Goal: Complete application form

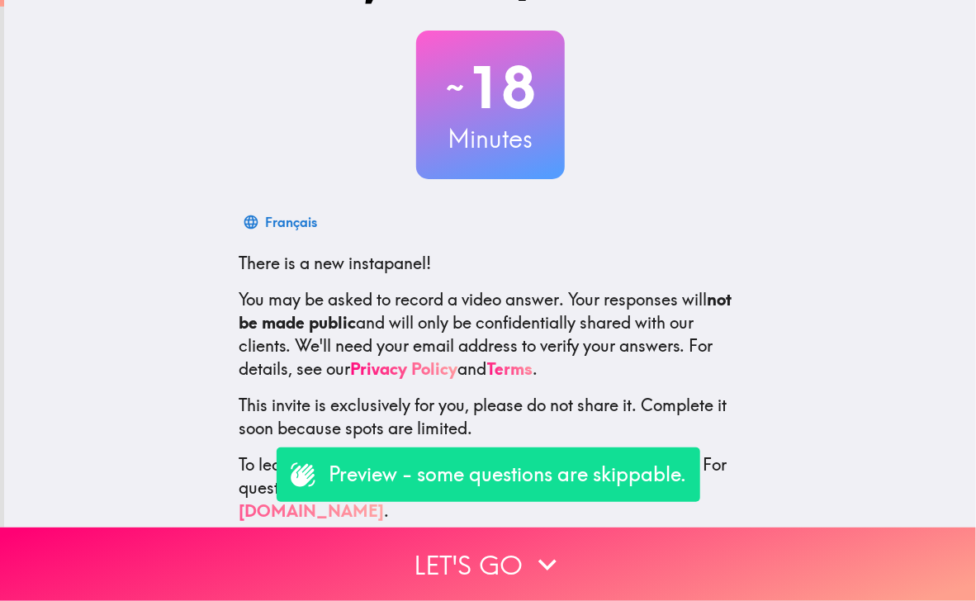
scroll to position [86, 0]
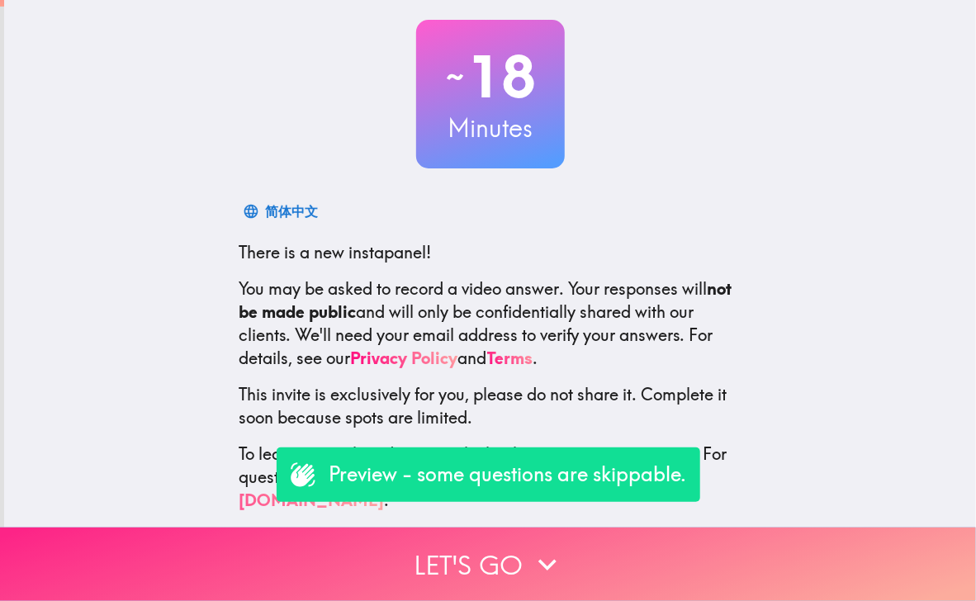
click at [471, 552] on button "Let's go" at bounding box center [488, 565] width 976 height 74
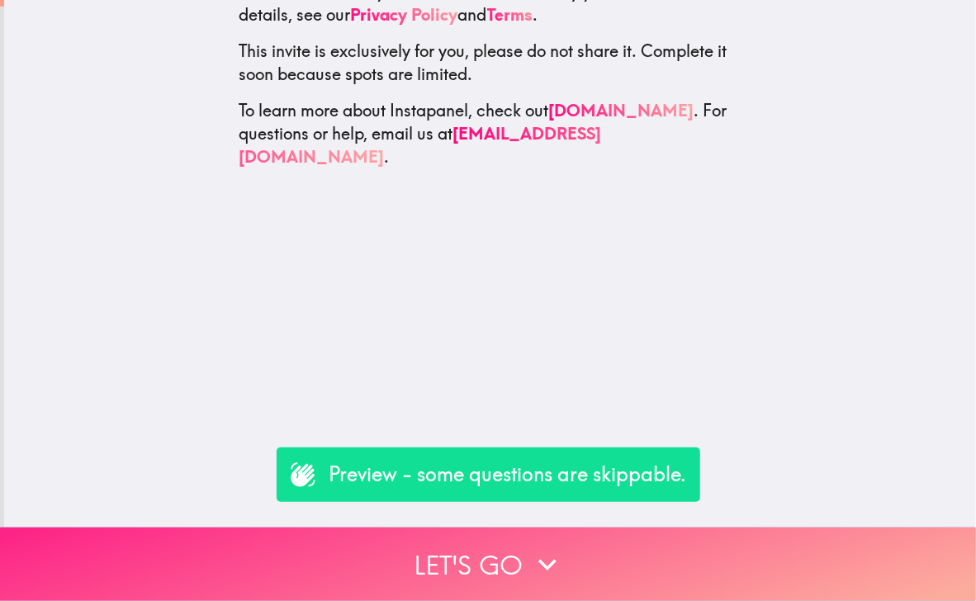
scroll to position [0, 0]
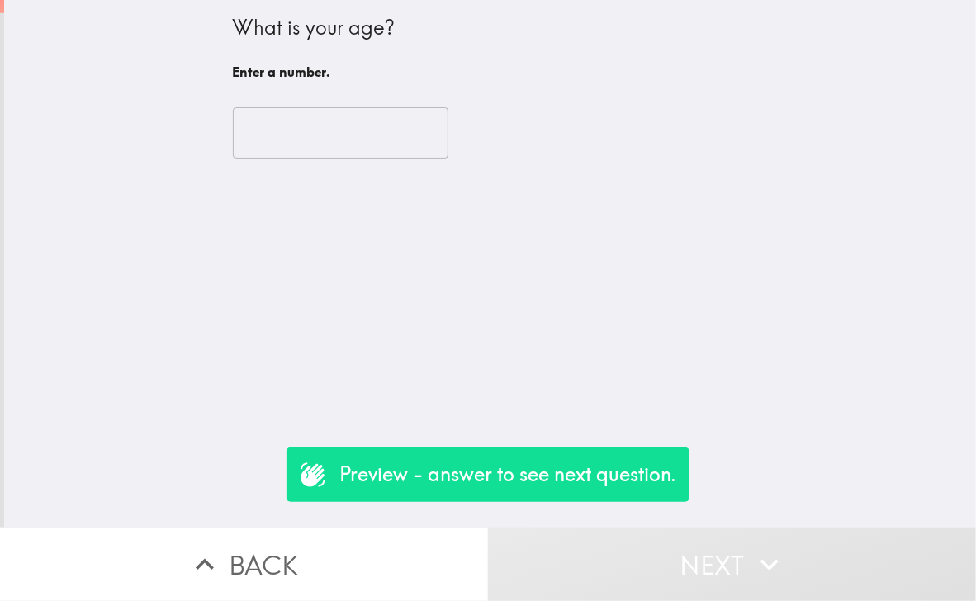
click at [466, 470] on p "Preview - answer to see next question." at bounding box center [508, 475] width 337 height 28
click at [544, 463] on p "Preview - answer to see next question." at bounding box center [508, 475] width 337 height 28
click at [268, 136] on input "number" at bounding box center [341, 132] width 216 height 51
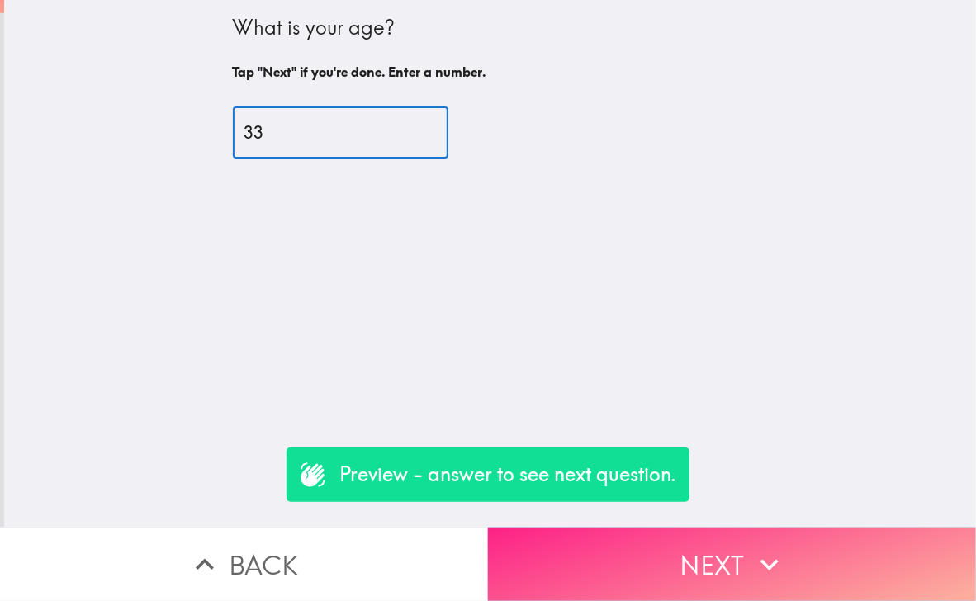
type input "33"
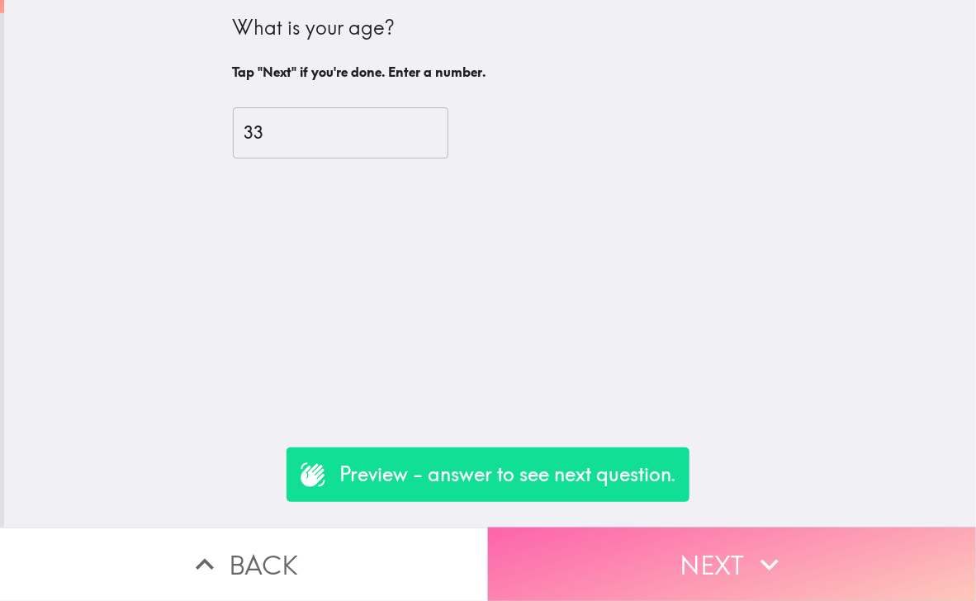
click at [739, 558] on button "Next" at bounding box center [732, 565] width 488 height 74
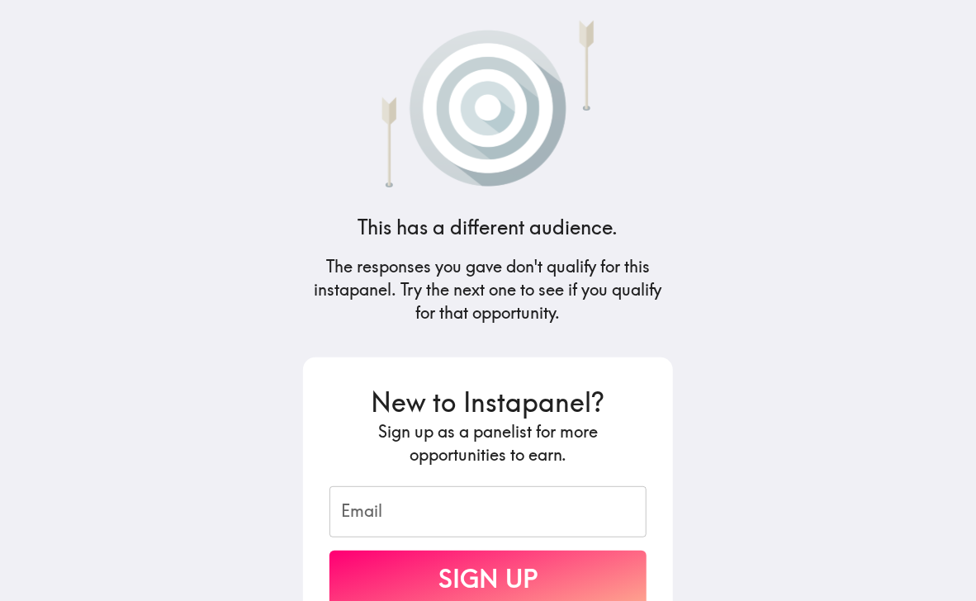
click at [450, 231] on h4 "This has a different audience." at bounding box center [489, 228] width 260 height 28
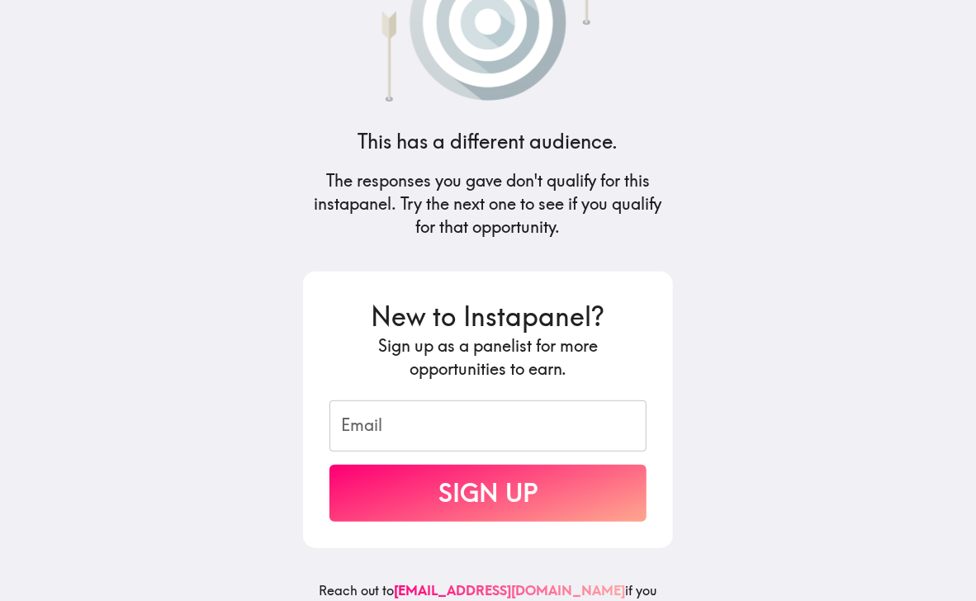
scroll to position [129, 0]
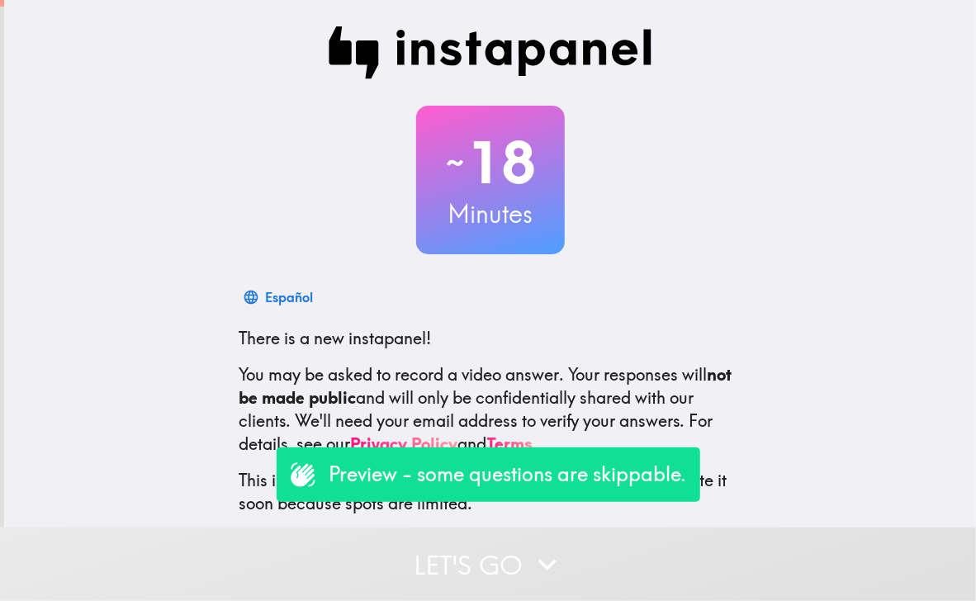
scroll to position [86, 0]
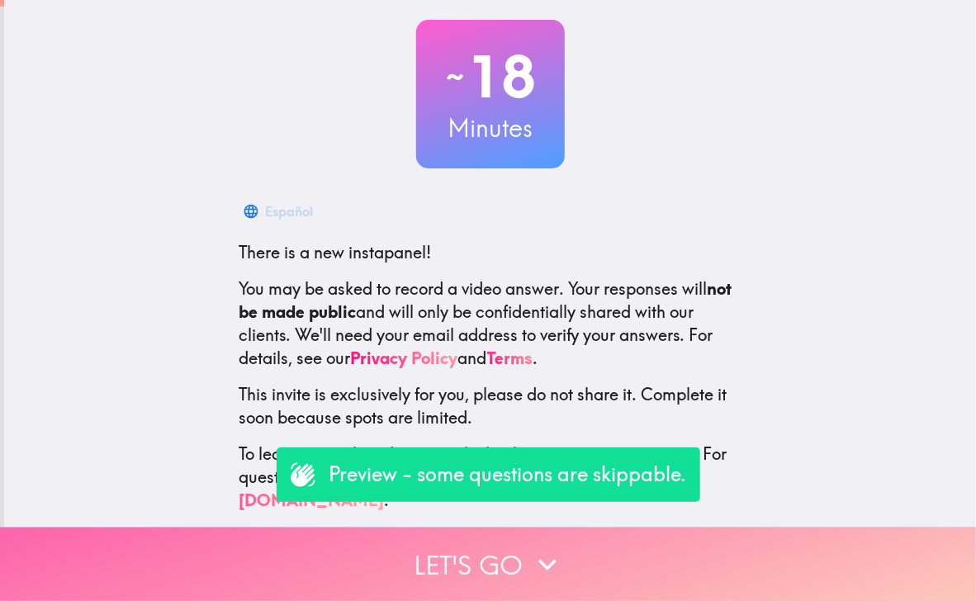
click at [486, 548] on button "Let's go" at bounding box center [488, 565] width 976 height 74
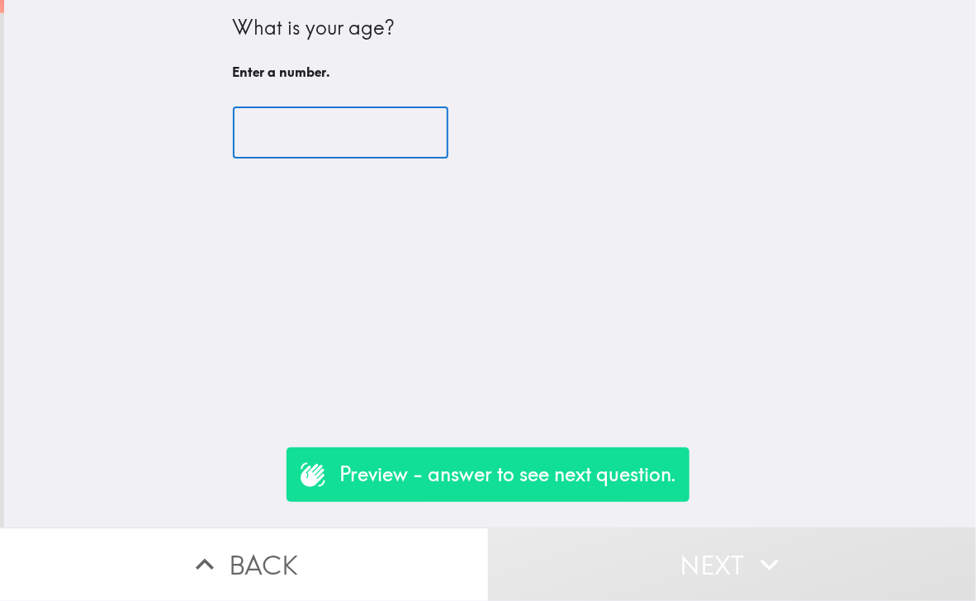
click at [304, 142] on input "number" at bounding box center [341, 132] width 216 height 51
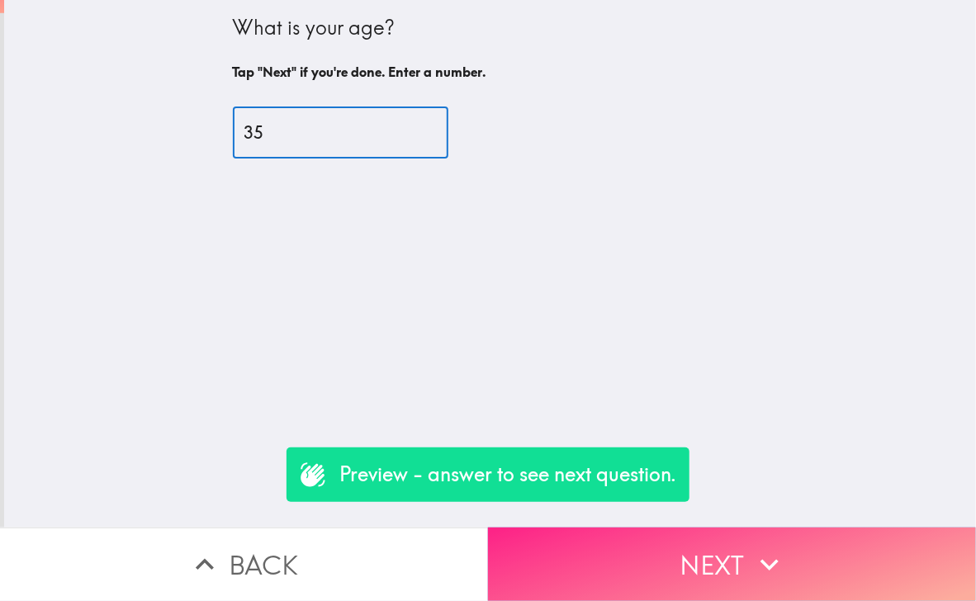
type input "35"
click at [705, 530] on button "Next" at bounding box center [732, 565] width 488 height 74
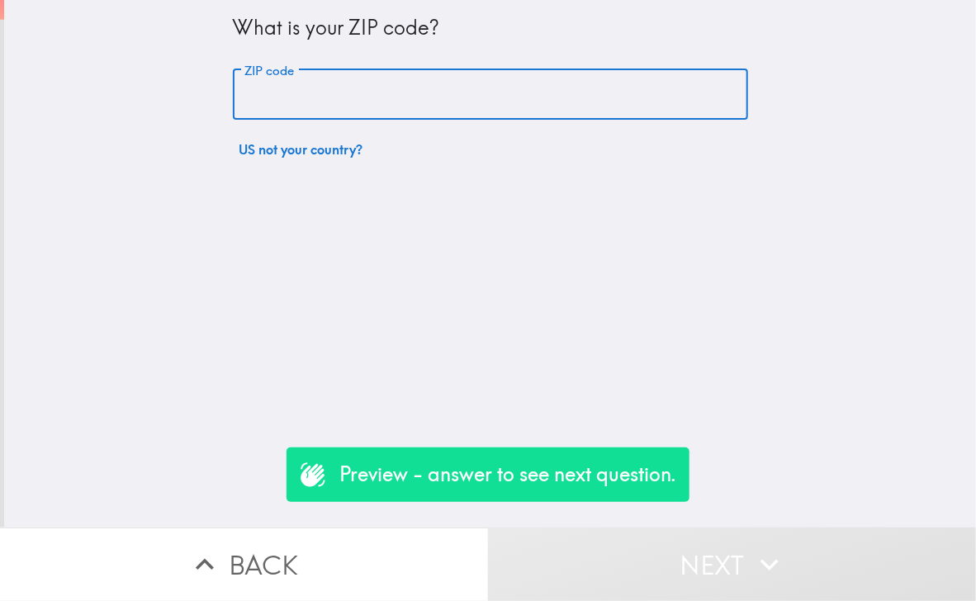
click at [322, 113] on input "ZIP code" at bounding box center [491, 94] width 516 height 51
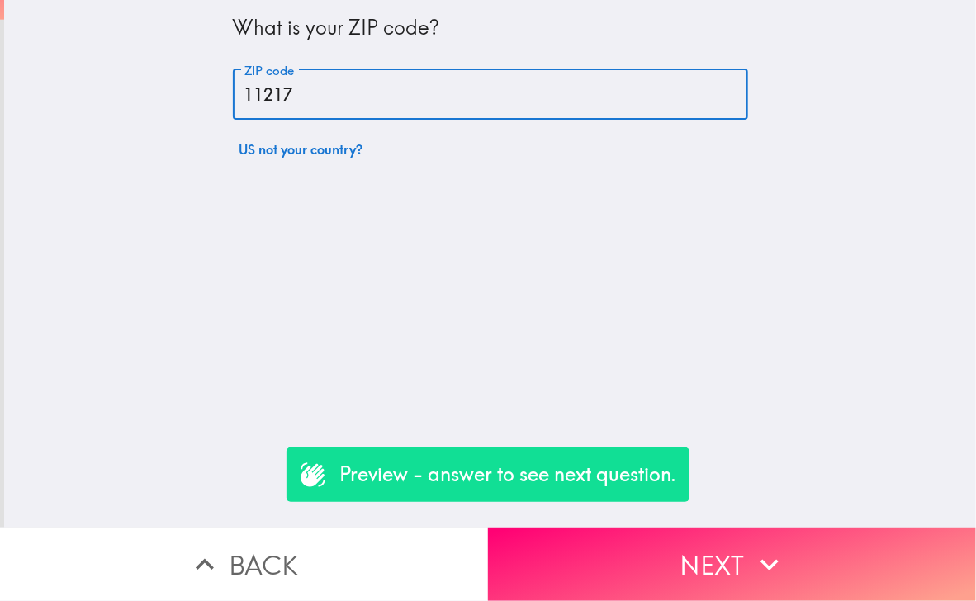
type input "11217"
click at [252, 197] on div "What is your ZIP code? ZIP code 11217 ZIP code US not your country?" at bounding box center [490, 264] width 972 height 528
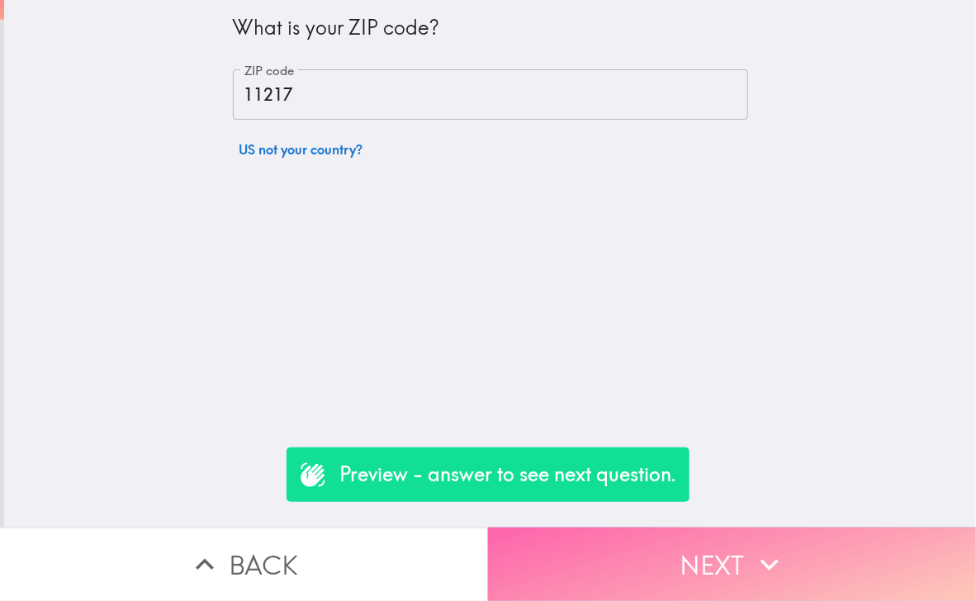
click at [737, 538] on button "Next" at bounding box center [732, 565] width 488 height 74
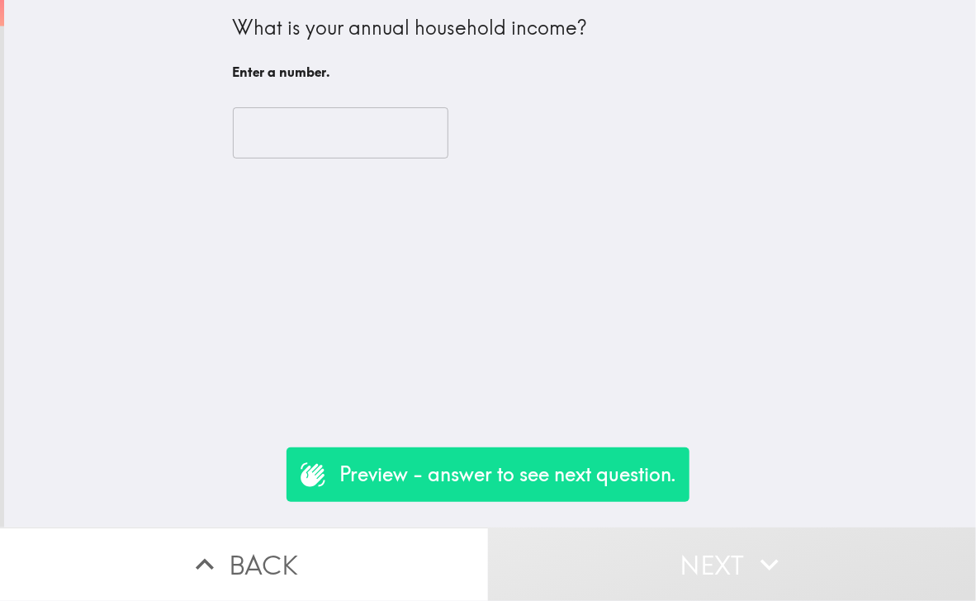
click at [340, 168] on div "​" at bounding box center [491, 133] width 516 height 91
click at [287, 138] on input "number" at bounding box center [341, 132] width 216 height 51
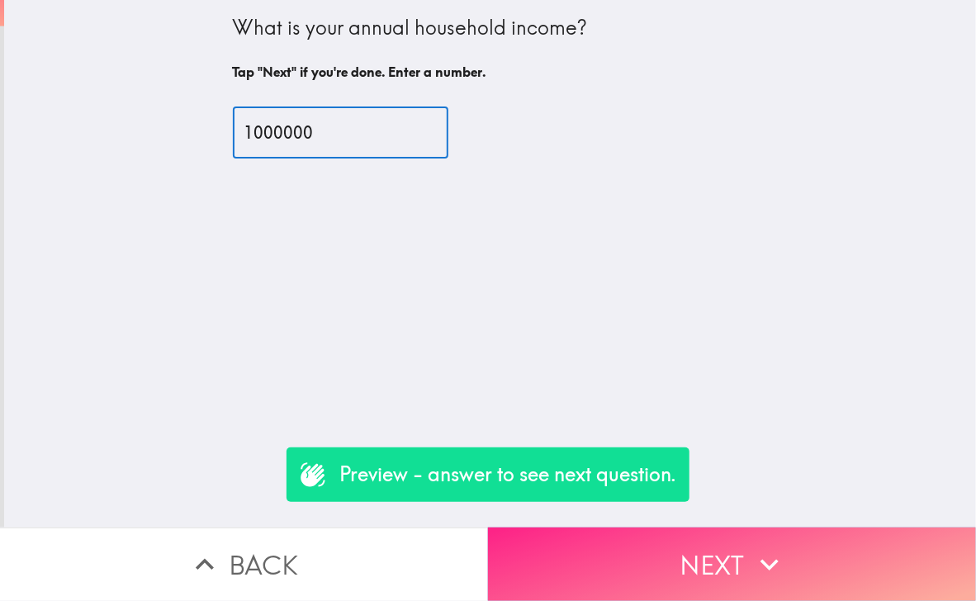
type input "1000000"
click at [714, 533] on button "Next" at bounding box center [732, 565] width 488 height 74
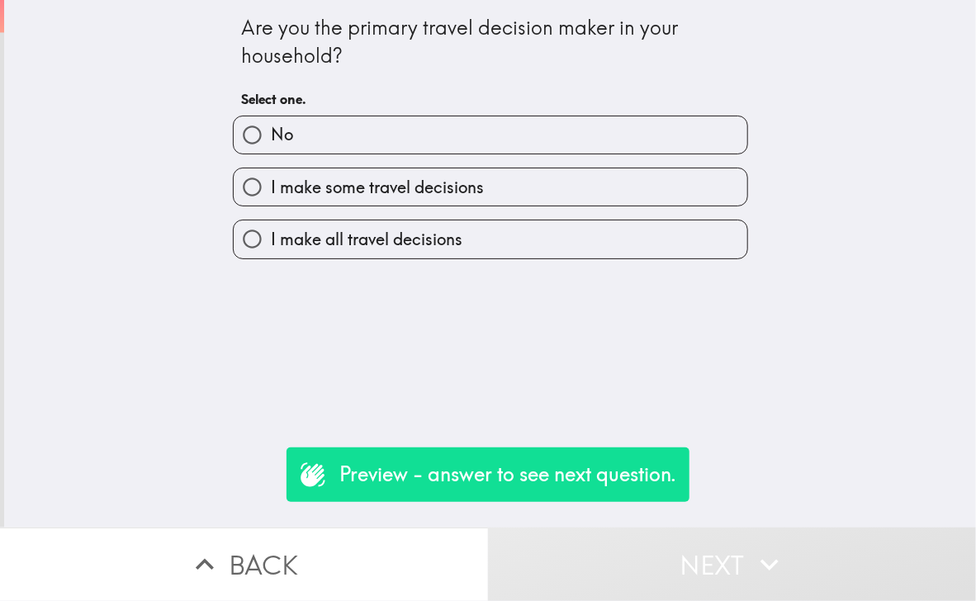
click at [399, 181] on span "I make some travel decisions" at bounding box center [377, 187] width 213 height 23
click at [271, 181] on input "I make some travel decisions" at bounding box center [252, 187] width 37 height 37
radio input "true"
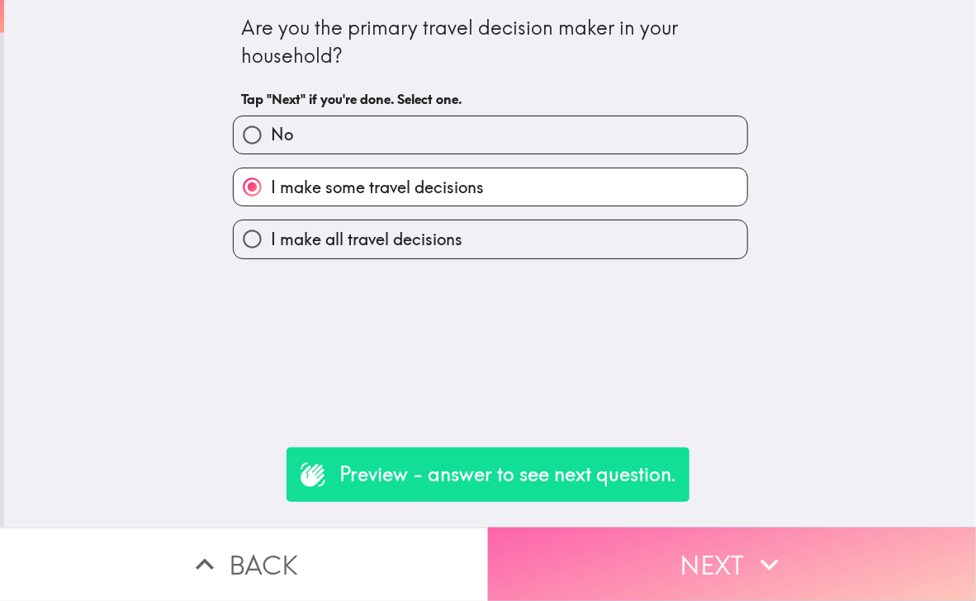
click at [706, 560] on button "Next" at bounding box center [732, 565] width 488 height 74
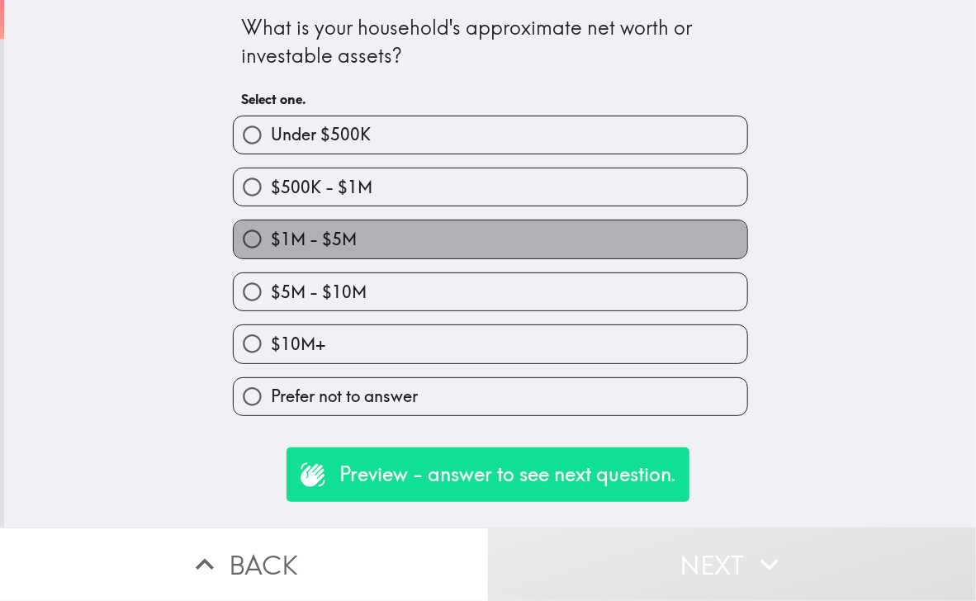
click at [523, 227] on label "$1M - $5M" at bounding box center [491, 239] width 514 height 37
click at [271, 227] on input "$1M - $5M" at bounding box center [252, 239] width 37 height 37
radio input "true"
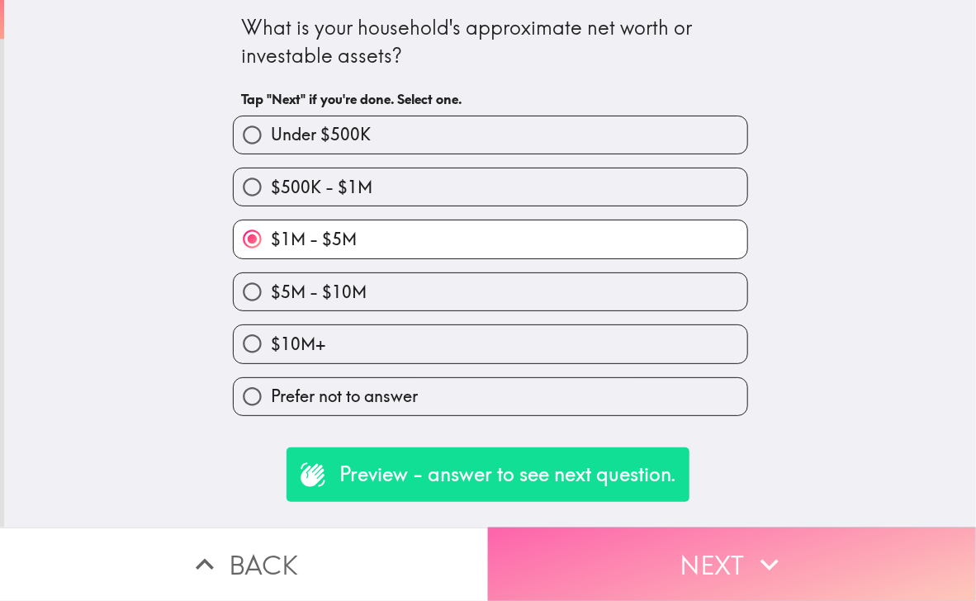
click at [681, 561] on button "Next" at bounding box center [732, 565] width 488 height 74
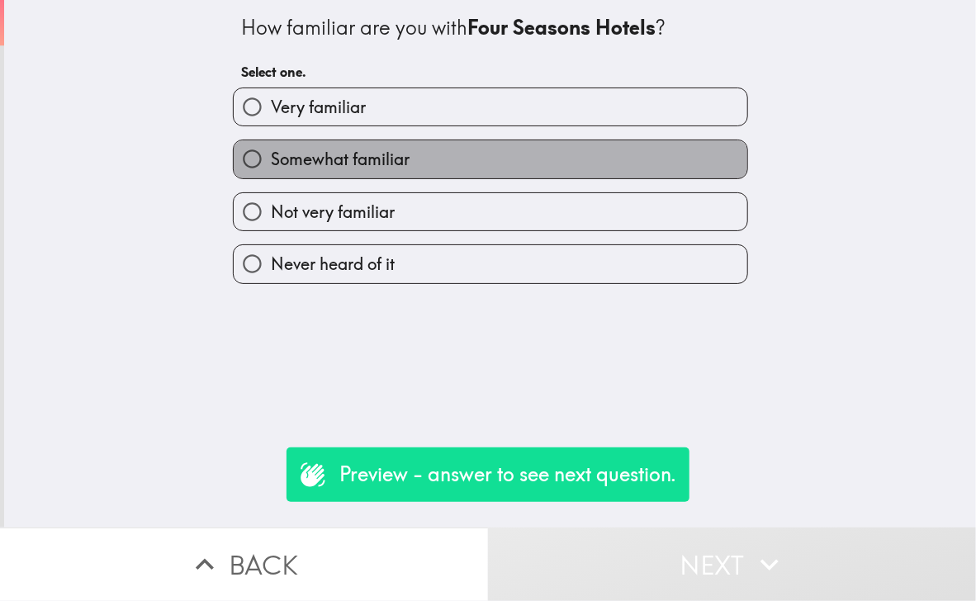
click at [435, 157] on label "Somewhat familiar" at bounding box center [491, 158] width 514 height 37
click at [271, 157] on input "Somewhat familiar" at bounding box center [252, 158] width 37 height 37
radio input "true"
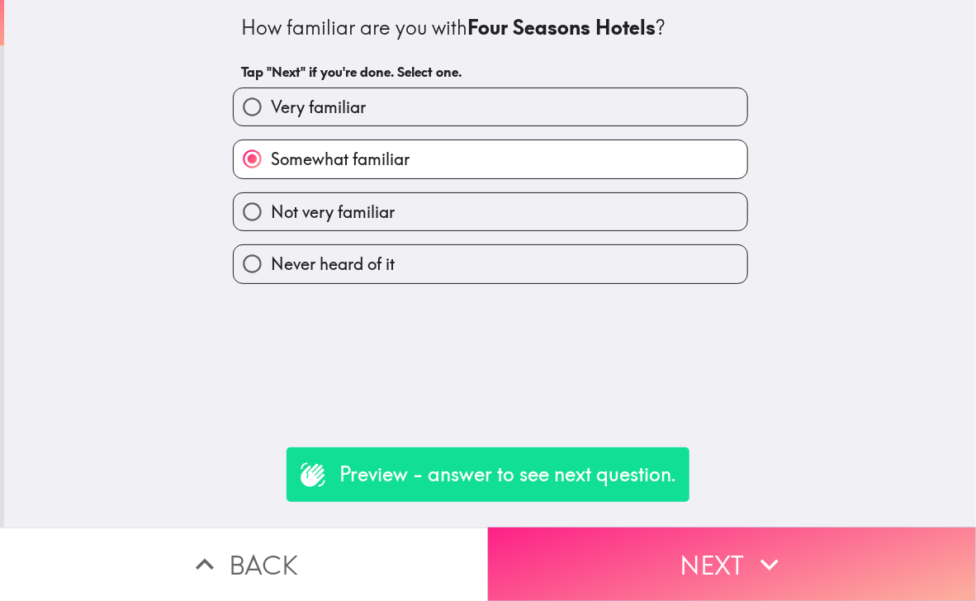
click at [701, 539] on button "Next" at bounding box center [732, 565] width 488 height 74
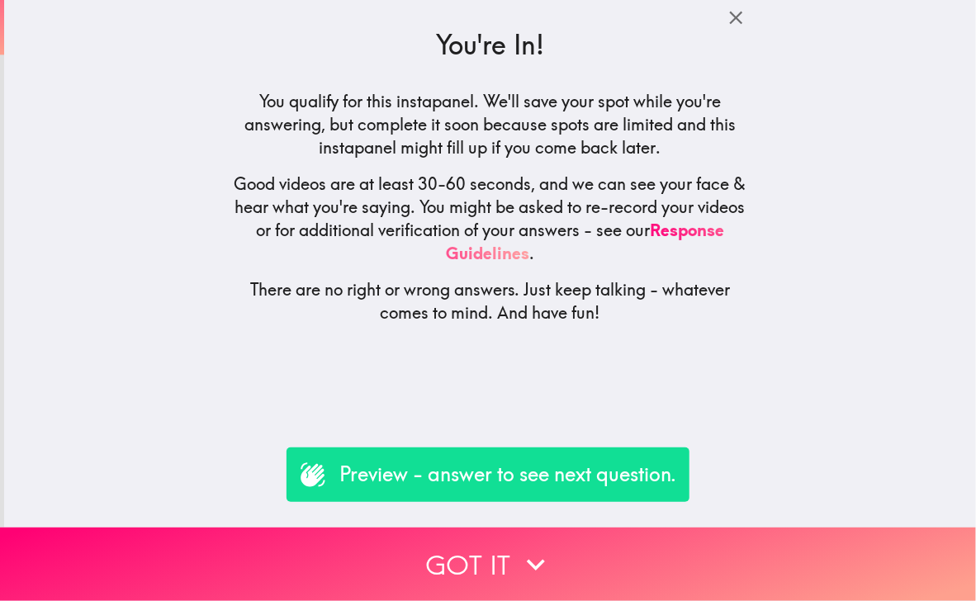
click at [478, 479] on p "Preview - answer to see next question." at bounding box center [508, 475] width 337 height 28
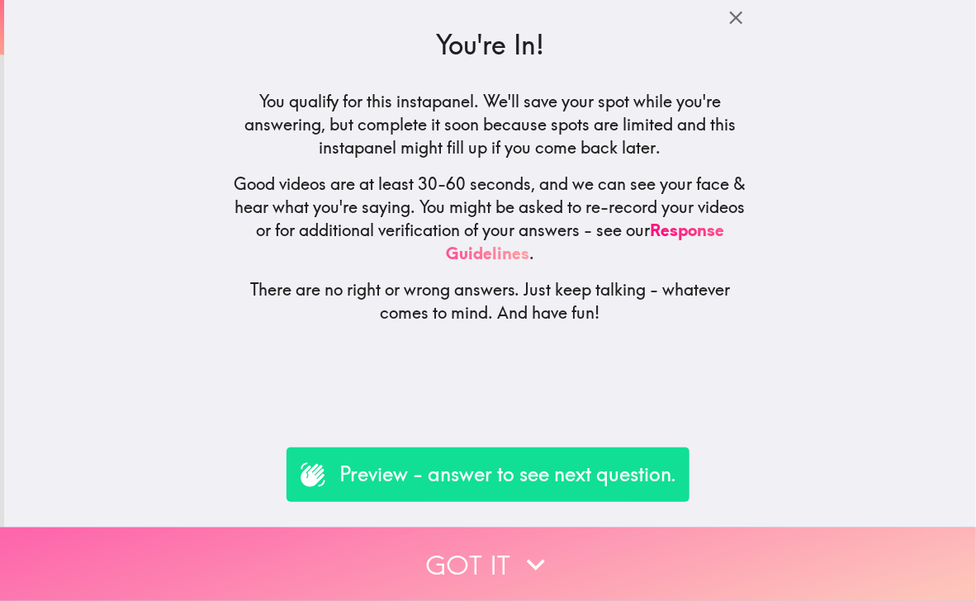
click at [474, 550] on button "Got it" at bounding box center [488, 565] width 976 height 74
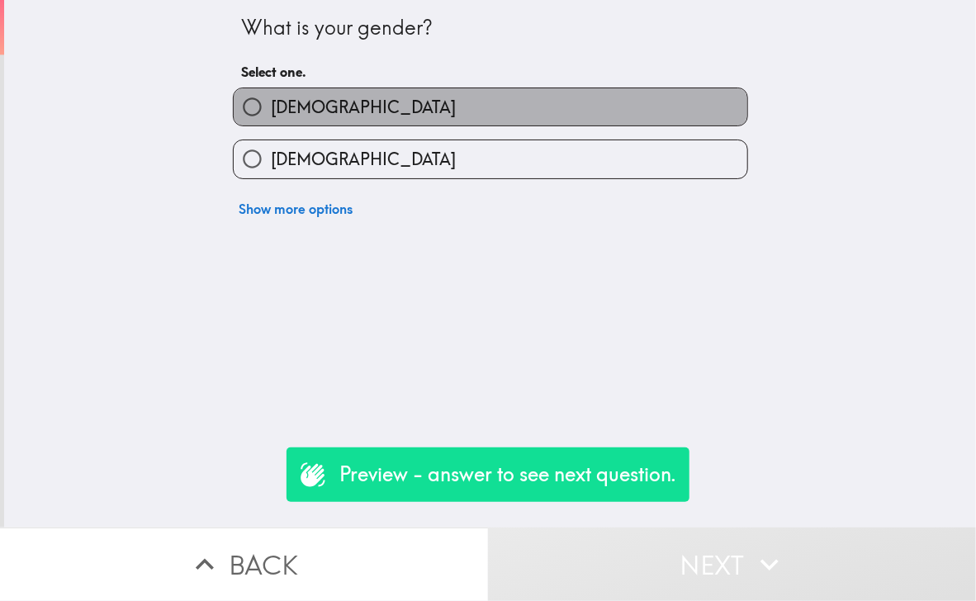
click at [432, 98] on label "[DEMOGRAPHIC_DATA]" at bounding box center [491, 106] width 514 height 37
click at [271, 98] on input "[DEMOGRAPHIC_DATA]" at bounding box center [252, 106] width 37 height 37
radio input "true"
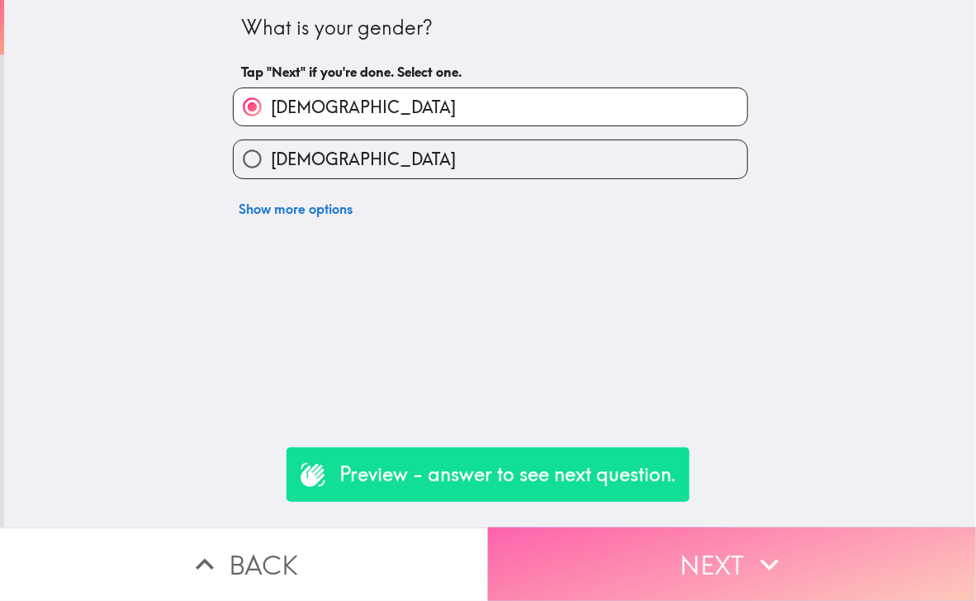
click at [710, 544] on button "Next" at bounding box center [732, 565] width 488 height 74
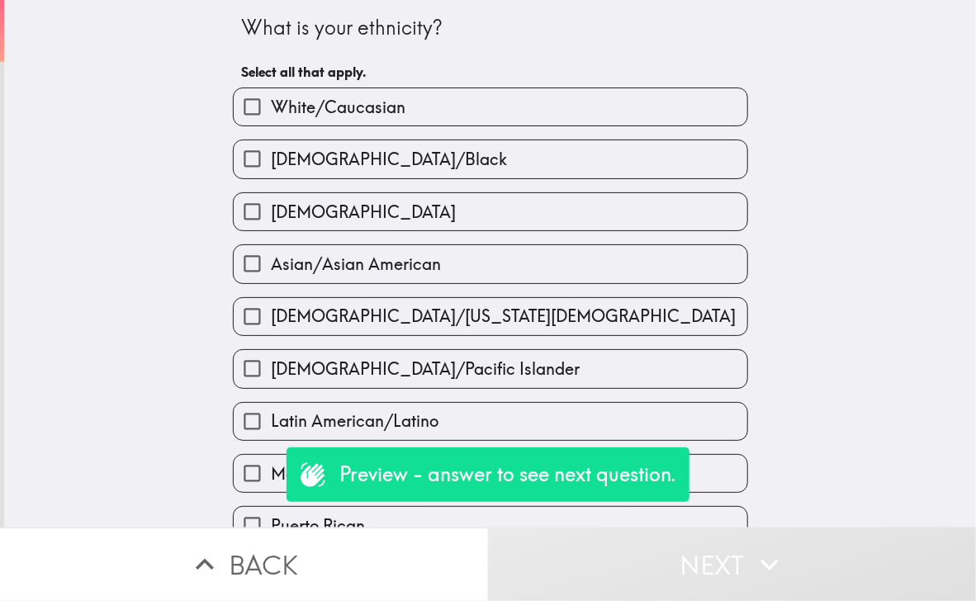
click at [413, 110] on label "White/Caucasian" at bounding box center [491, 106] width 514 height 37
click at [271, 110] on input "White/Caucasian" at bounding box center [252, 106] width 37 height 37
checkbox input "true"
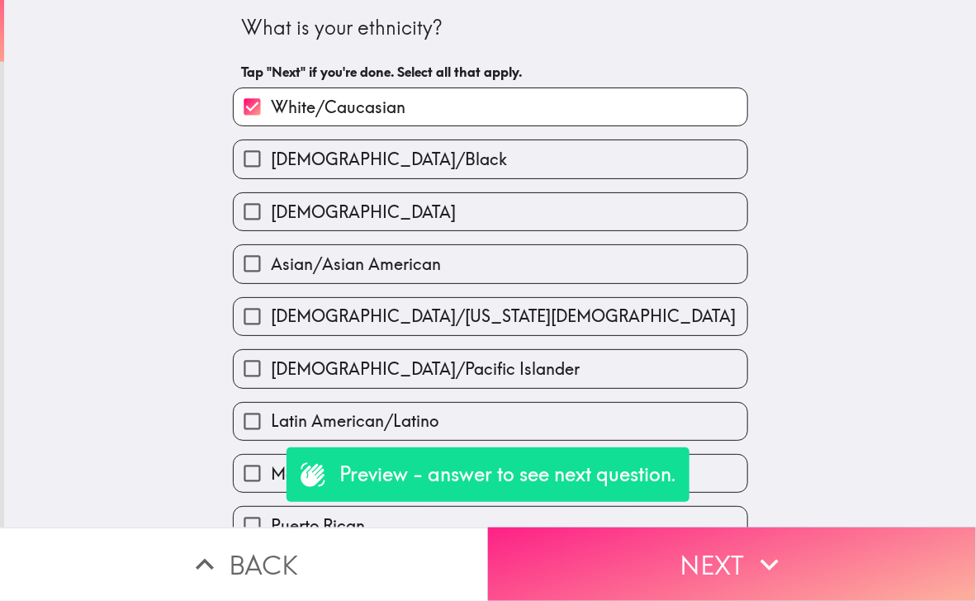
click at [577, 549] on button "Next" at bounding box center [732, 565] width 488 height 74
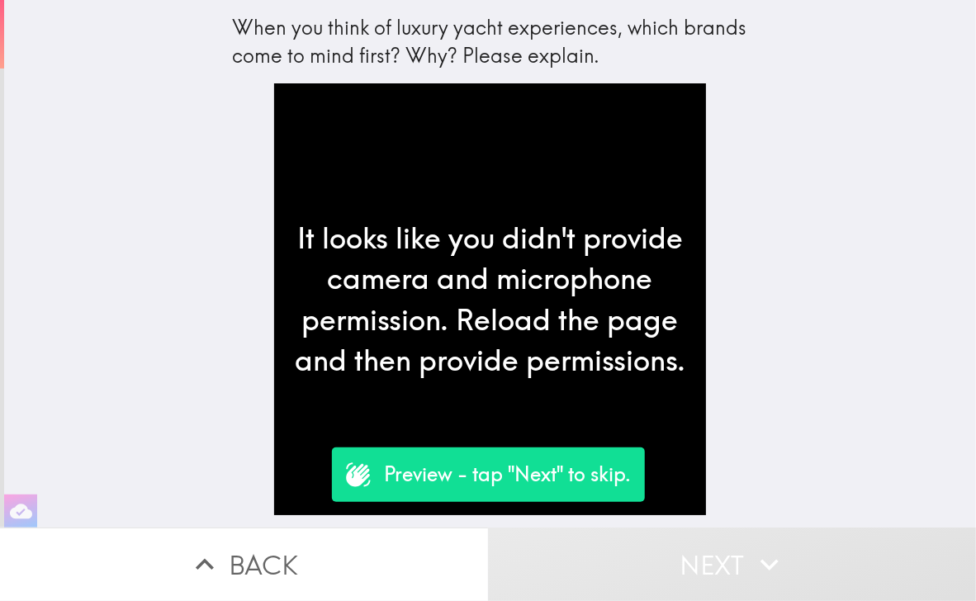
click at [511, 475] on p "Preview - tap "Next" to skip." at bounding box center [508, 475] width 247 height 28
click at [357, 480] on icon at bounding box center [358, 475] width 24 height 24
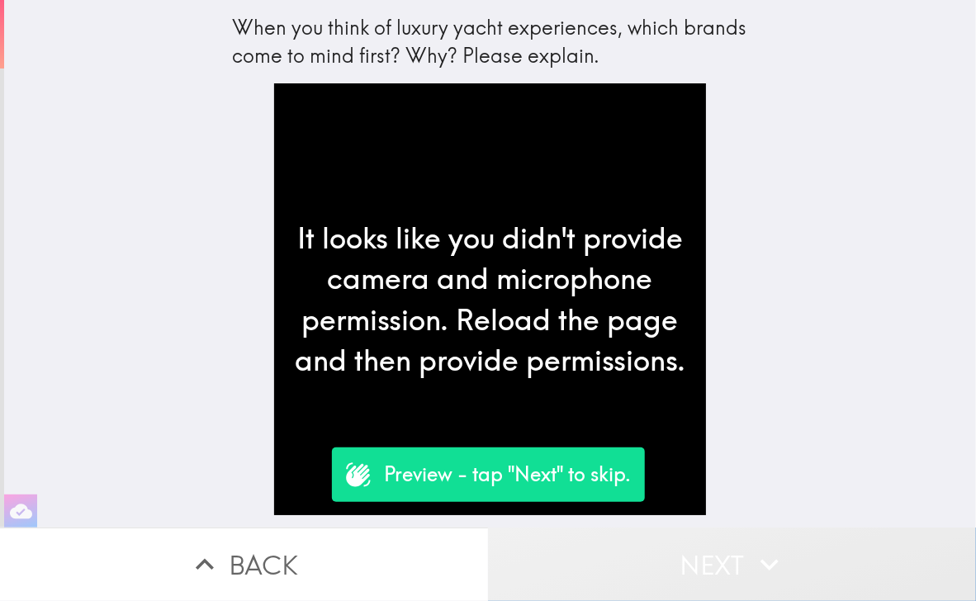
click at [729, 568] on button "Next" at bounding box center [732, 565] width 488 height 74
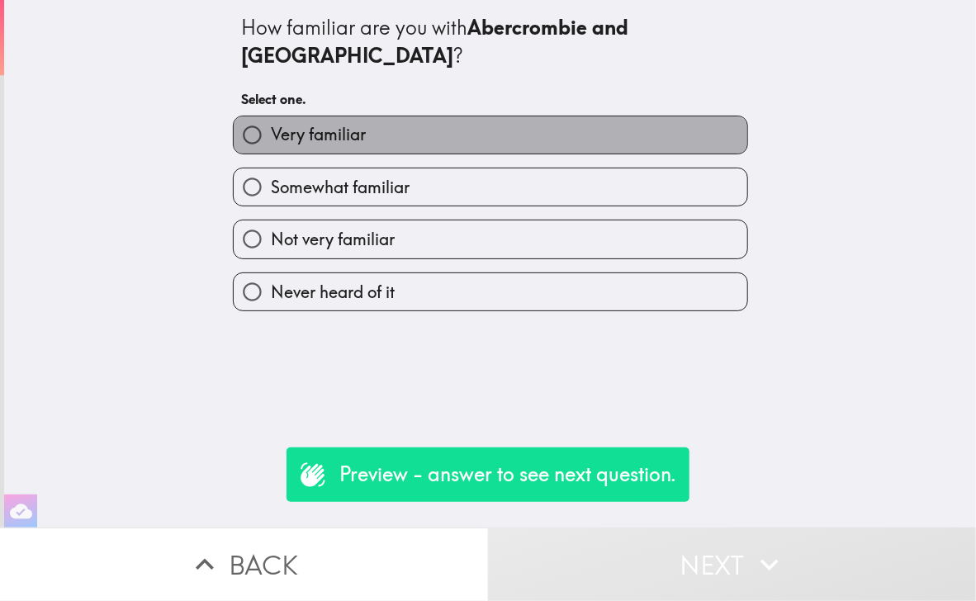
click at [335, 123] on span "Very familiar" at bounding box center [318, 134] width 95 height 23
click at [271, 116] on input "Very familiar" at bounding box center [252, 134] width 37 height 37
radio input "true"
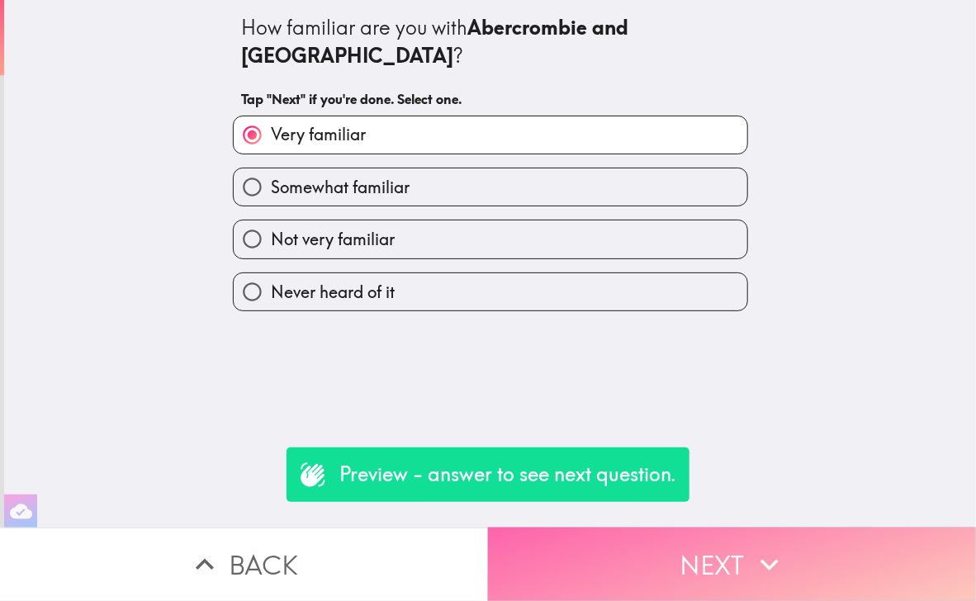
click at [729, 574] on button "Next" at bounding box center [732, 565] width 488 height 74
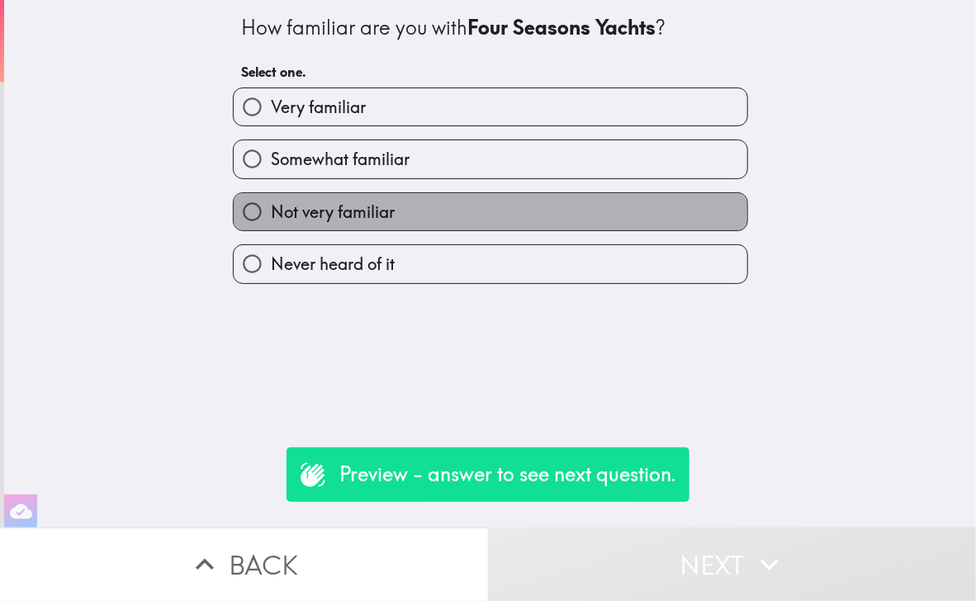
click at [277, 196] on label "Not very familiar" at bounding box center [491, 211] width 514 height 37
click at [271, 196] on input "Not very familiar" at bounding box center [252, 211] width 37 height 37
radio input "true"
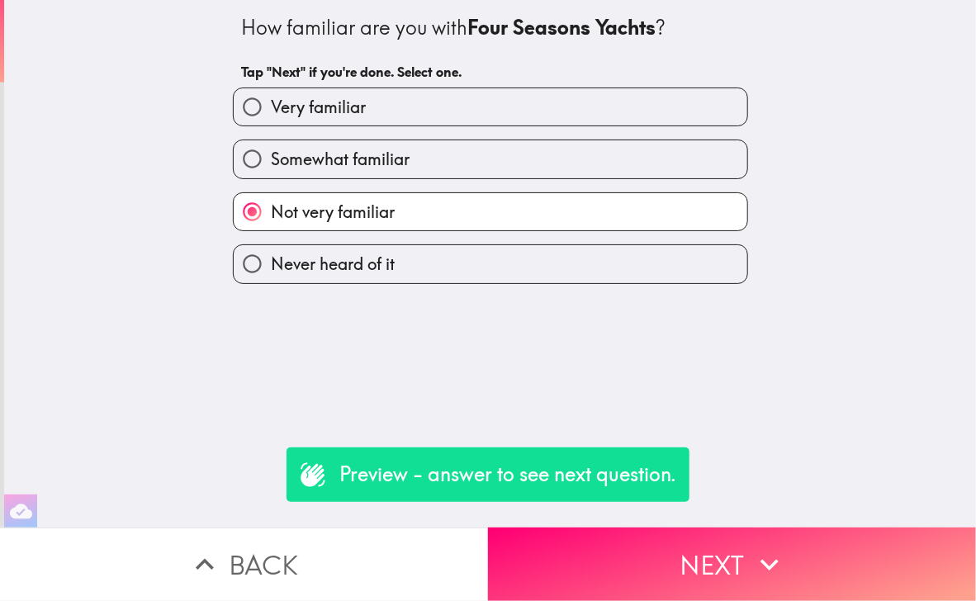
click at [387, 206] on label "Not very familiar" at bounding box center [491, 211] width 514 height 37
click at [271, 206] on input "Not very familiar" at bounding box center [252, 211] width 37 height 37
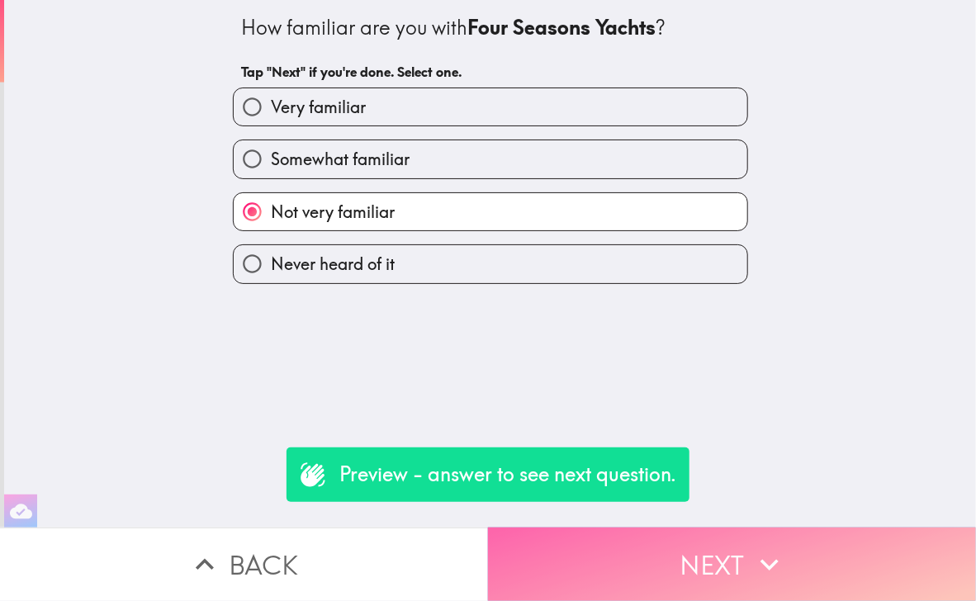
click at [715, 561] on button "Next" at bounding box center [732, 565] width 488 height 74
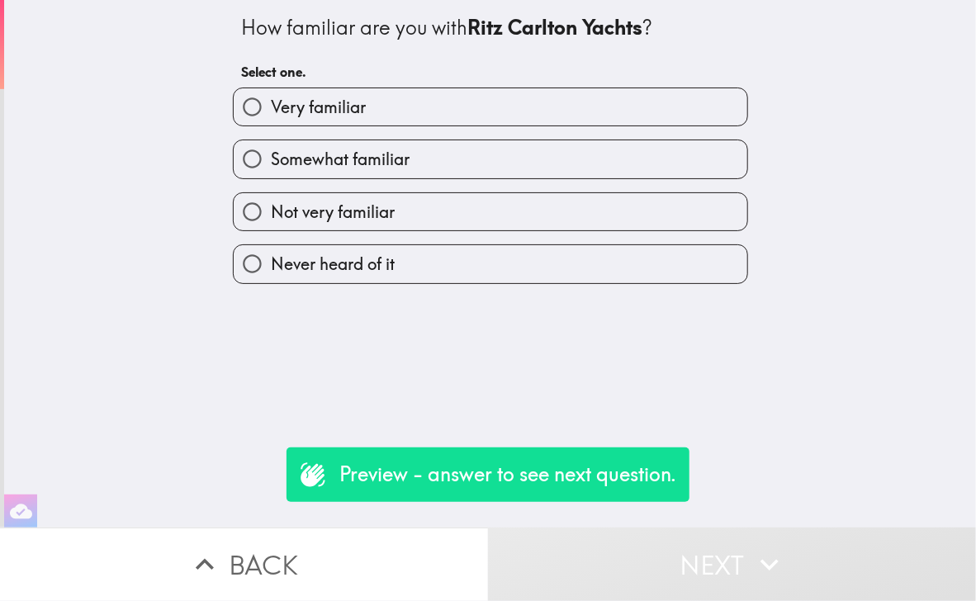
click at [443, 198] on label "Not very familiar" at bounding box center [491, 211] width 514 height 37
click at [271, 198] on input "Not very familiar" at bounding box center [252, 211] width 37 height 37
radio input "true"
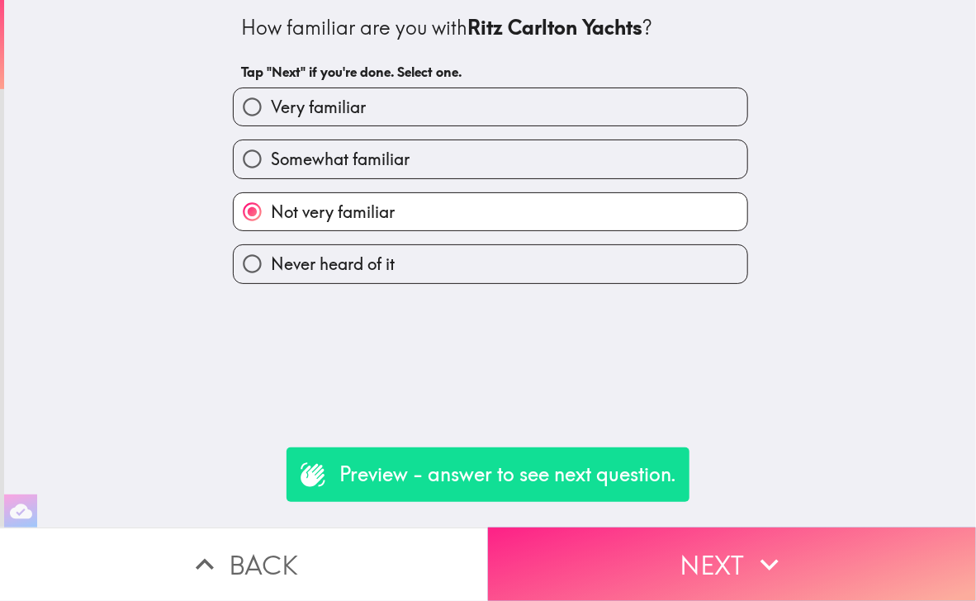
click at [703, 563] on button "Next" at bounding box center [732, 565] width 488 height 74
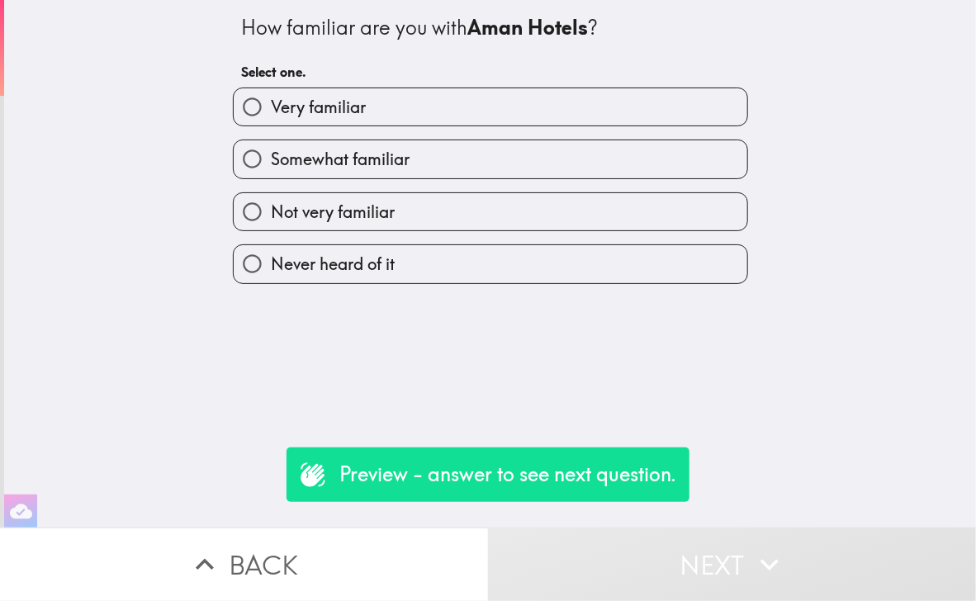
click at [508, 221] on label "Not very familiar" at bounding box center [491, 211] width 514 height 37
click at [271, 221] on input "Not very familiar" at bounding box center [252, 211] width 37 height 37
radio input "true"
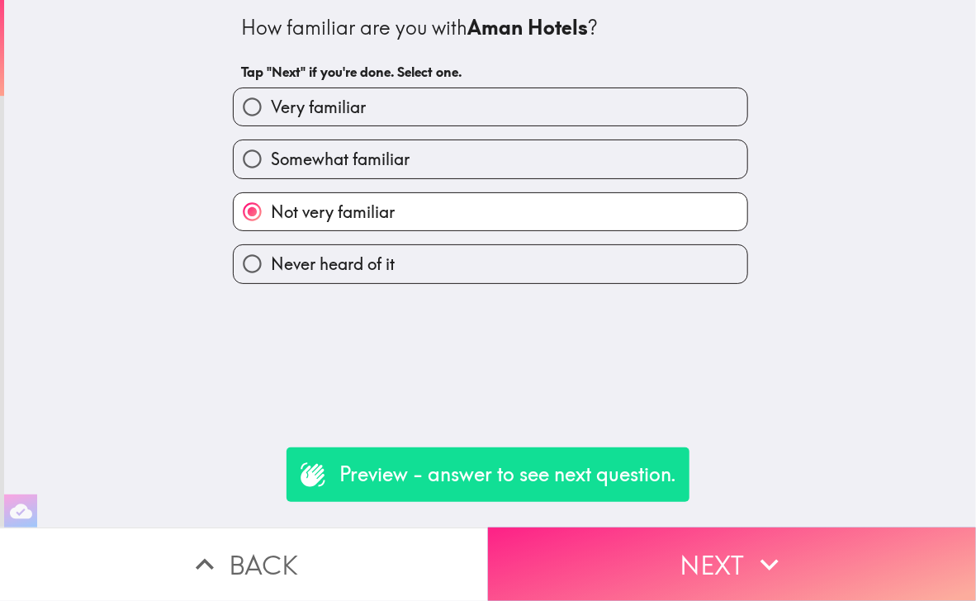
click at [709, 551] on button "Next" at bounding box center [732, 565] width 488 height 74
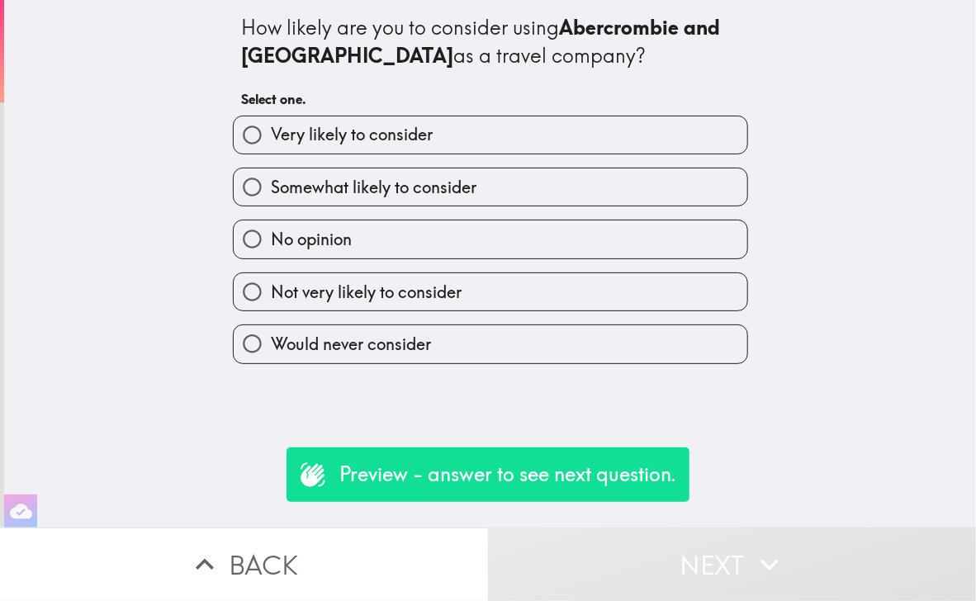
click at [393, 178] on span "Somewhat likely to consider" at bounding box center [374, 187] width 206 height 23
click at [271, 178] on input "Somewhat likely to consider" at bounding box center [252, 187] width 37 height 37
radio input "true"
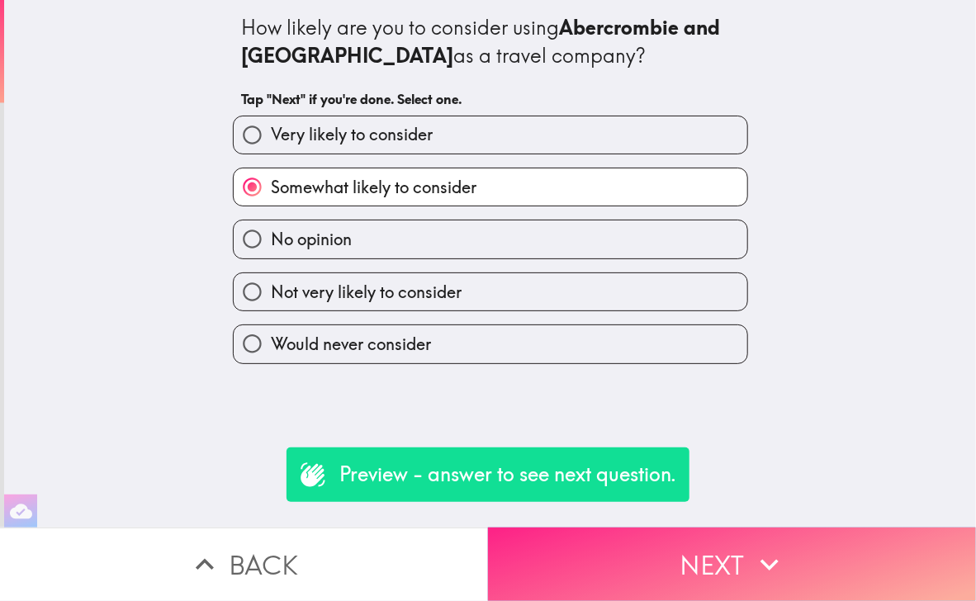
click at [682, 551] on button "Next" at bounding box center [732, 565] width 488 height 74
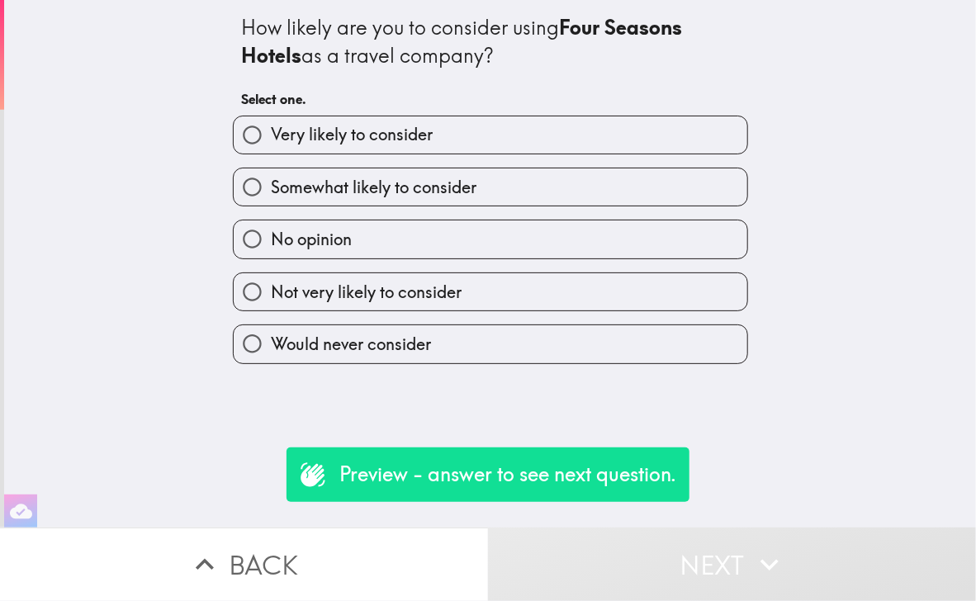
click at [469, 183] on label "Somewhat likely to consider" at bounding box center [491, 187] width 514 height 37
click at [271, 183] on input "Somewhat likely to consider" at bounding box center [252, 187] width 37 height 37
radio input "true"
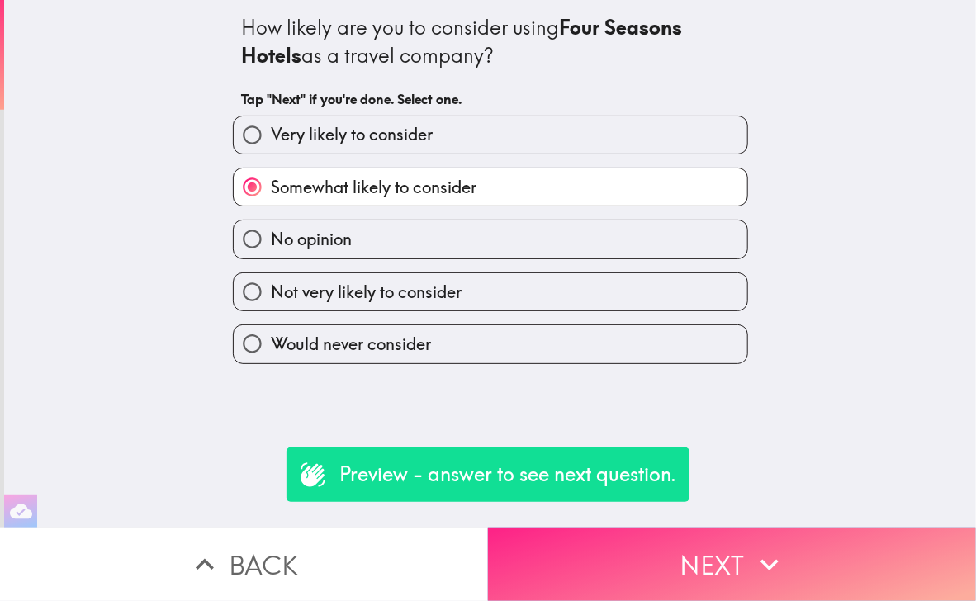
click at [675, 549] on button "Next" at bounding box center [732, 565] width 488 height 74
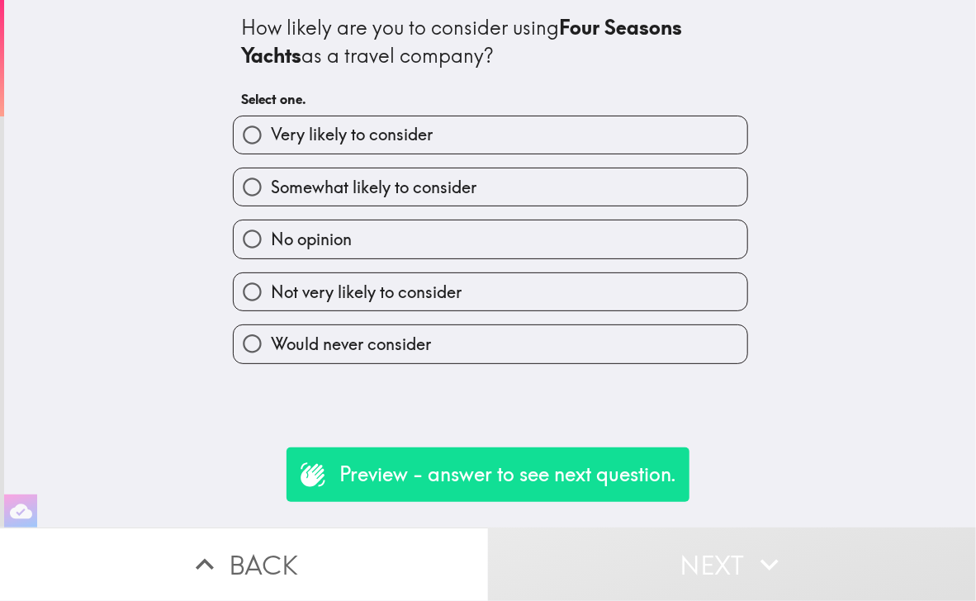
click at [439, 251] on label "No opinion" at bounding box center [491, 239] width 514 height 37
click at [271, 251] on input "No opinion" at bounding box center [252, 239] width 37 height 37
radio input "true"
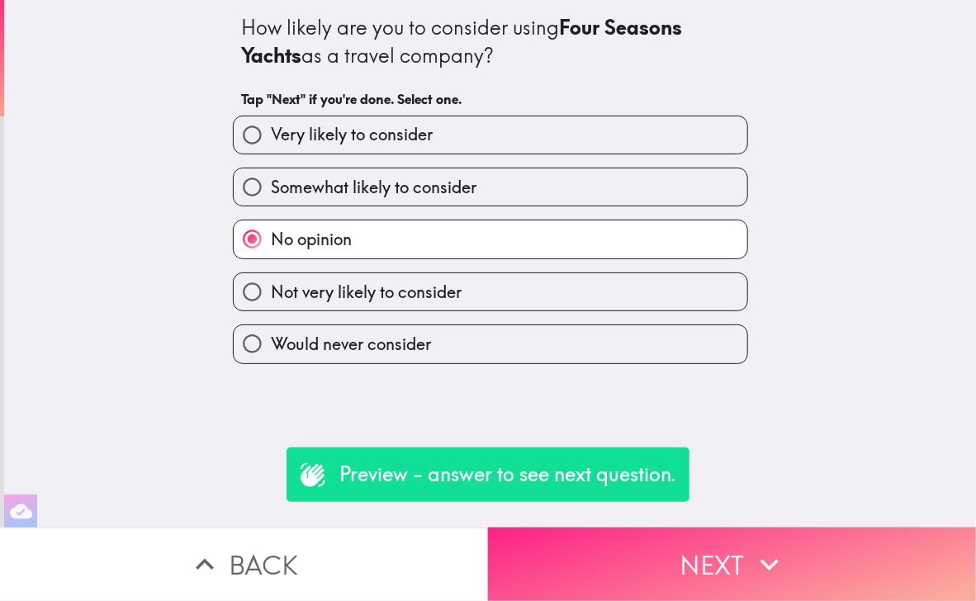
click at [618, 552] on button "Next" at bounding box center [732, 565] width 488 height 74
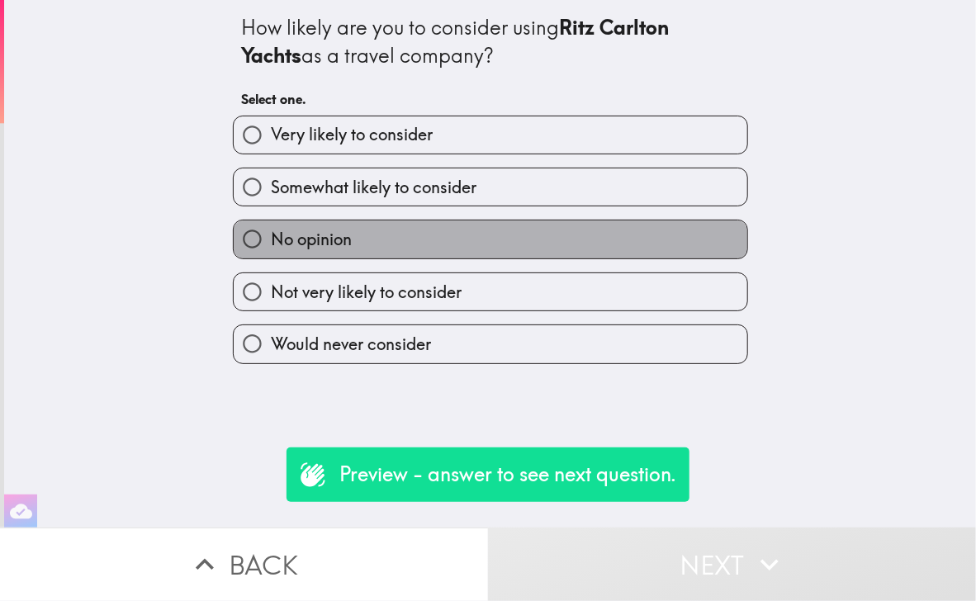
click at [466, 252] on label "No opinion" at bounding box center [491, 239] width 514 height 37
click at [271, 252] on input "No opinion" at bounding box center [252, 239] width 37 height 37
radio input "true"
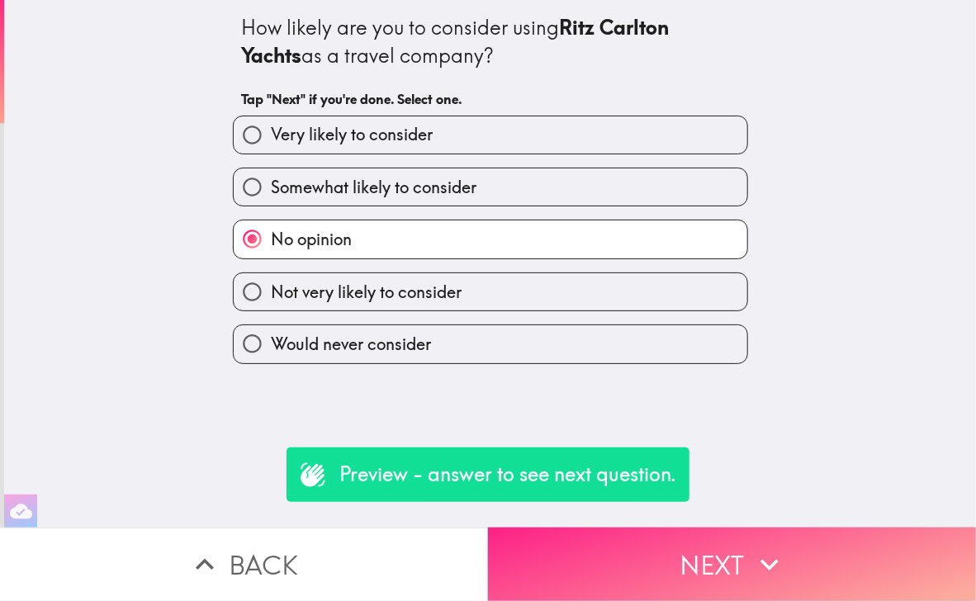
click at [639, 528] on button "Next" at bounding box center [732, 565] width 488 height 74
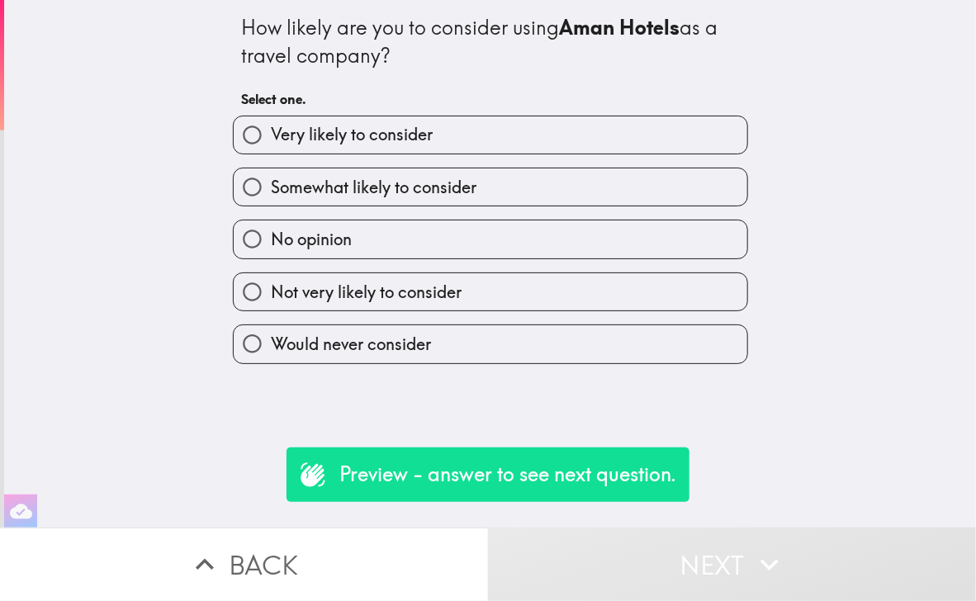
click at [620, 498] on div "Preview - answer to see next question." at bounding box center [488, 475] width 403 height 55
click at [623, 490] on div "Preview - answer to see next question." at bounding box center [488, 475] width 403 height 55
click at [644, 541] on button "Next" at bounding box center [732, 565] width 488 height 74
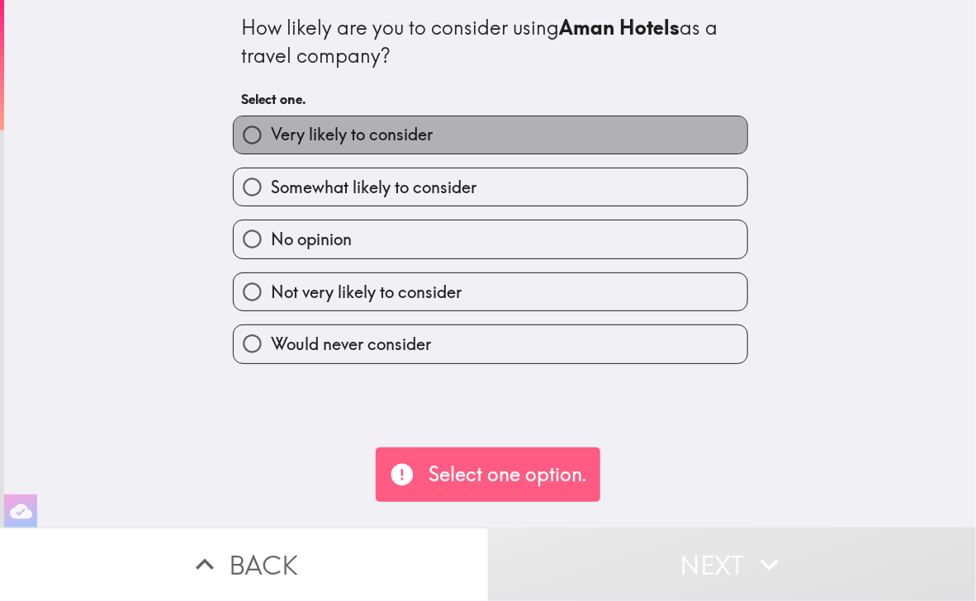
click at [410, 135] on span "Very likely to consider" at bounding box center [352, 134] width 162 height 23
click at [271, 135] on input "Very likely to consider" at bounding box center [252, 134] width 37 height 37
radio input "true"
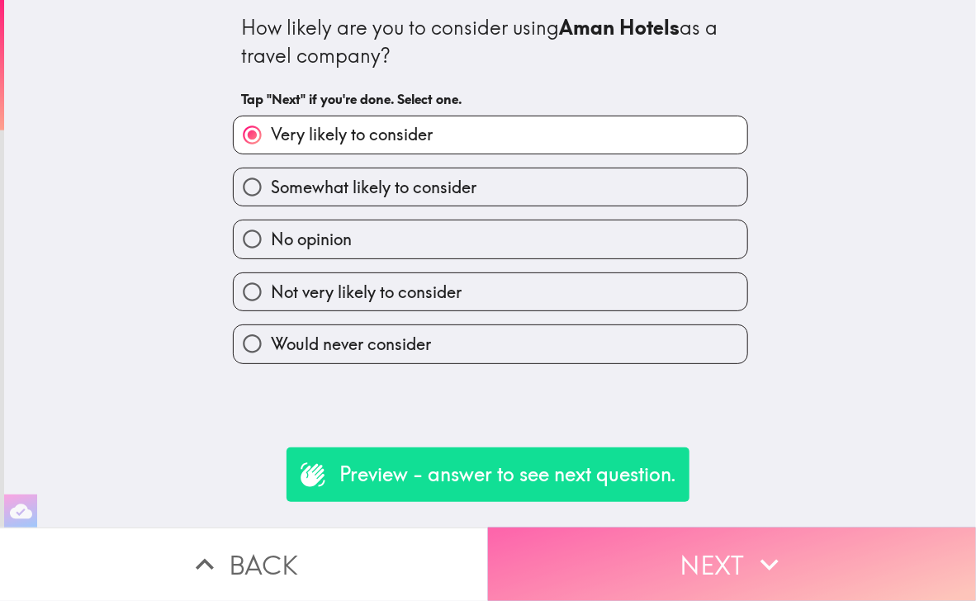
click at [648, 535] on button "Next" at bounding box center [732, 565] width 488 height 74
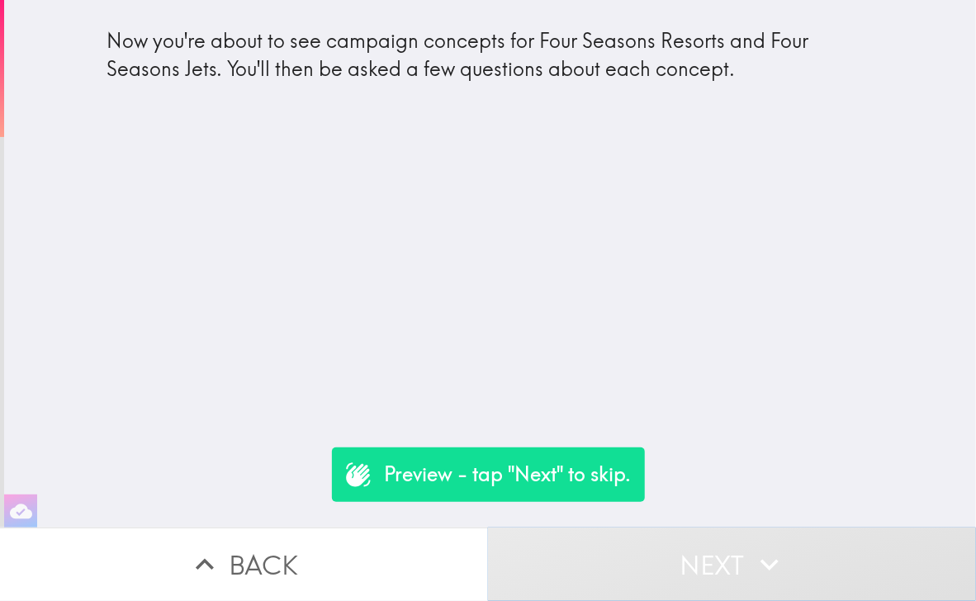
click at [691, 548] on button "Next" at bounding box center [732, 565] width 488 height 74
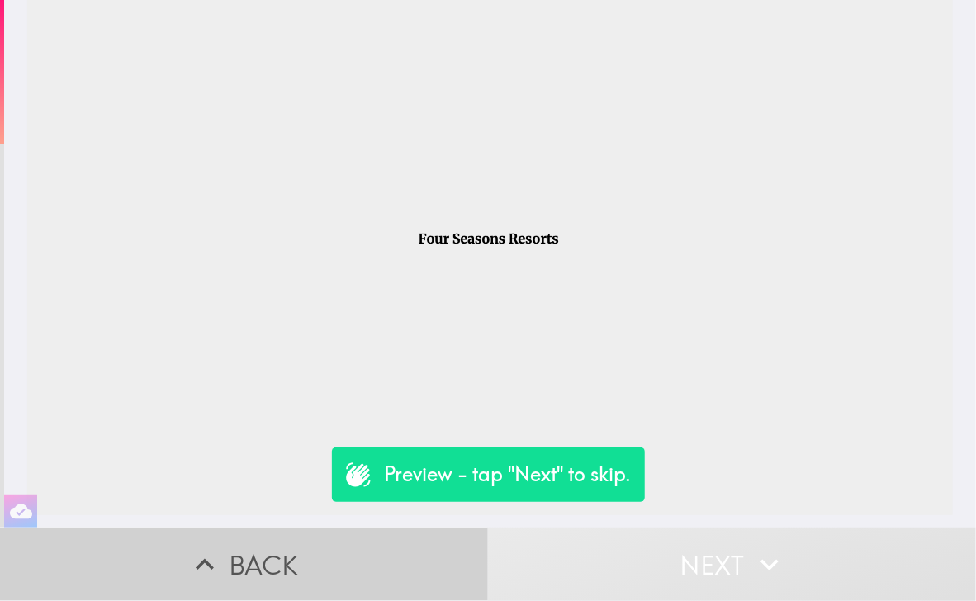
click at [211, 547] on icon "button" at bounding box center [205, 565] width 36 height 36
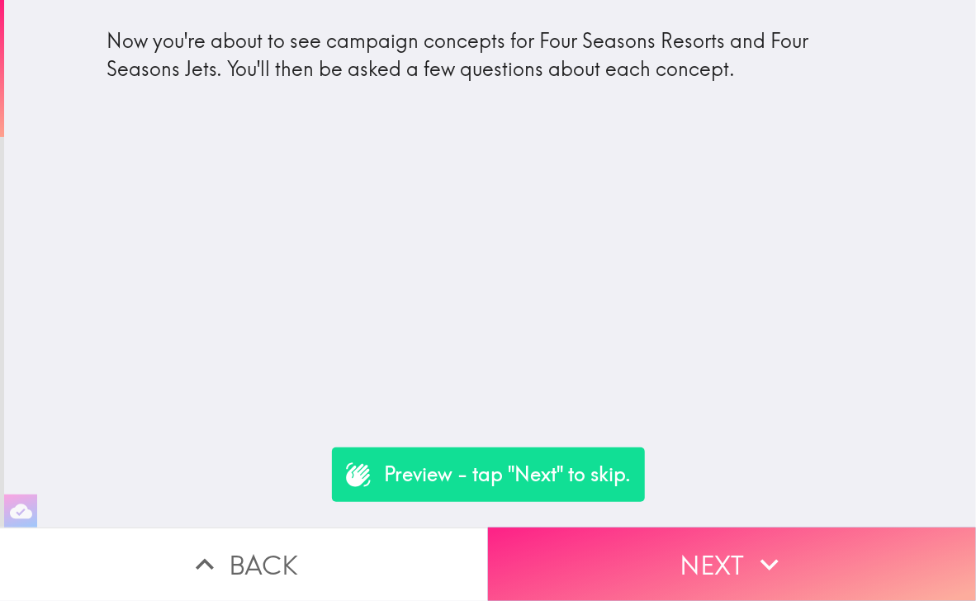
click at [736, 574] on button "Next" at bounding box center [732, 565] width 488 height 74
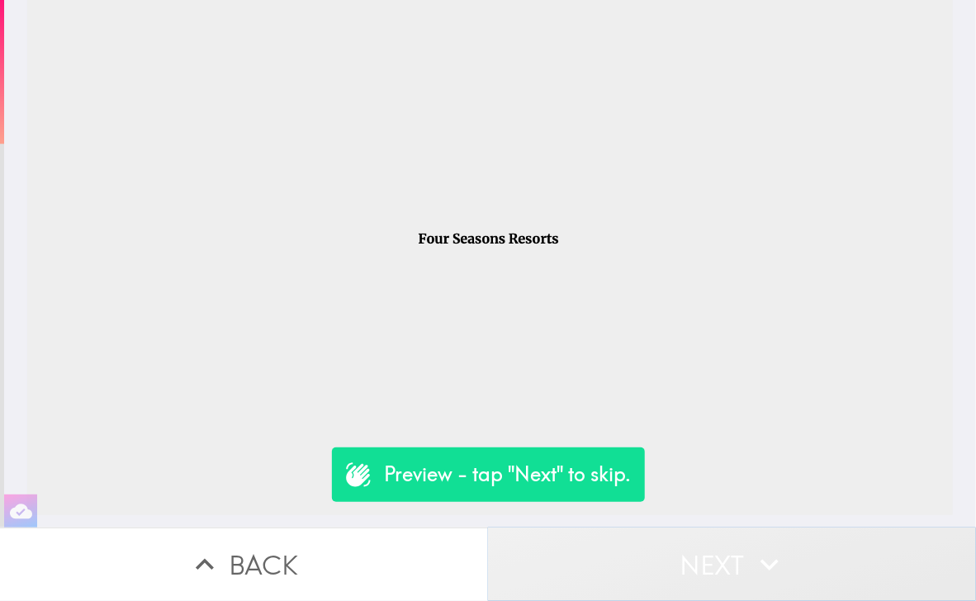
click at [701, 551] on button "Next" at bounding box center [732, 565] width 488 height 74
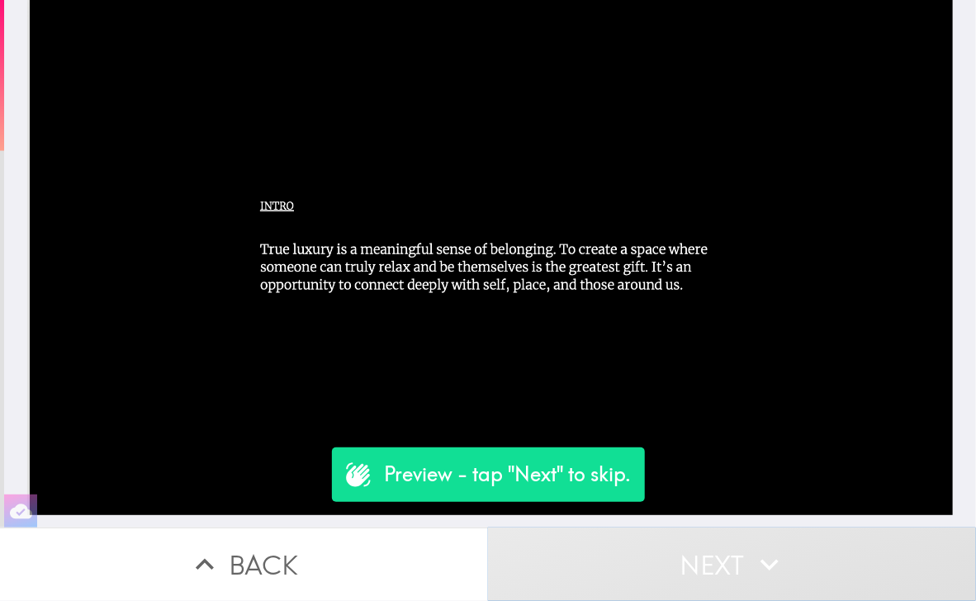
click at [701, 551] on button "Next" at bounding box center [732, 565] width 488 height 74
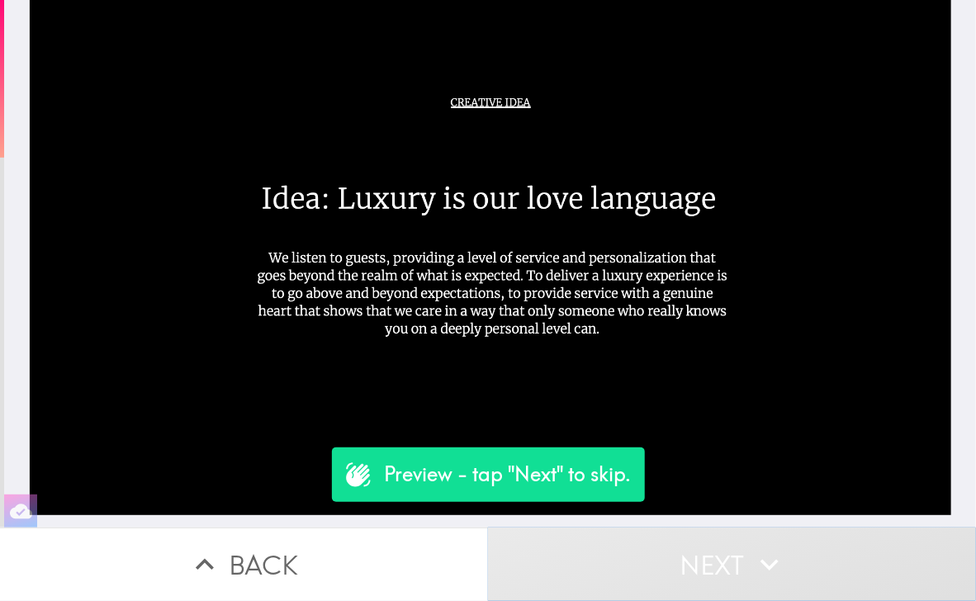
click at [710, 551] on button "Next" at bounding box center [732, 565] width 488 height 74
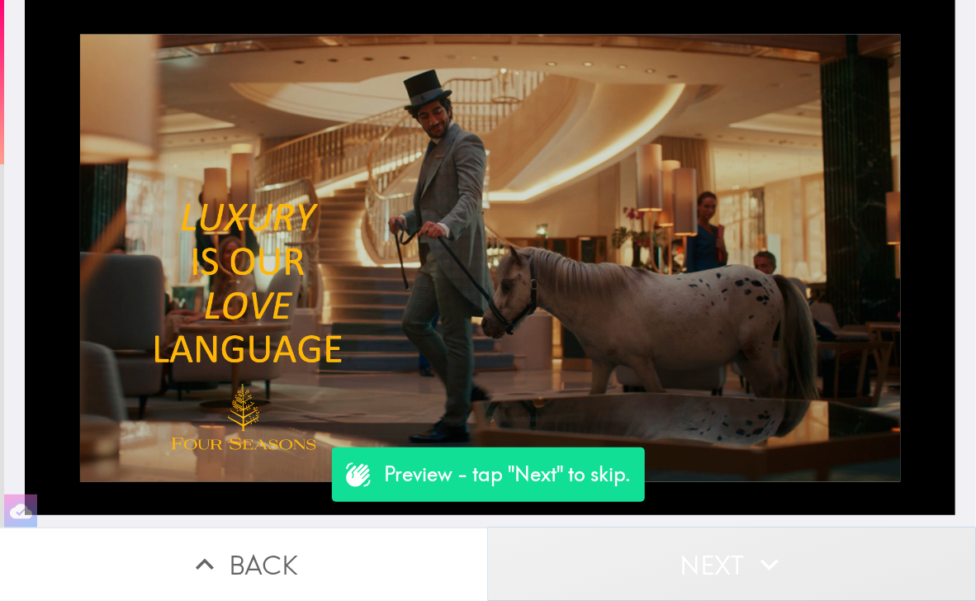
click at [710, 551] on button "Next" at bounding box center [732, 565] width 488 height 74
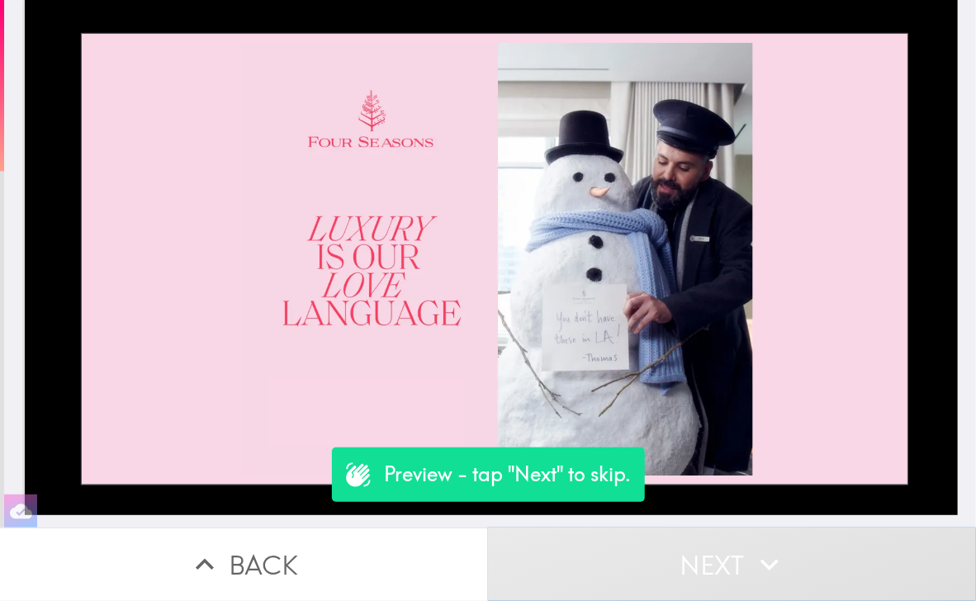
click at [710, 551] on button "Next" at bounding box center [732, 565] width 488 height 74
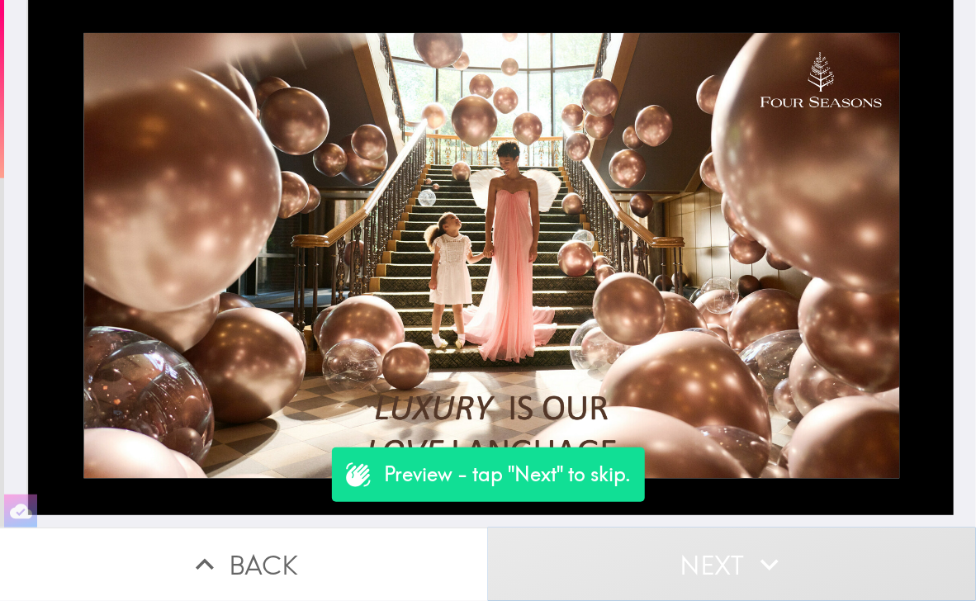
click at [710, 551] on button "Next" at bounding box center [732, 565] width 488 height 74
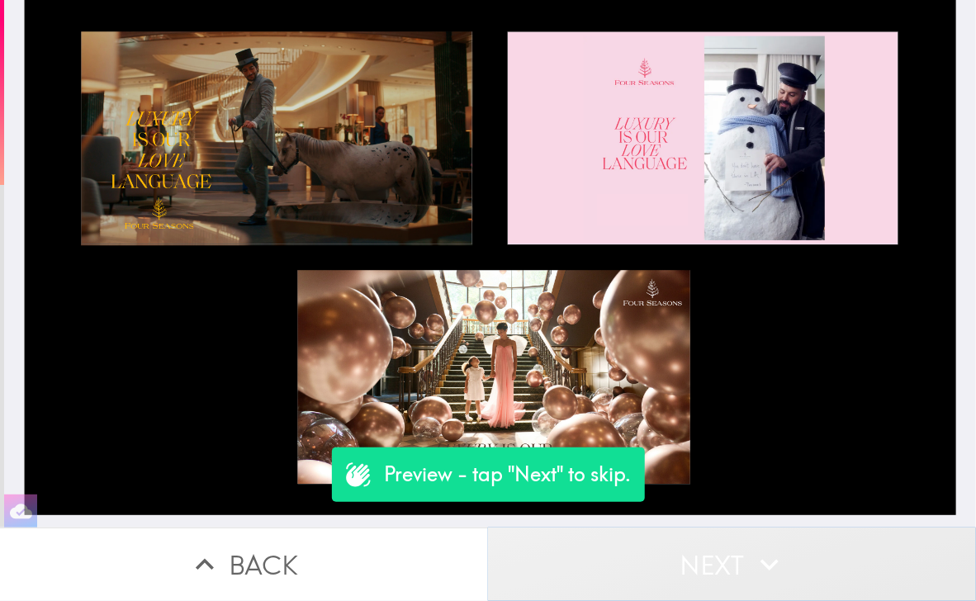
click at [710, 551] on button "Next" at bounding box center [732, 565] width 488 height 74
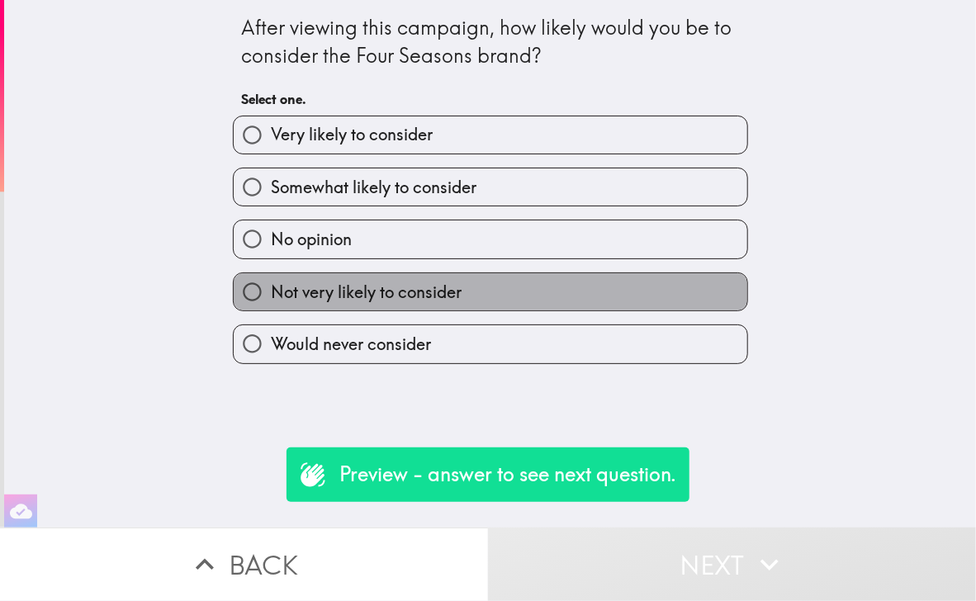
click at [440, 288] on span "Not very likely to consider" at bounding box center [366, 292] width 191 height 23
click at [271, 288] on input "Not very likely to consider" at bounding box center [252, 291] width 37 height 37
radio input "true"
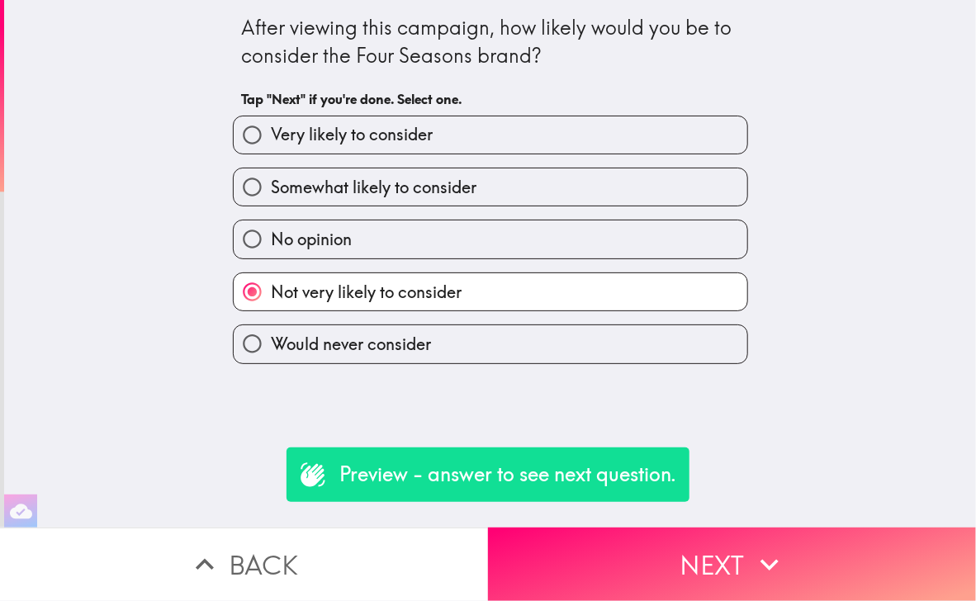
click at [458, 136] on label "Very likely to consider" at bounding box center [491, 134] width 514 height 37
click at [271, 136] on input "Very likely to consider" at bounding box center [252, 134] width 37 height 37
radio input "true"
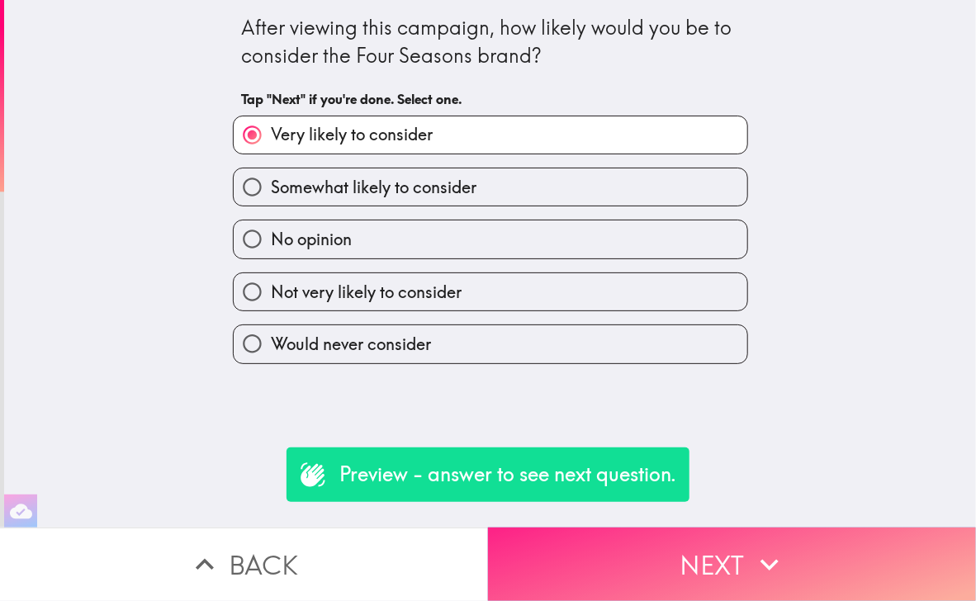
click at [663, 535] on button "Next" at bounding box center [732, 565] width 488 height 74
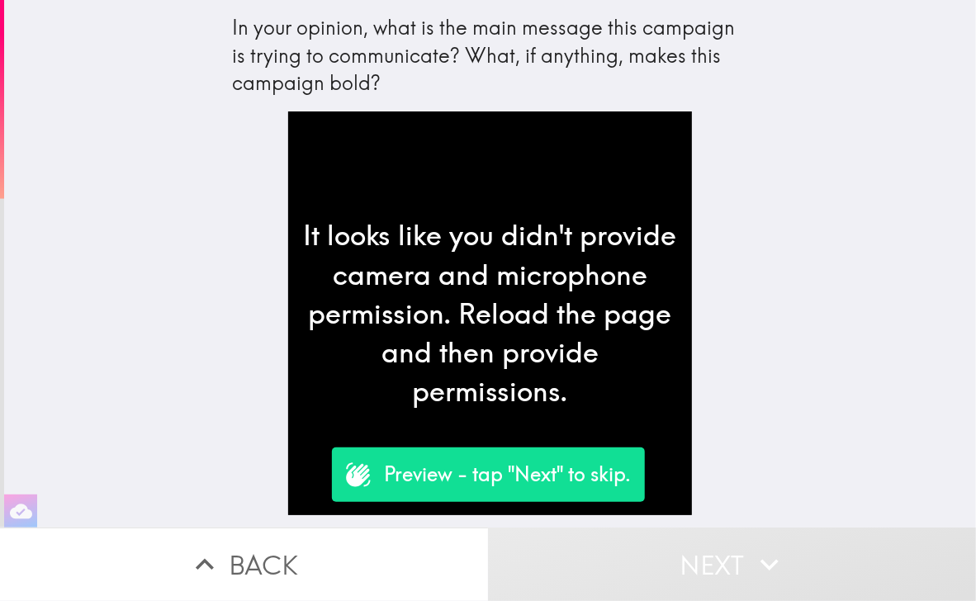
click at [559, 486] on p "Preview - tap "Next" to skip." at bounding box center [508, 475] width 247 height 28
click at [727, 575] on button "Next" at bounding box center [732, 565] width 488 height 74
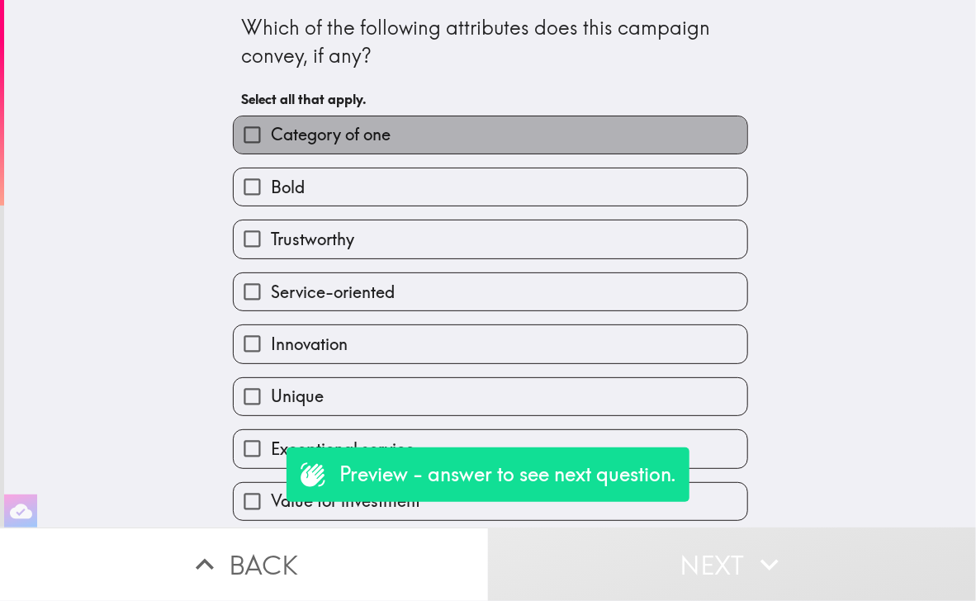
click at [508, 140] on label "Category of one" at bounding box center [491, 134] width 514 height 37
click at [271, 140] on input "Category of one" at bounding box center [252, 134] width 37 height 37
checkbox input "true"
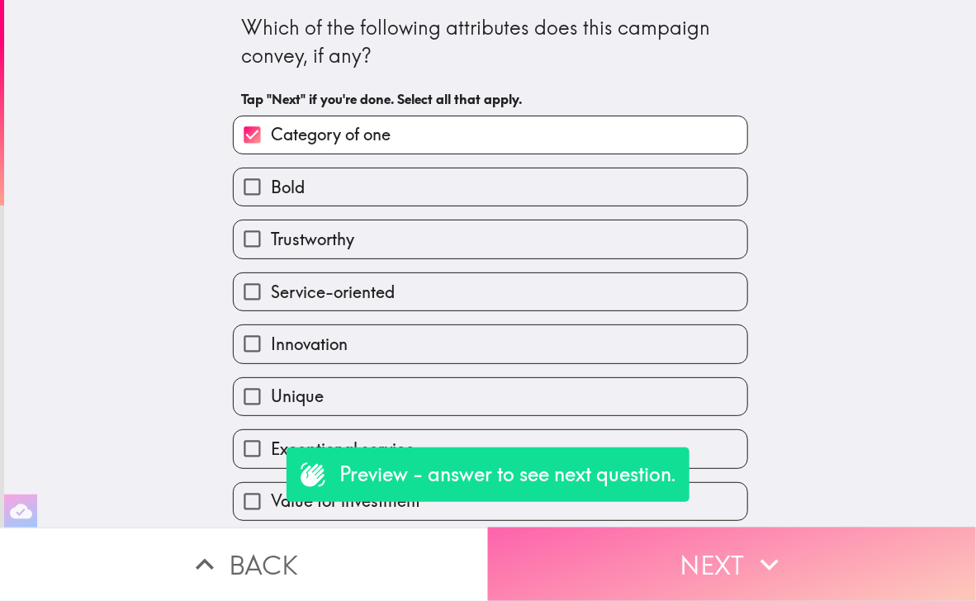
click at [719, 535] on button "Next" at bounding box center [732, 565] width 488 height 74
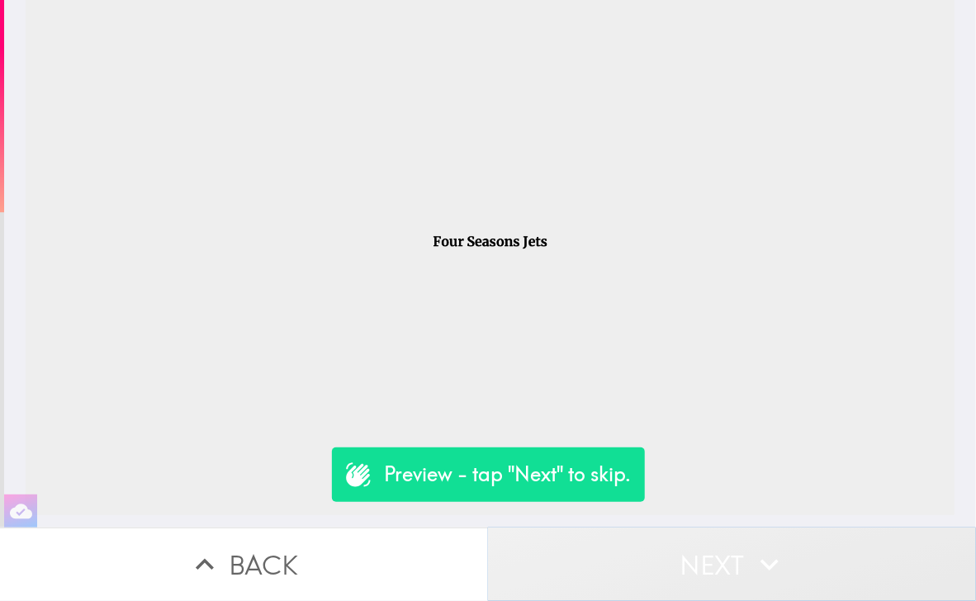
click at [719, 535] on button "Next" at bounding box center [732, 565] width 488 height 74
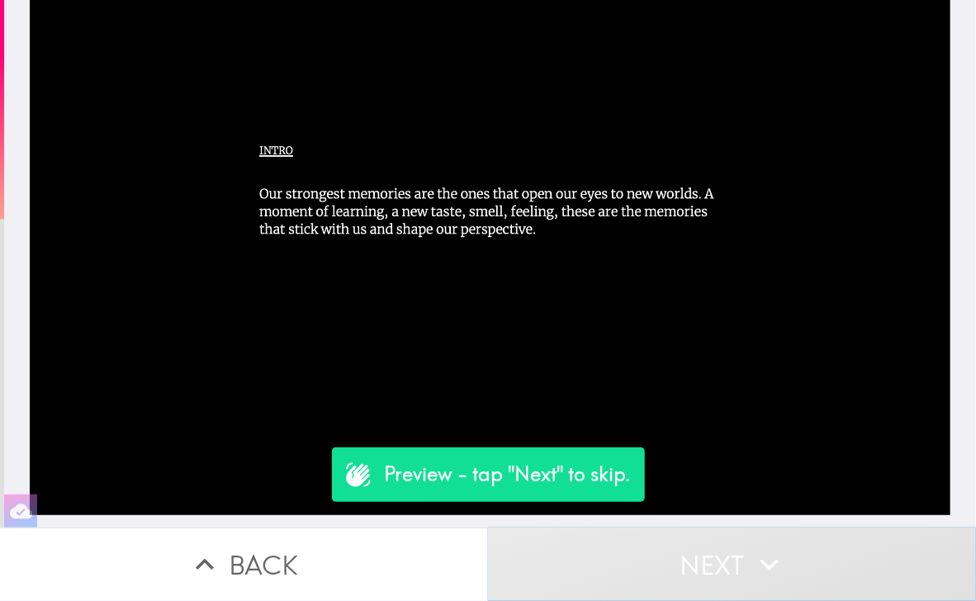
click at [716, 550] on button "Next" at bounding box center [732, 565] width 488 height 74
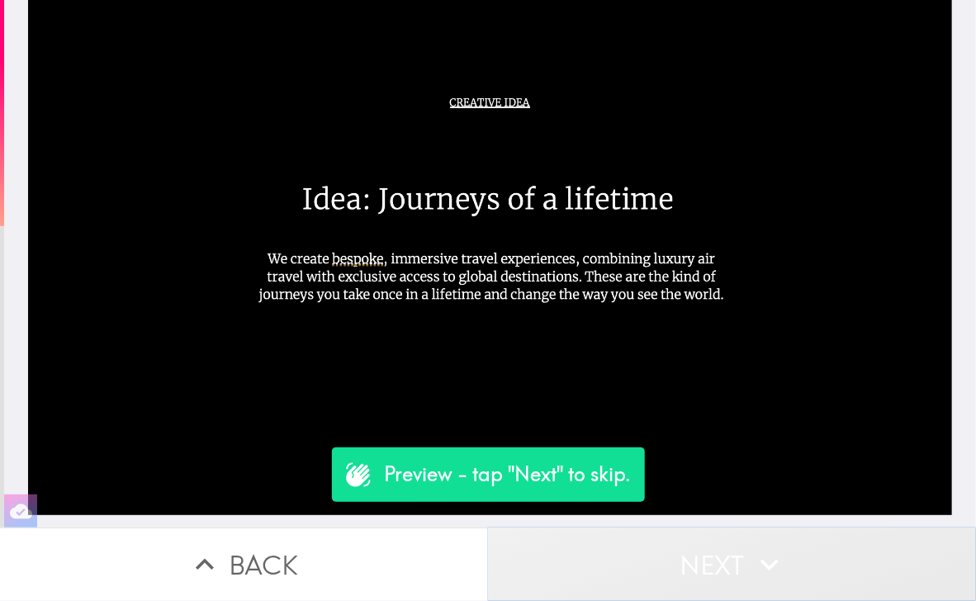
click at [716, 550] on button "Next" at bounding box center [732, 565] width 488 height 74
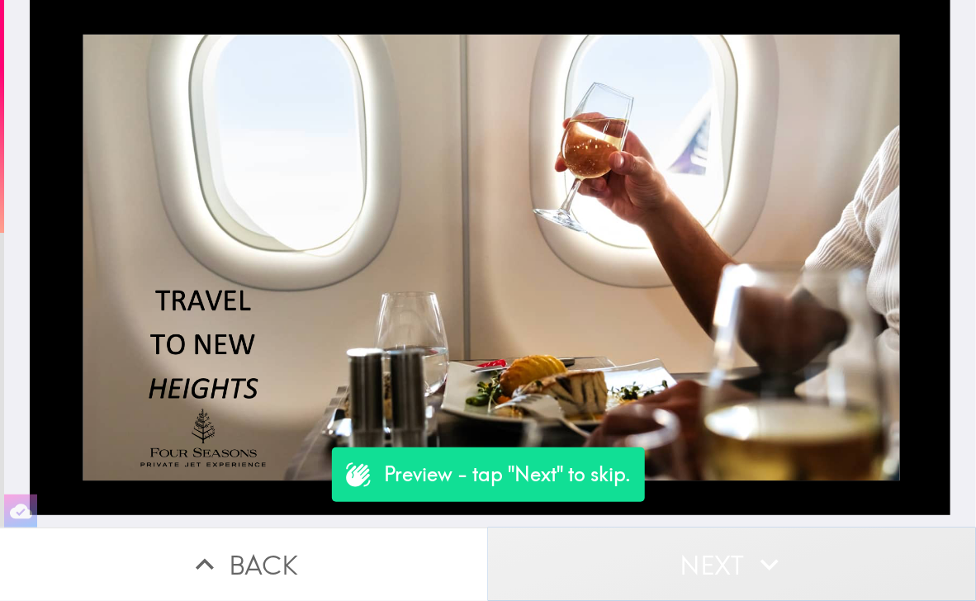
click at [716, 550] on button "Next" at bounding box center [732, 565] width 488 height 74
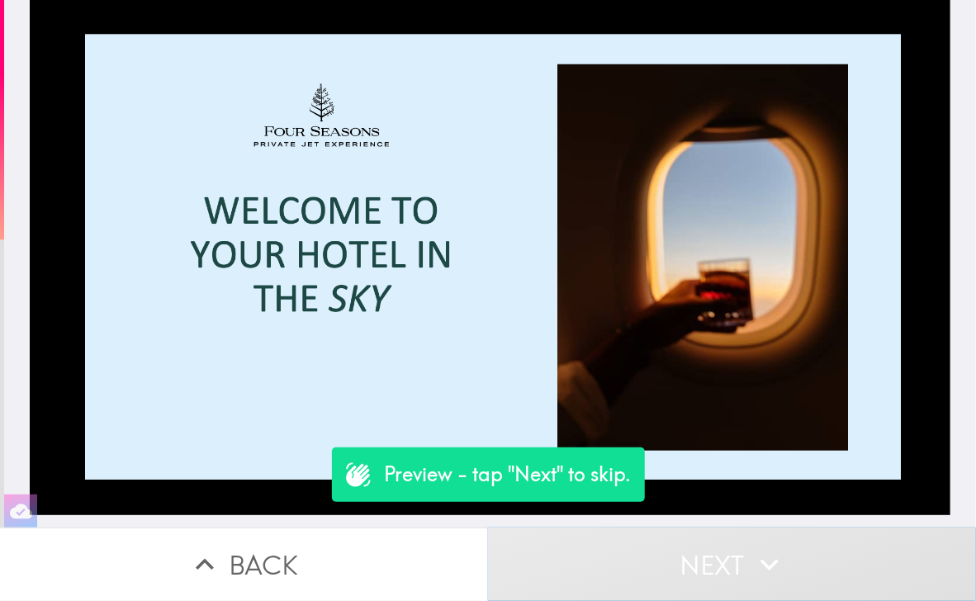
click at [716, 550] on button "Next" at bounding box center [732, 565] width 488 height 74
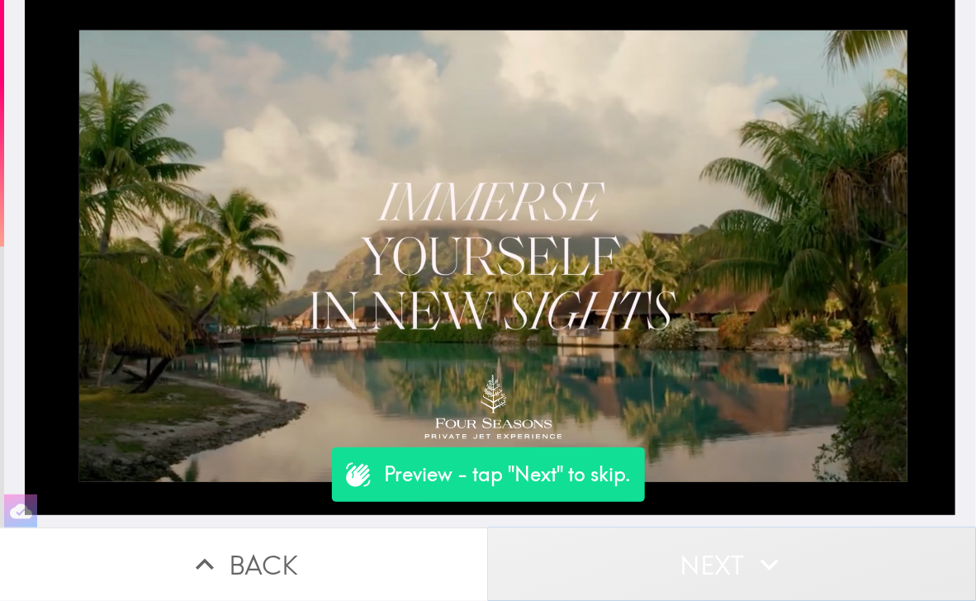
click at [716, 550] on button "Next" at bounding box center [732, 565] width 488 height 74
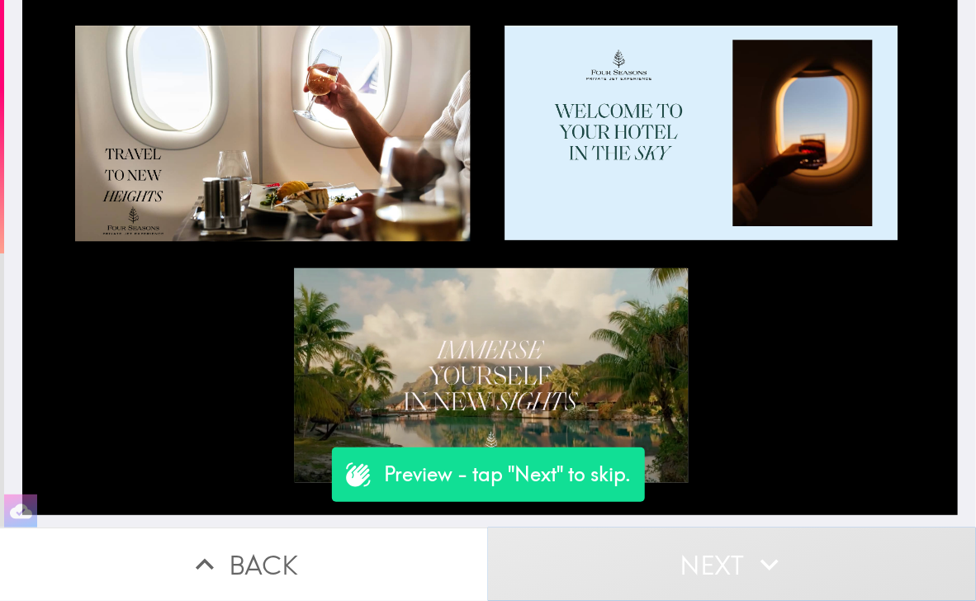
click at [716, 550] on button "Next" at bounding box center [732, 565] width 488 height 74
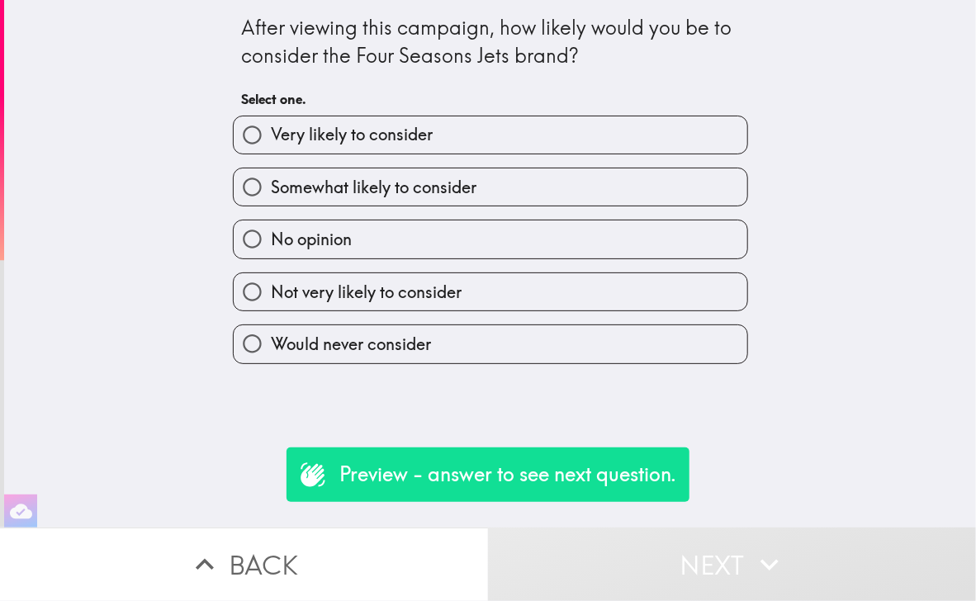
click at [577, 115] on div "Very likely to consider" at bounding box center [484, 128] width 529 height 52
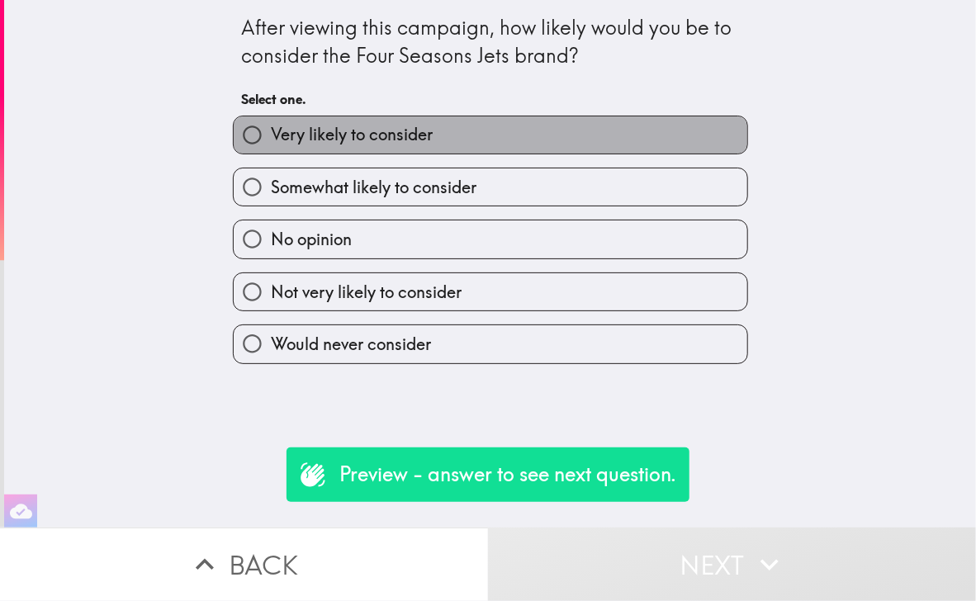
click at [555, 150] on label "Very likely to consider" at bounding box center [491, 134] width 514 height 37
click at [271, 150] on input "Very likely to consider" at bounding box center [252, 134] width 37 height 37
radio input "true"
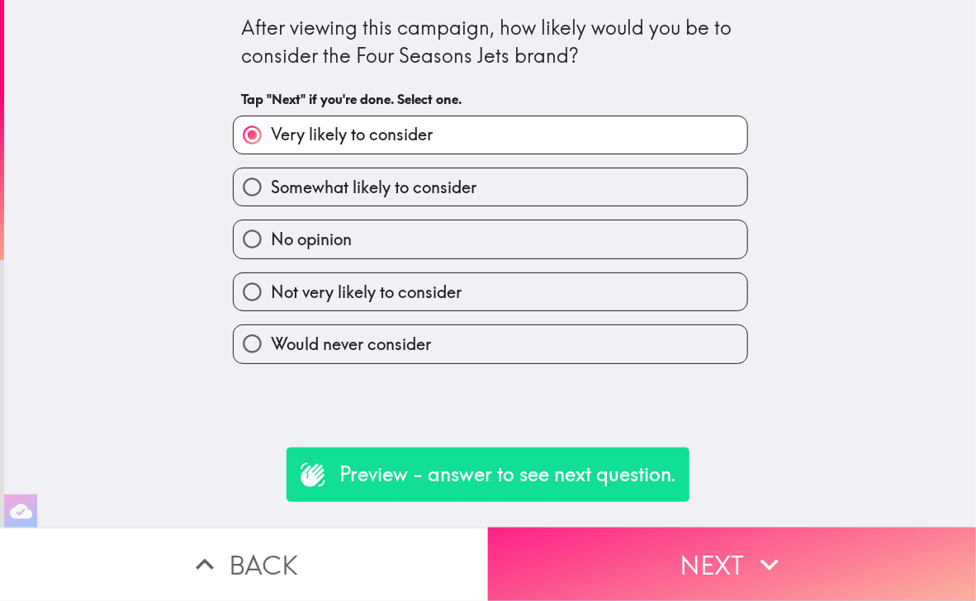
click at [684, 536] on button "Next" at bounding box center [732, 565] width 488 height 74
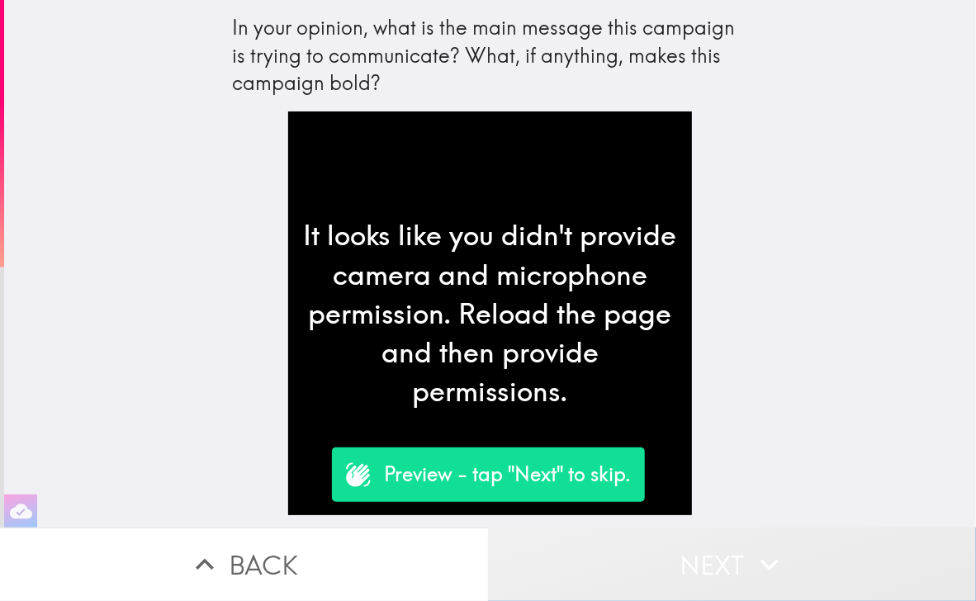
click at [684, 536] on button "Next" at bounding box center [732, 565] width 488 height 74
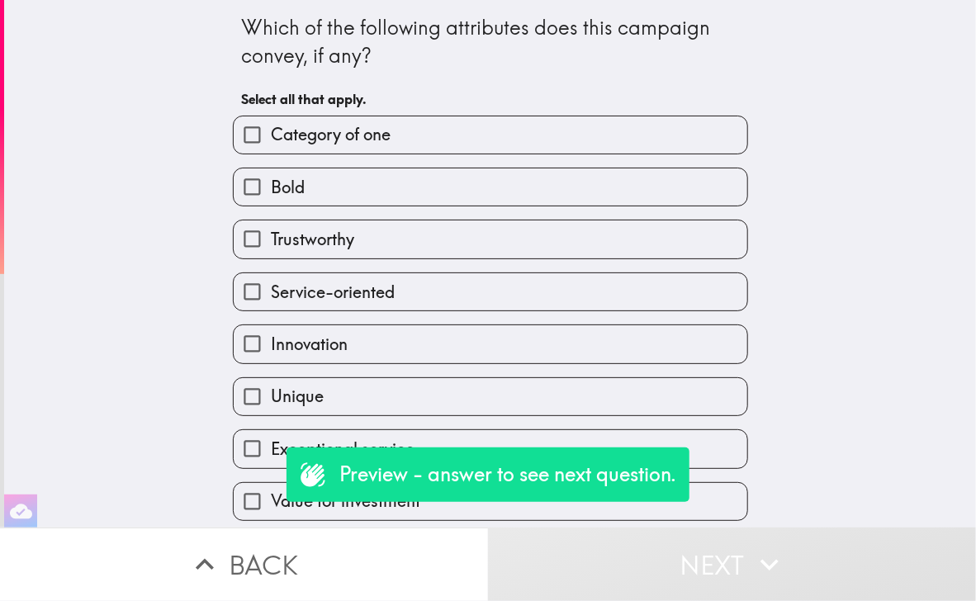
click at [541, 263] on div "Service-oriented" at bounding box center [484, 285] width 529 height 52
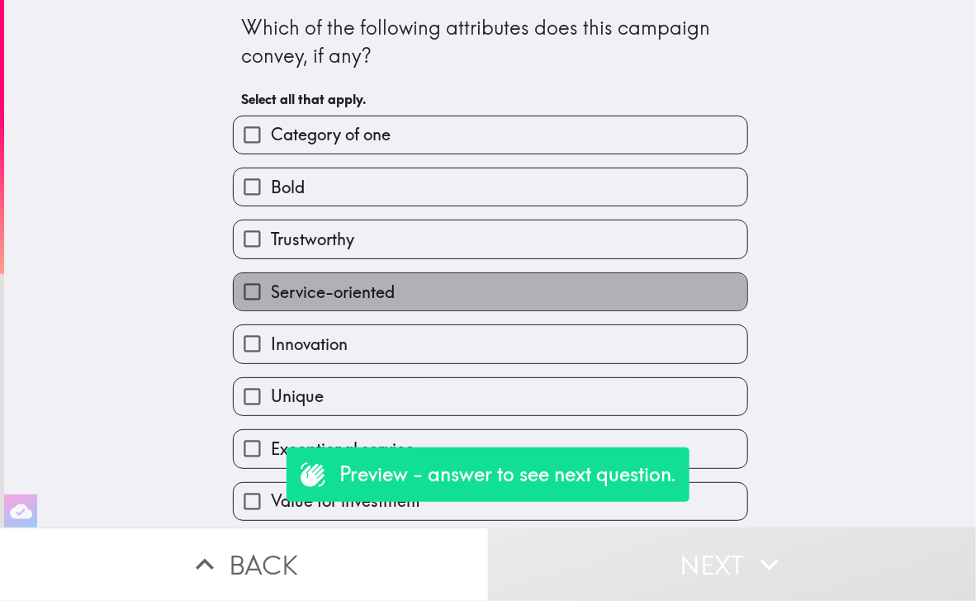
click at [538, 277] on label "Service-oriented" at bounding box center [491, 291] width 514 height 37
click at [271, 277] on input "Service-oriented" at bounding box center [252, 291] width 37 height 37
checkbox input "true"
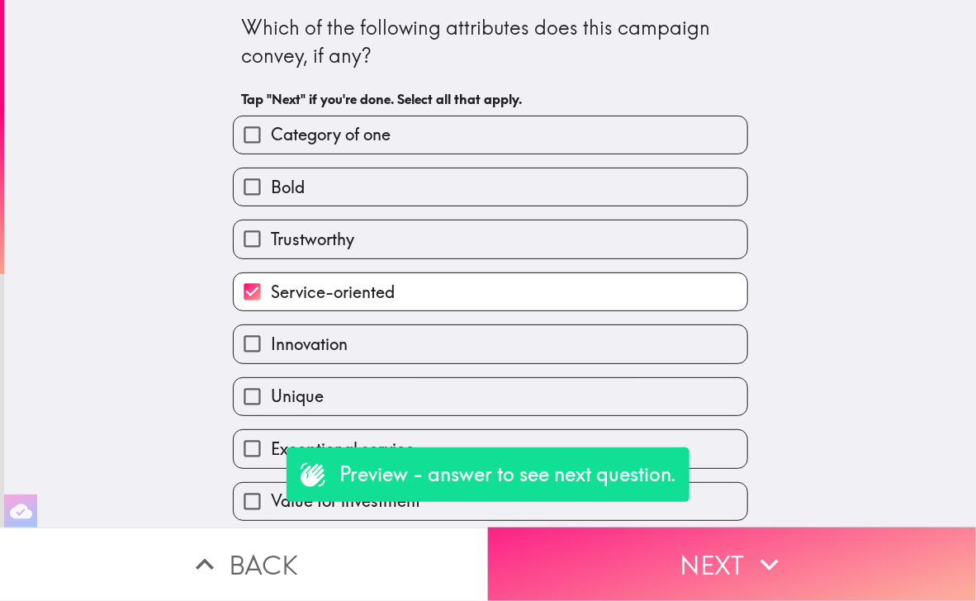
click at [691, 553] on button "Next" at bounding box center [732, 565] width 488 height 74
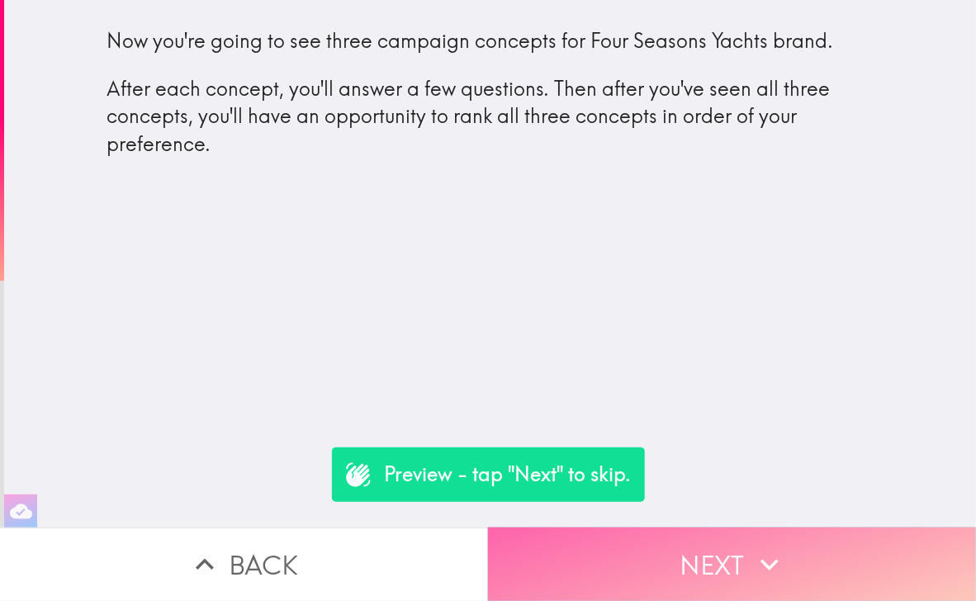
click at [783, 573] on button "Next" at bounding box center [732, 565] width 488 height 74
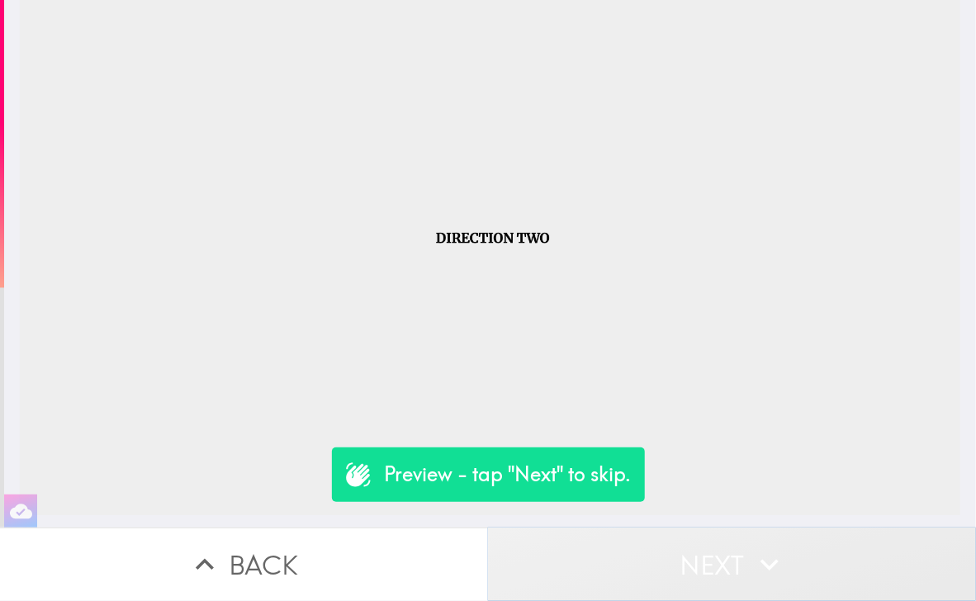
click at [719, 548] on button "Next" at bounding box center [732, 565] width 488 height 74
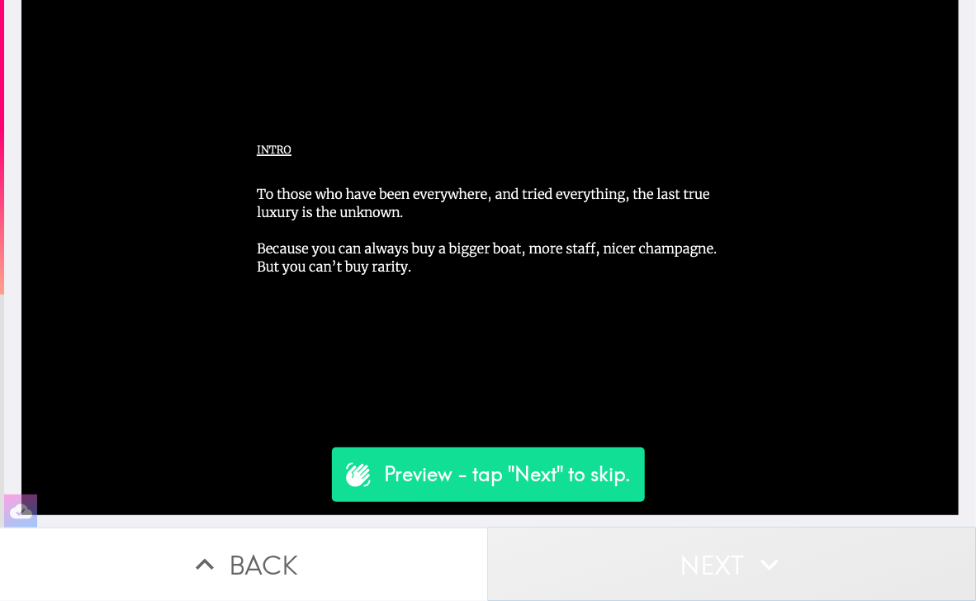
click at [719, 548] on button "Next" at bounding box center [732, 565] width 488 height 74
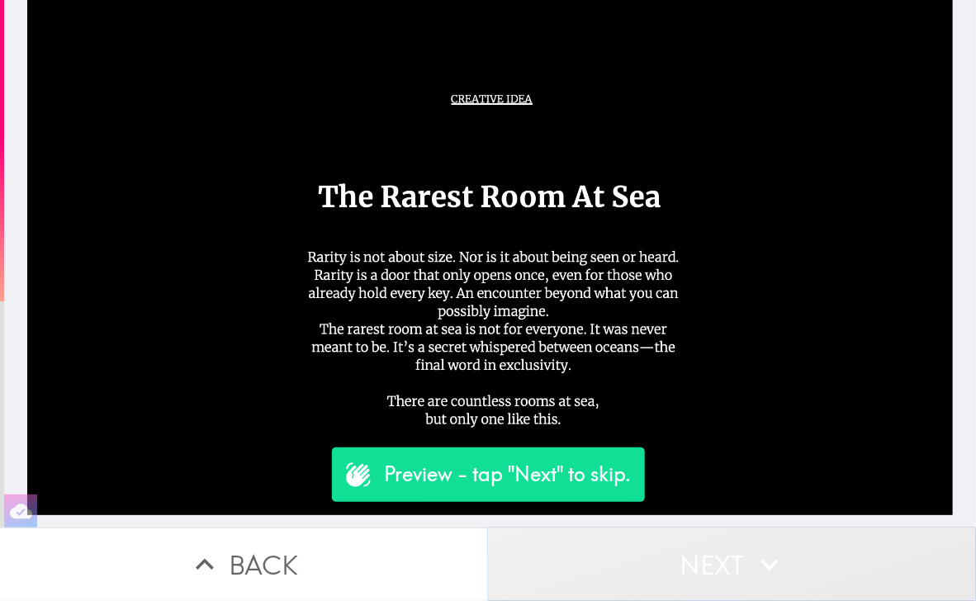
click at [719, 548] on button "Next" at bounding box center [732, 565] width 488 height 74
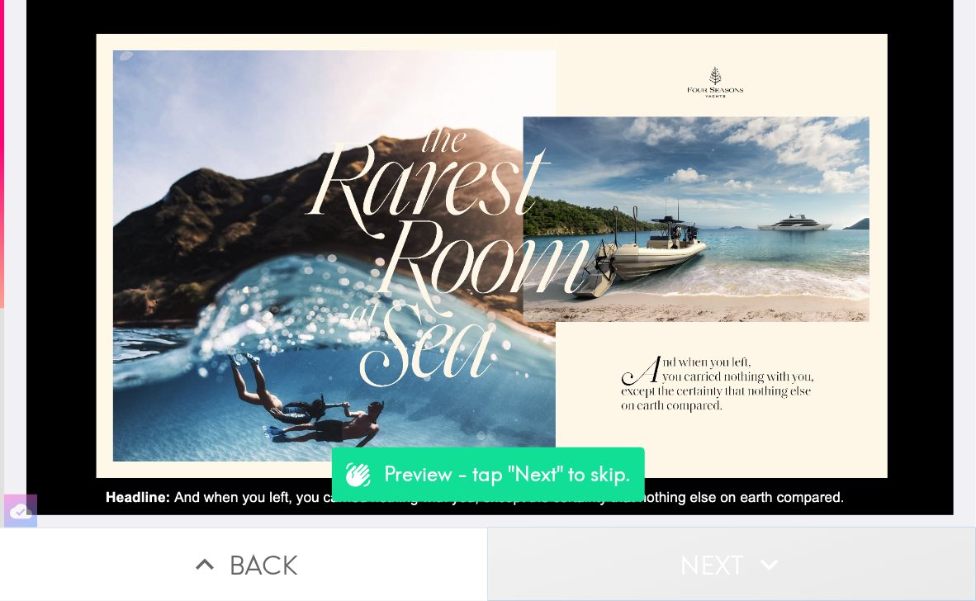
click at [719, 548] on button "Next" at bounding box center [732, 565] width 488 height 74
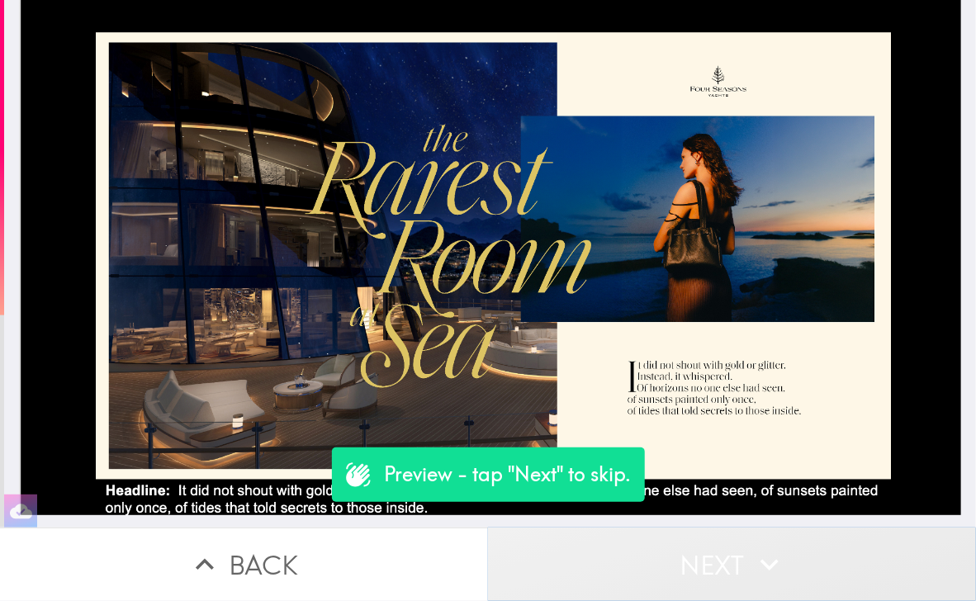
click at [719, 548] on button "Next" at bounding box center [732, 565] width 488 height 74
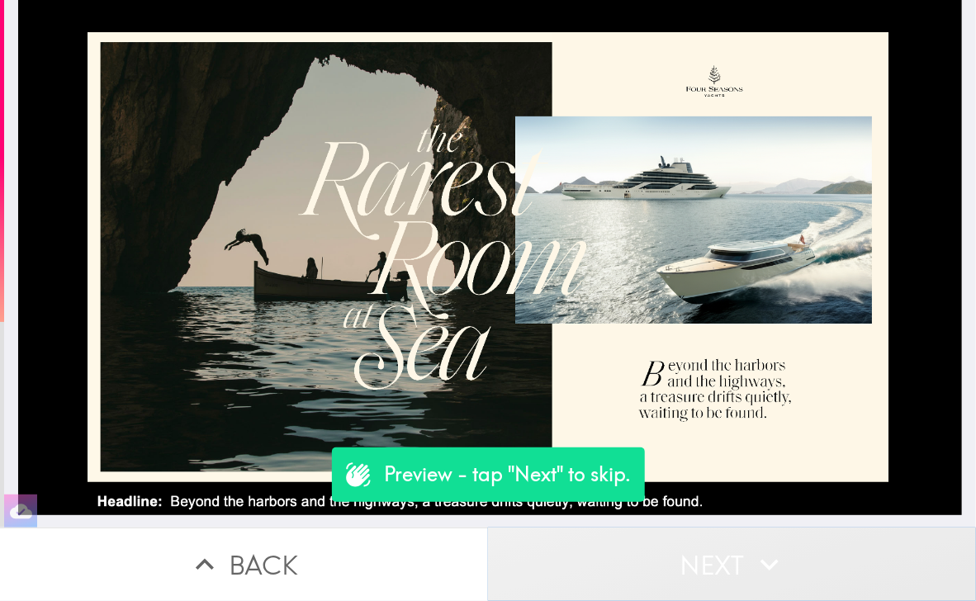
click at [719, 548] on button "Next" at bounding box center [732, 565] width 488 height 74
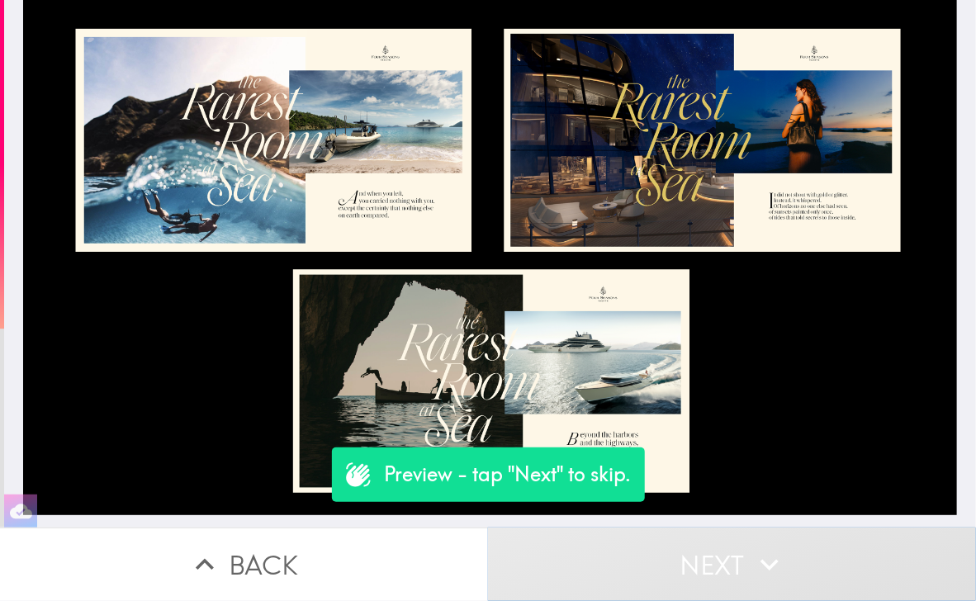
click at [719, 548] on button "Next" at bounding box center [732, 565] width 488 height 74
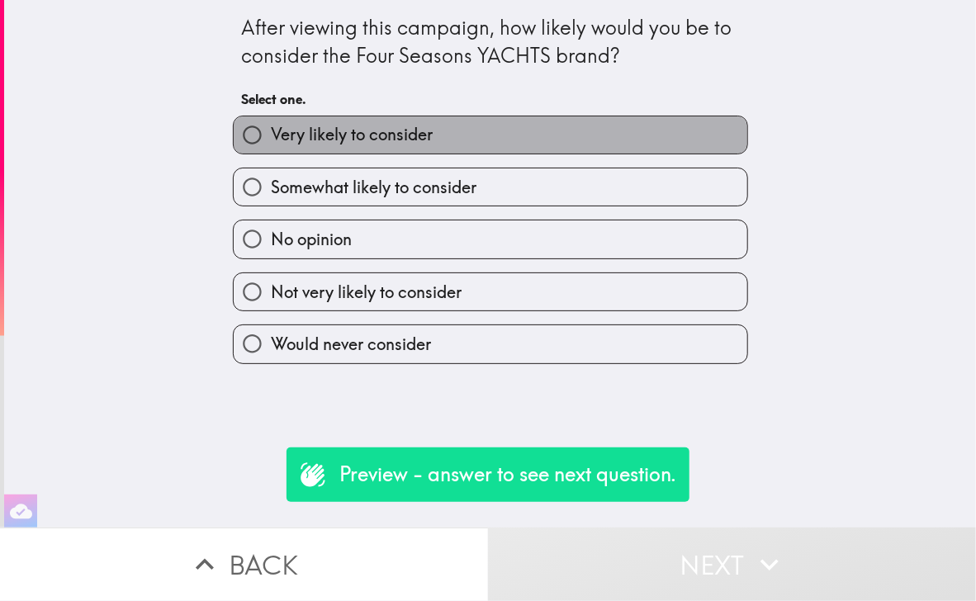
click at [475, 133] on label "Very likely to consider" at bounding box center [491, 134] width 514 height 37
click at [271, 133] on input "Very likely to consider" at bounding box center [252, 134] width 37 height 37
radio input "true"
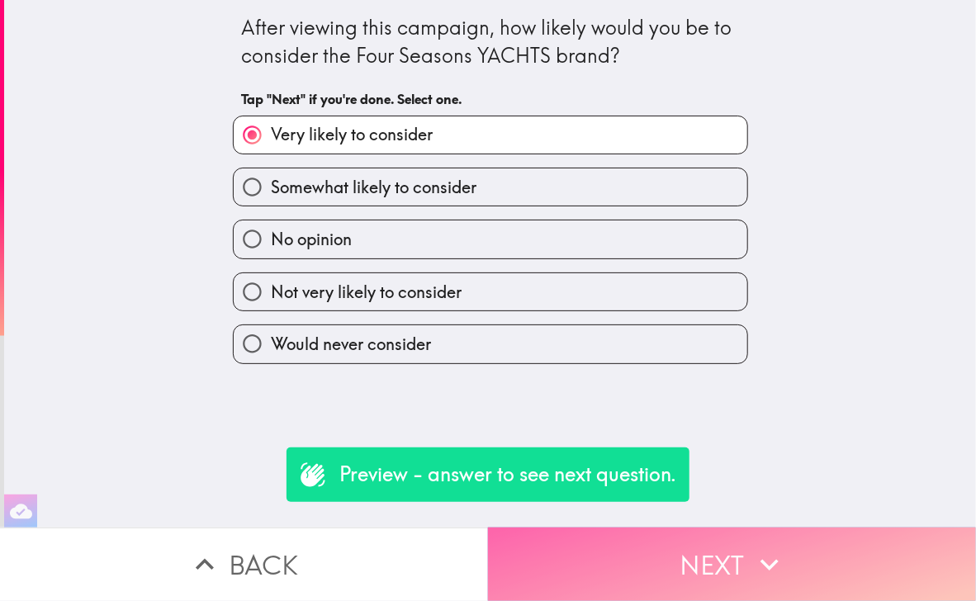
click at [642, 528] on button "Next" at bounding box center [732, 565] width 488 height 74
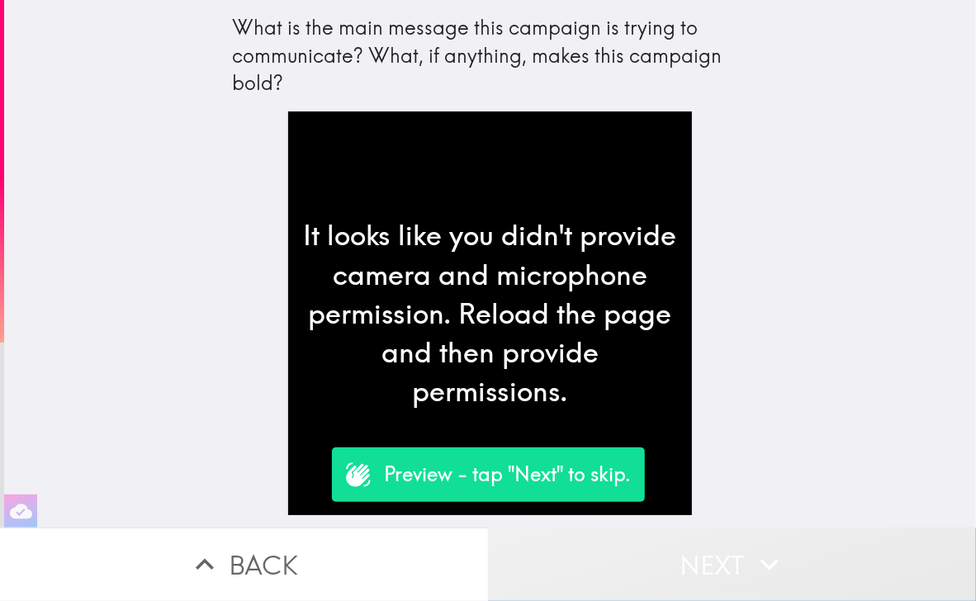
click at [648, 538] on button "Next" at bounding box center [732, 565] width 488 height 74
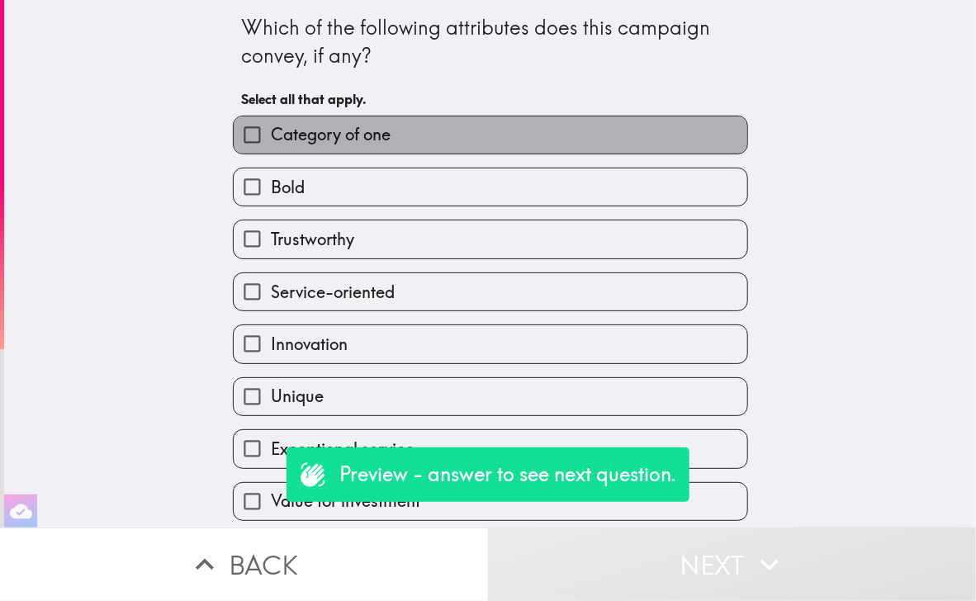
click at [499, 150] on label "Category of one" at bounding box center [491, 134] width 514 height 37
click at [271, 150] on input "Category of one" at bounding box center [252, 134] width 37 height 37
checkbox input "true"
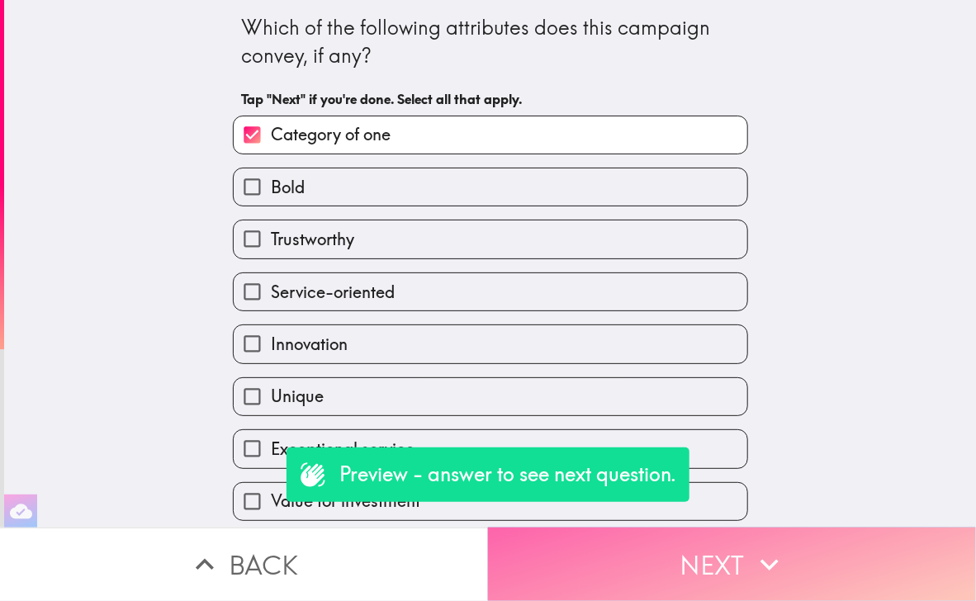
click at [655, 536] on button "Next" at bounding box center [732, 565] width 488 height 74
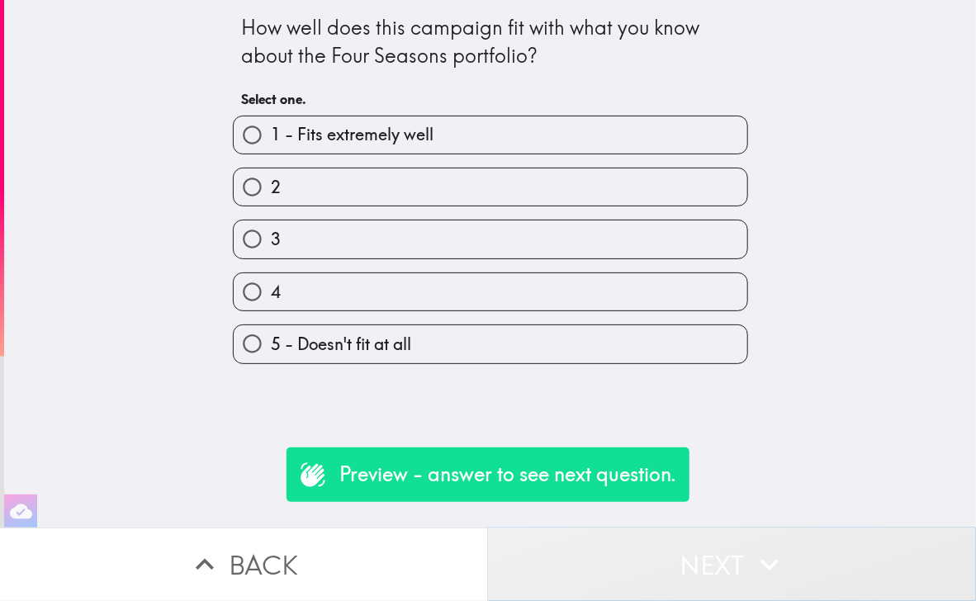
click at [655, 536] on button "Next" at bounding box center [732, 565] width 488 height 74
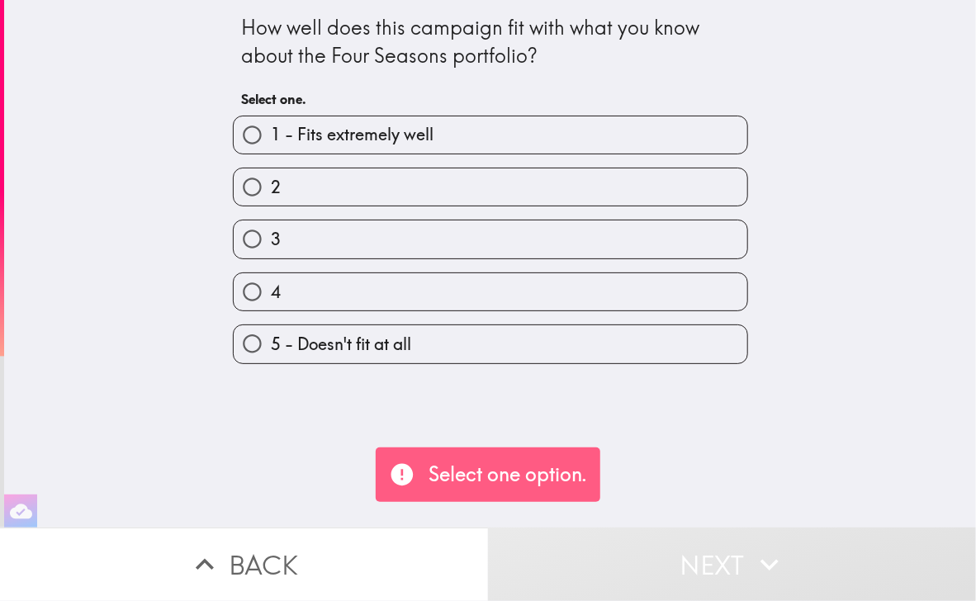
click at [537, 116] on label "1 - Fits extremely well" at bounding box center [491, 134] width 514 height 37
click at [271, 116] on input "1 - Fits extremely well" at bounding box center [252, 134] width 37 height 37
radio input "true"
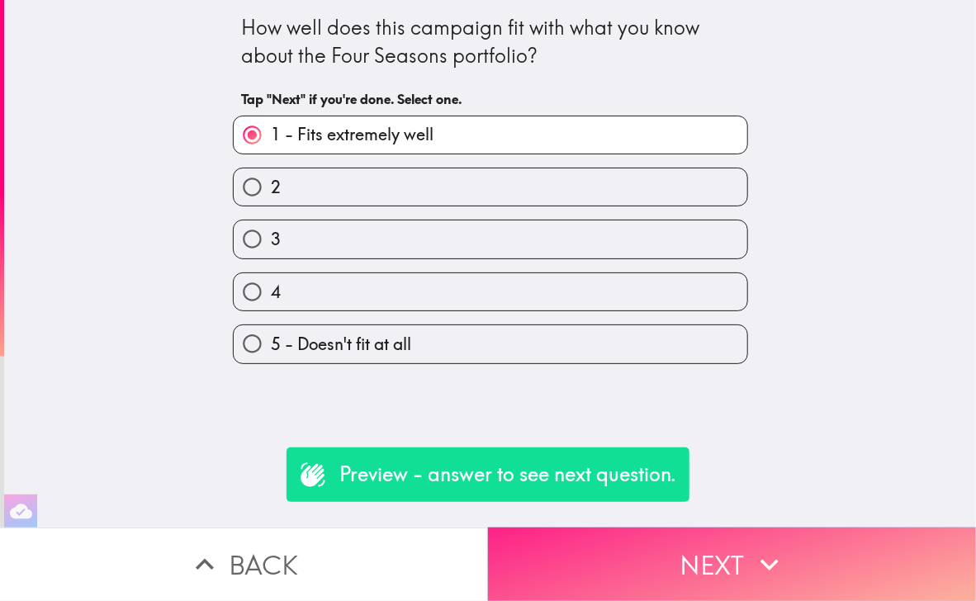
click at [694, 556] on button "Next" at bounding box center [732, 565] width 488 height 74
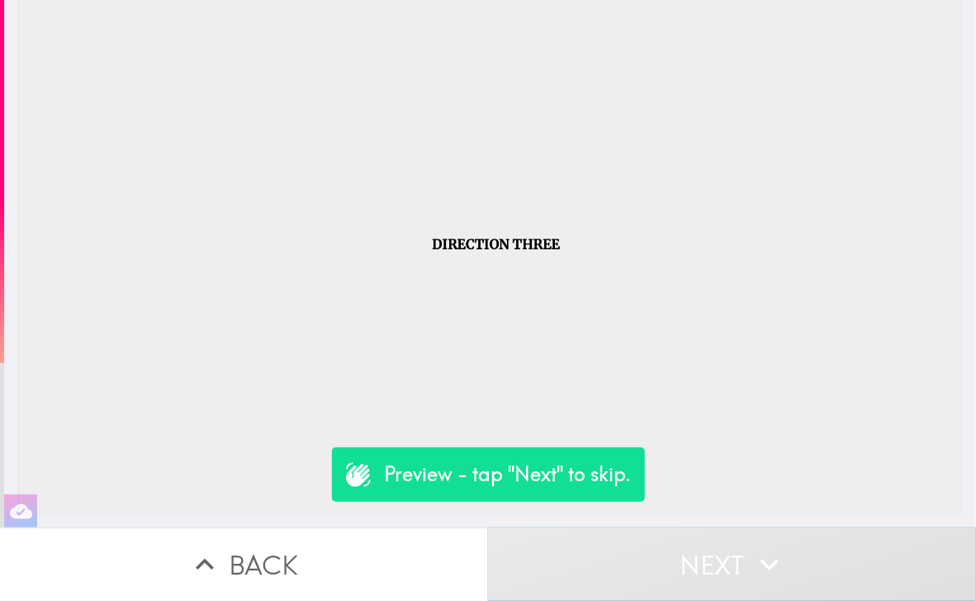
click at [694, 543] on button "Next" at bounding box center [732, 565] width 488 height 74
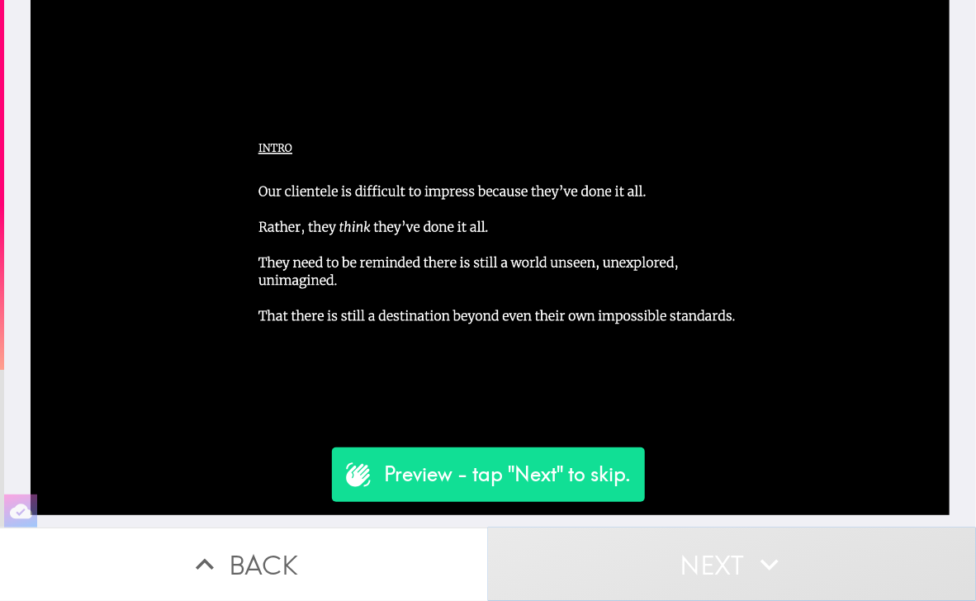
click at [694, 543] on button "Next" at bounding box center [732, 565] width 488 height 74
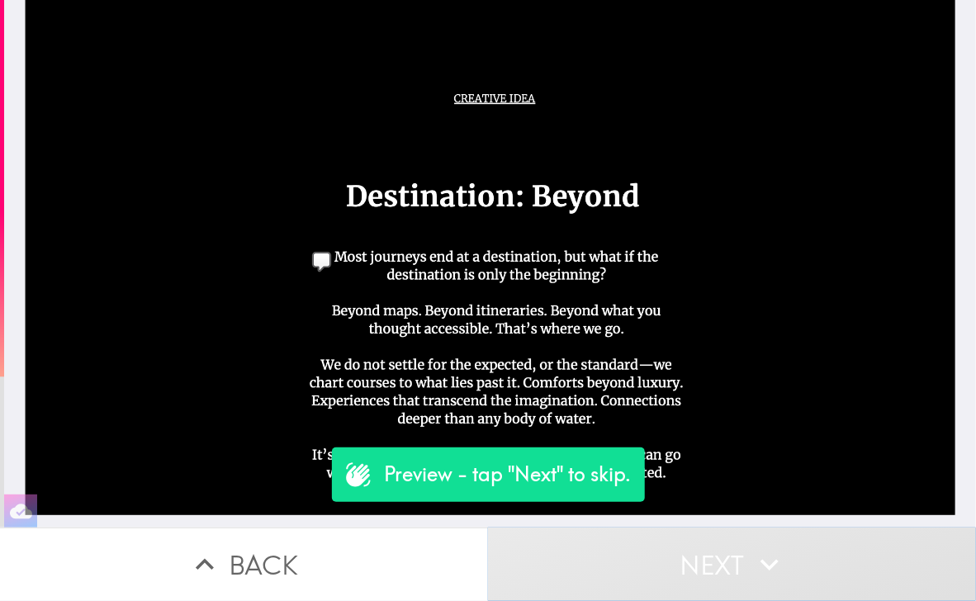
click at [694, 543] on button "Next" at bounding box center [732, 565] width 488 height 74
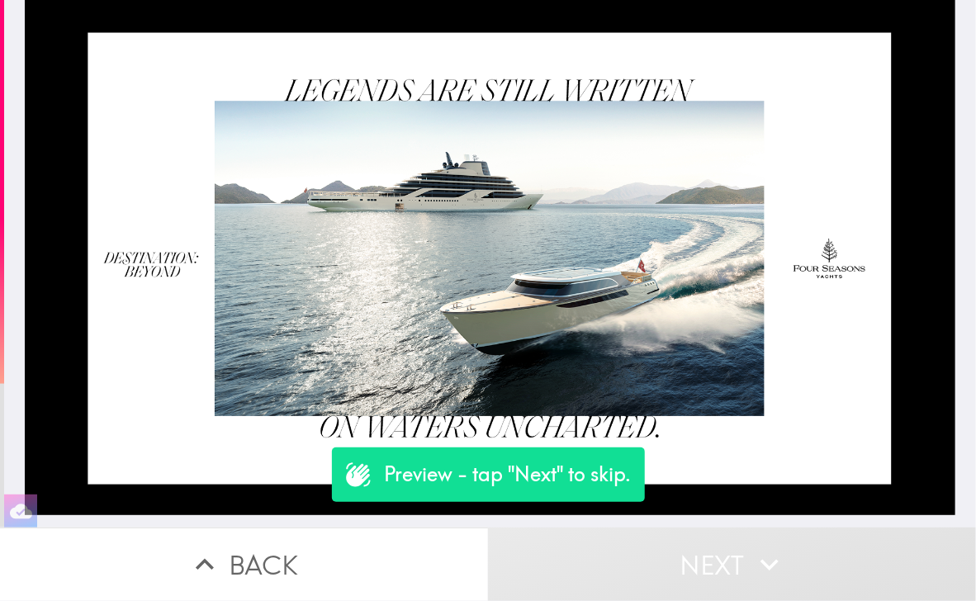
click at [270, 528] on button "Back" at bounding box center [244, 565] width 488 height 74
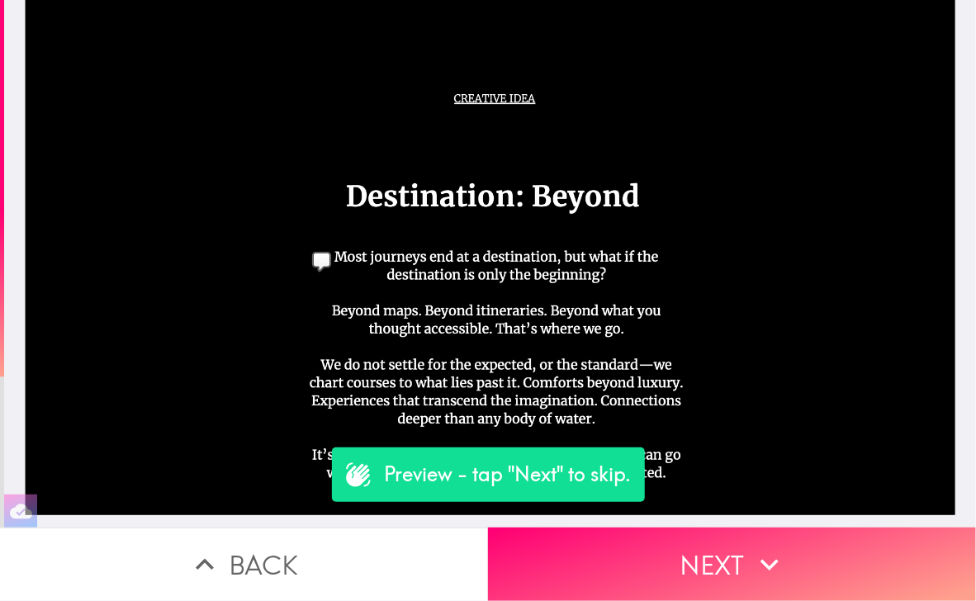
click at [302, 264] on div at bounding box center [490, 258] width 930 height 516
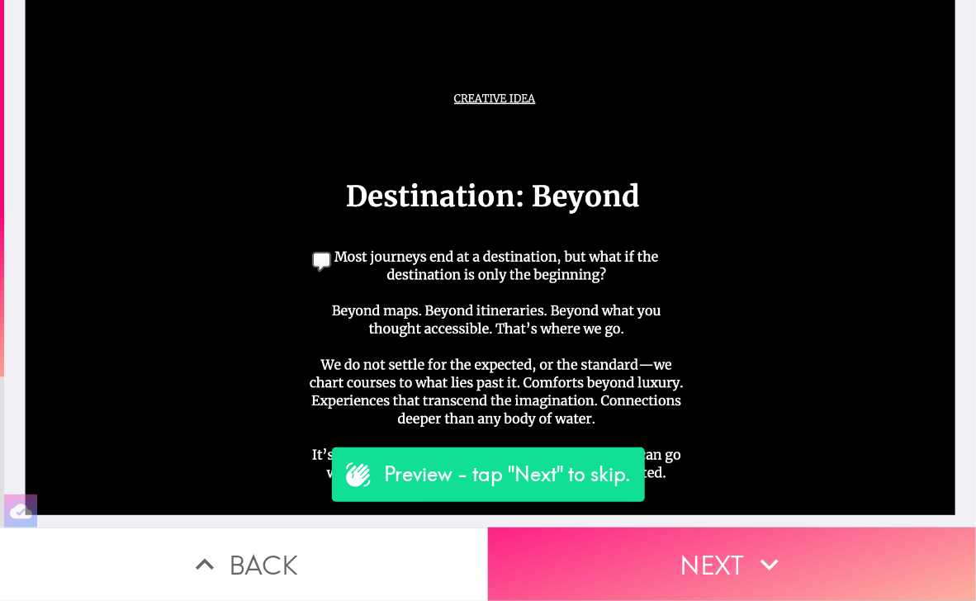
click at [687, 538] on button "Next" at bounding box center [732, 565] width 488 height 74
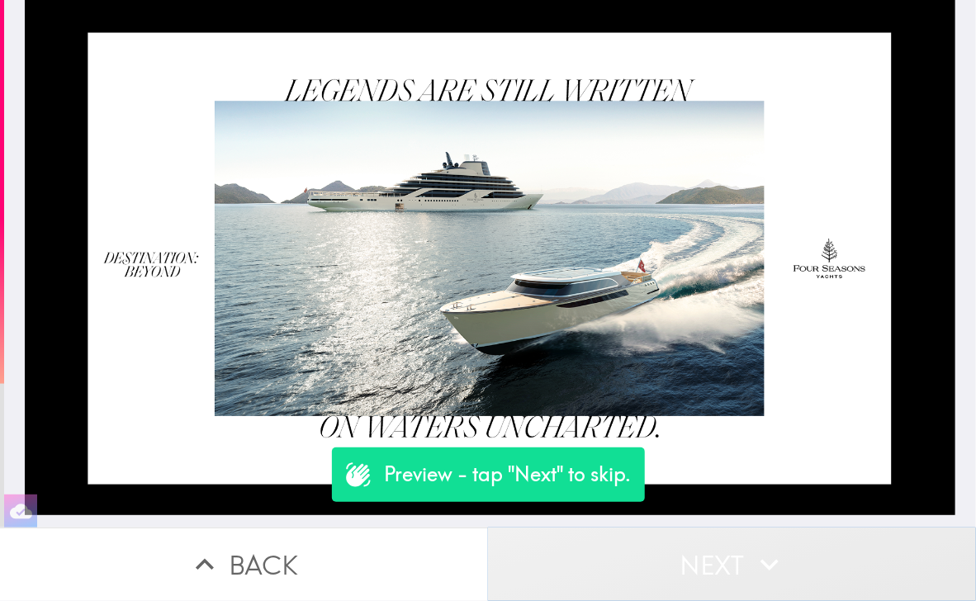
click at [687, 538] on button "Next" at bounding box center [732, 565] width 488 height 74
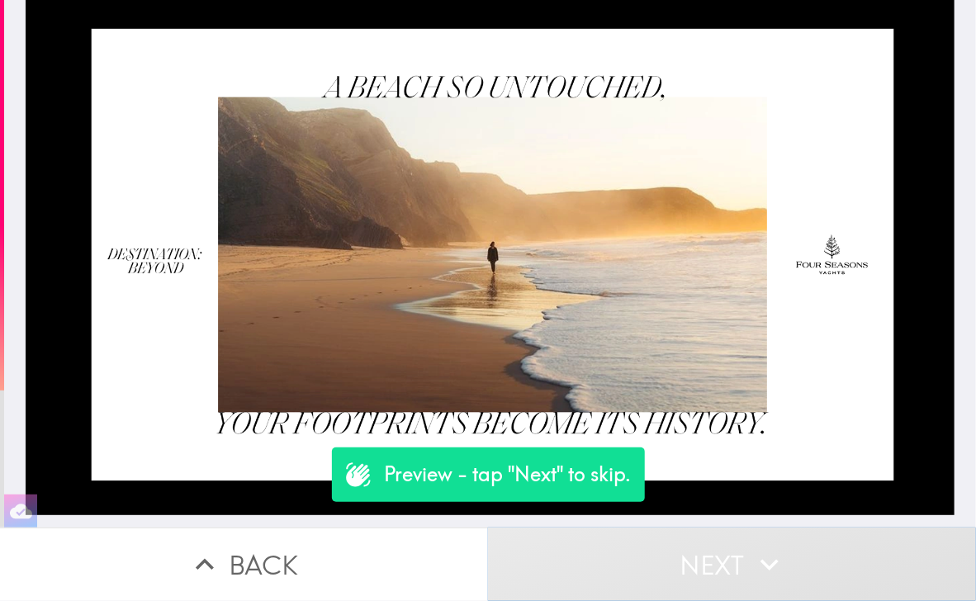
click at [687, 538] on button "Next" at bounding box center [732, 565] width 488 height 74
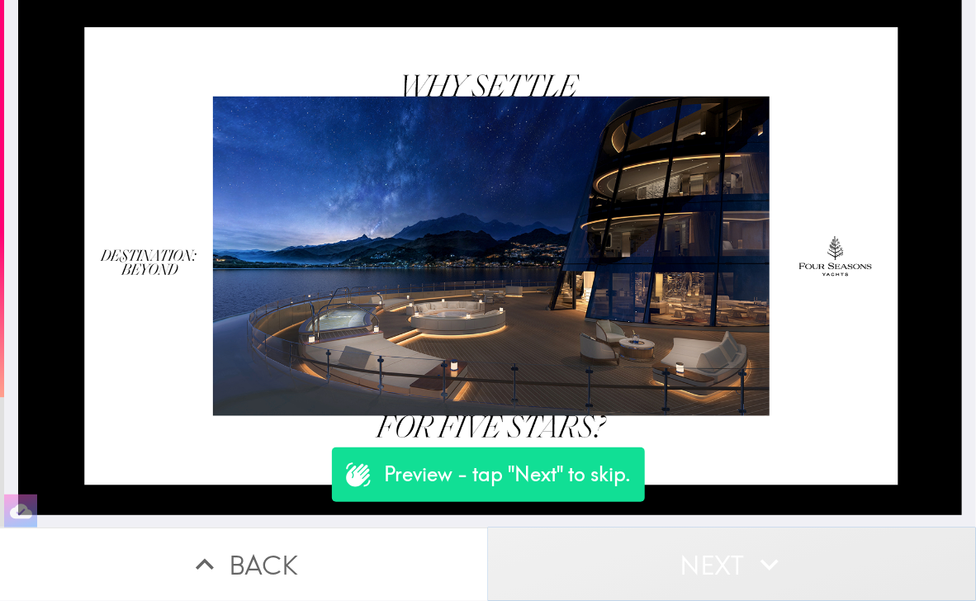
click at [687, 538] on button "Next" at bounding box center [732, 565] width 488 height 74
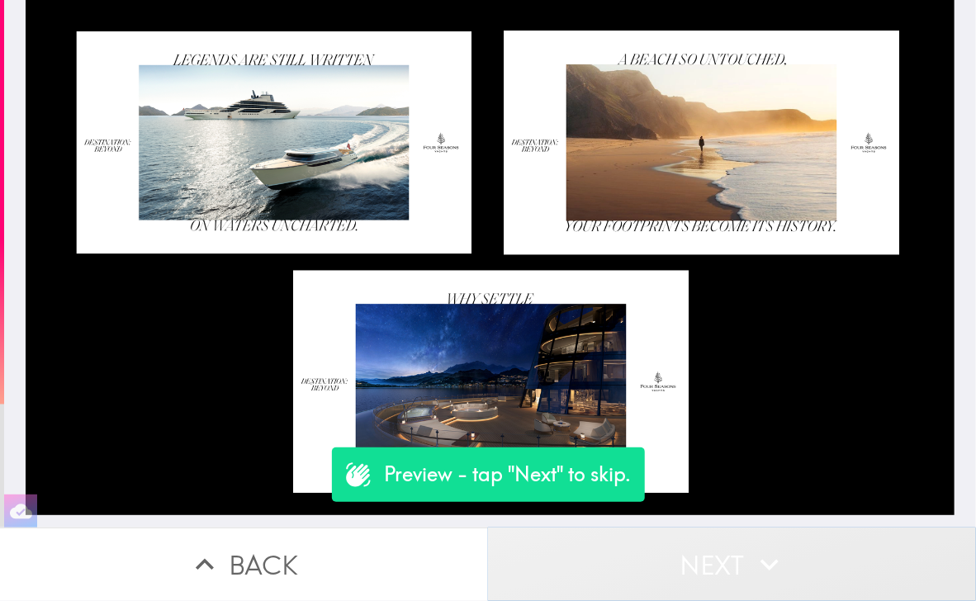
click at [687, 538] on button "Next" at bounding box center [732, 565] width 488 height 74
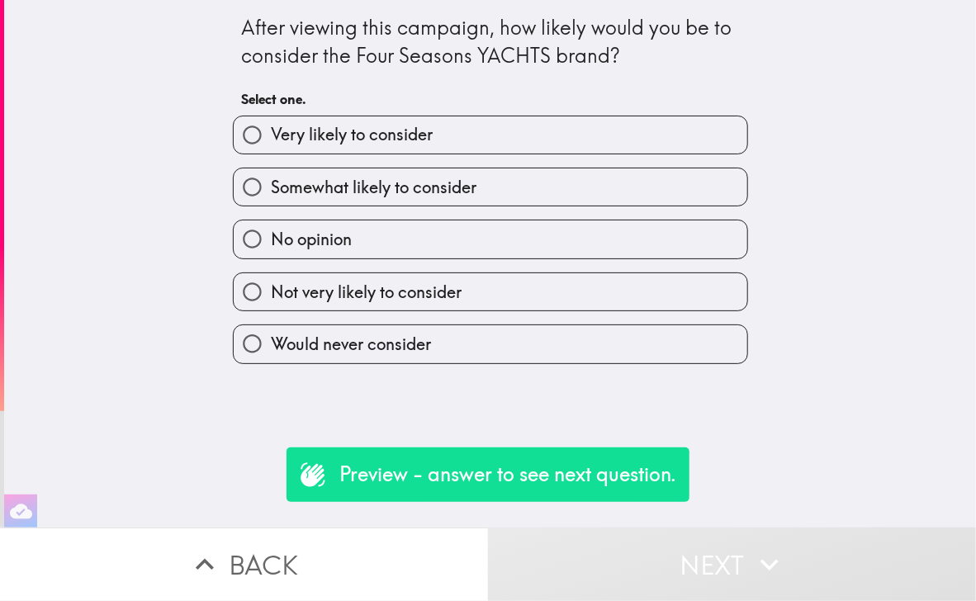
click at [506, 160] on div "Somewhat likely to consider" at bounding box center [484, 180] width 529 height 52
click at [496, 178] on label "Somewhat likely to consider" at bounding box center [491, 187] width 514 height 37
click at [271, 178] on input "Somewhat likely to consider" at bounding box center [252, 187] width 37 height 37
radio input "true"
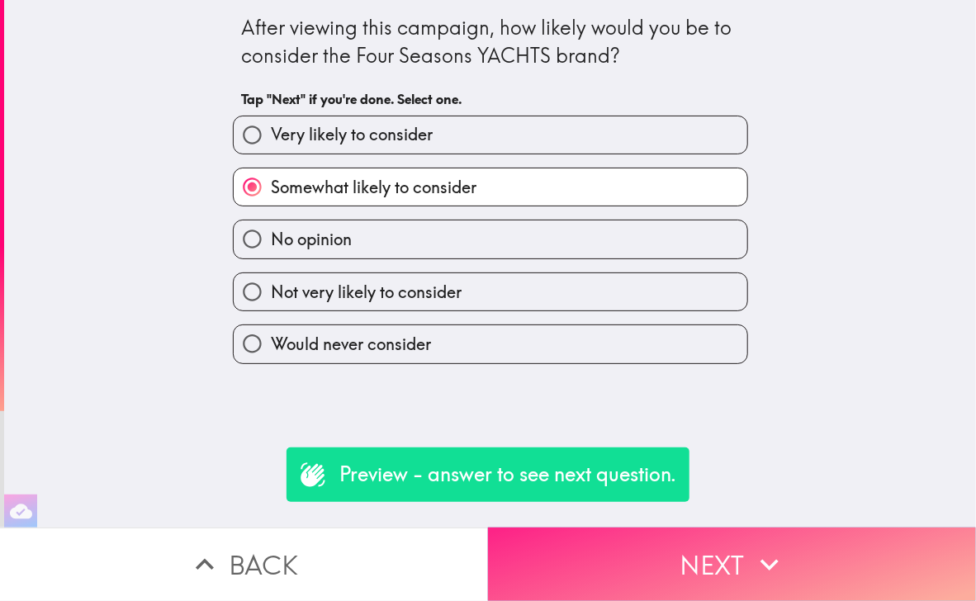
click at [669, 568] on button "Next" at bounding box center [732, 565] width 488 height 74
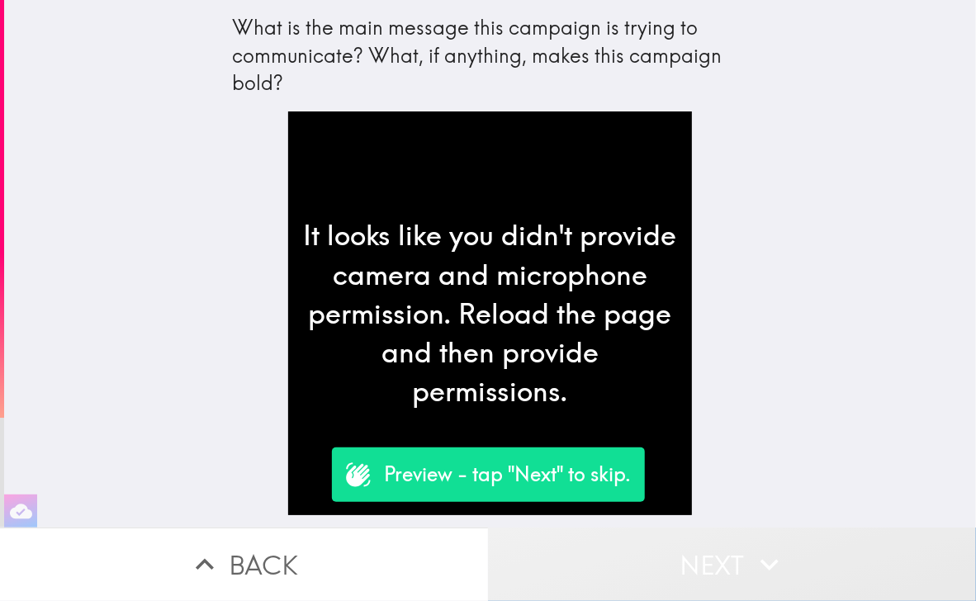
click at [669, 568] on button "Next" at bounding box center [732, 565] width 488 height 74
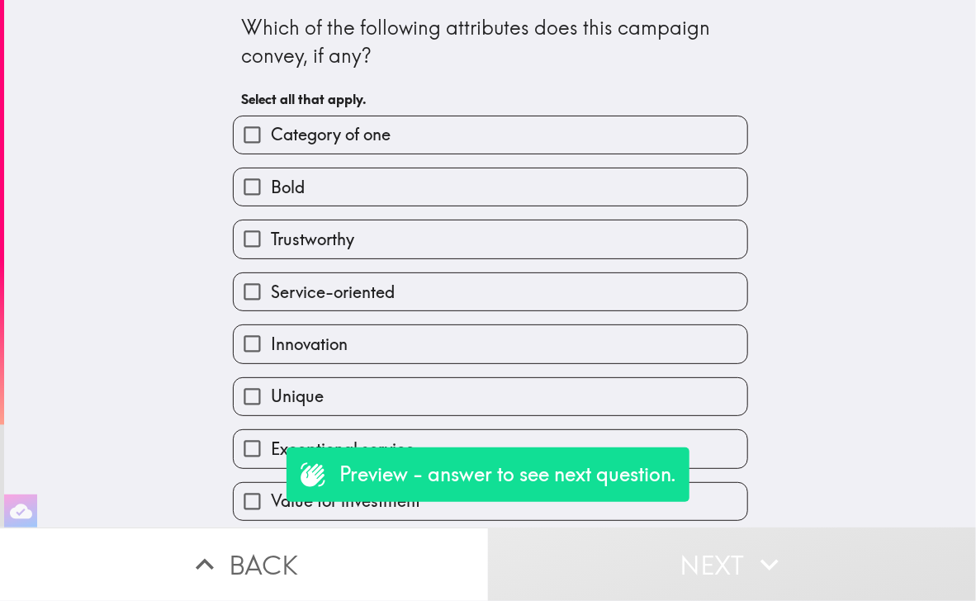
click at [539, 280] on label "Service-oriented" at bounding box center [491, 291] width 514 height 37
click at [271, 280] on input "Service-oriented" at bounding box center [252, 291] width 37 height 37
checkbox input "true"
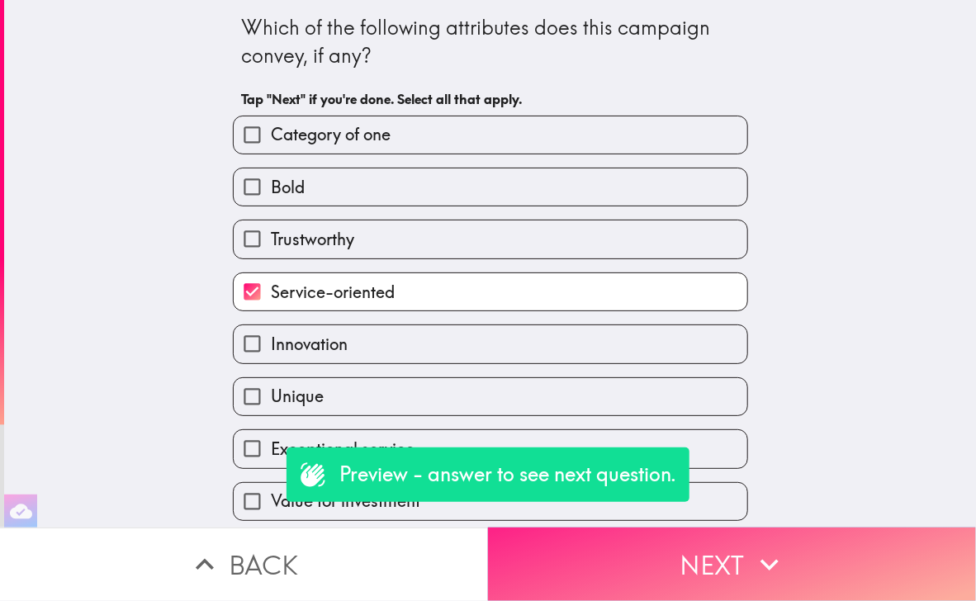
click at [691, 553] on button "Next" at bounding box center [732, 565] width 488 height 74
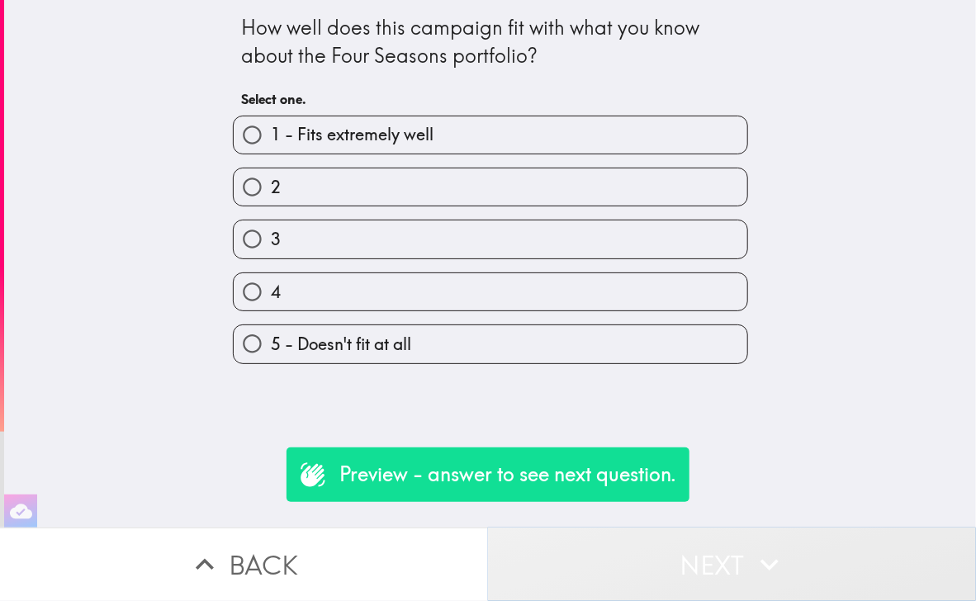
click at [691, 553] on button "Next" at bounding box center [732, 565] width 488 height 74
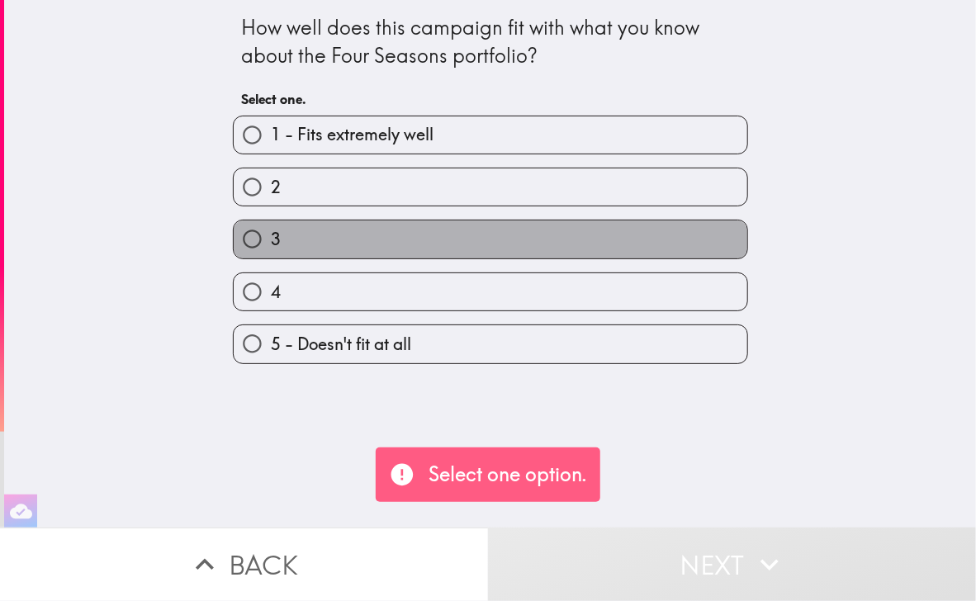
click at [548, 240] on label "3" at bounding box center [491, 239] width 514 height 37
click at [271, 240] on input "3" at bounding box center [252, 239] width 37 height 37
radio input "true"
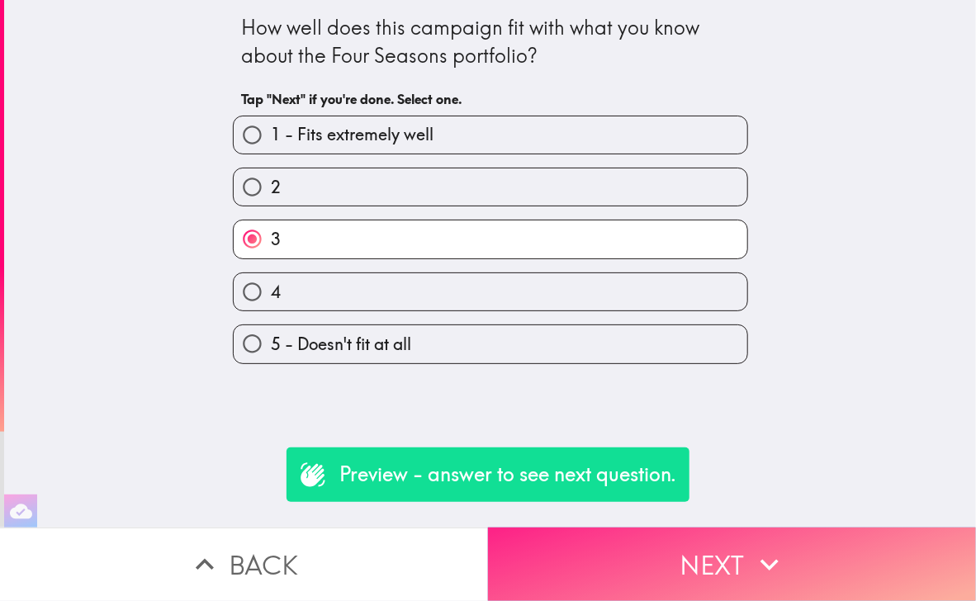
click at [697, 541] on button "Next" at bounding box center [732, 565] width 488 height 74
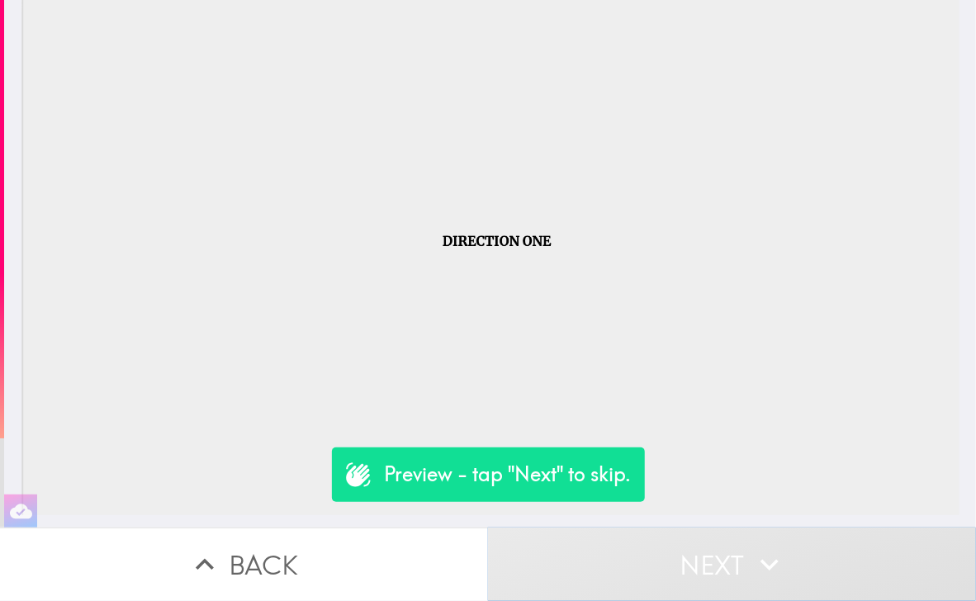
click at [711, 528] on button "Next" at bounding box center [732, 565] width 488 height 74
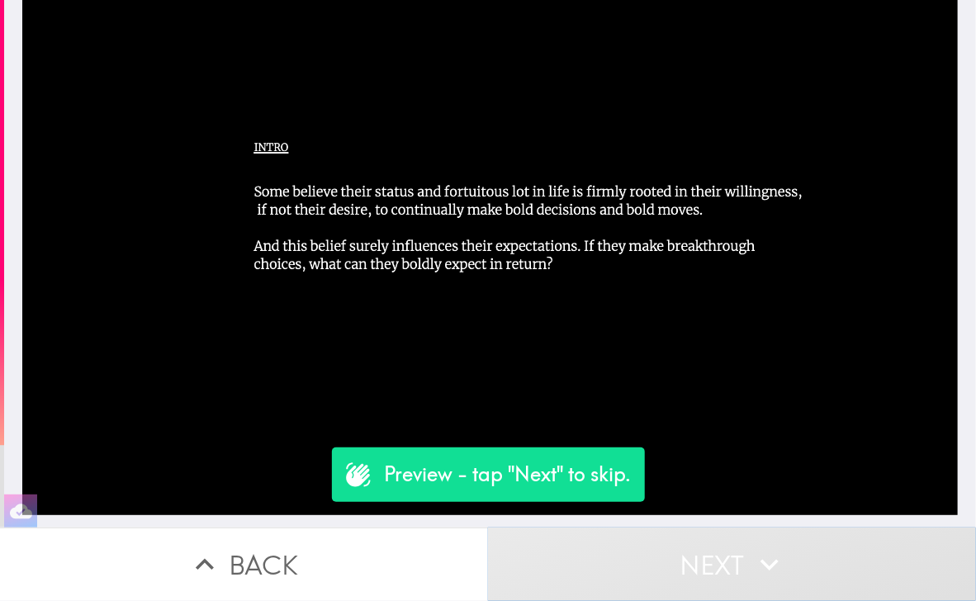
click at [712, 539] on button "Next" at bounding box center [732, 565] width 488 height 74
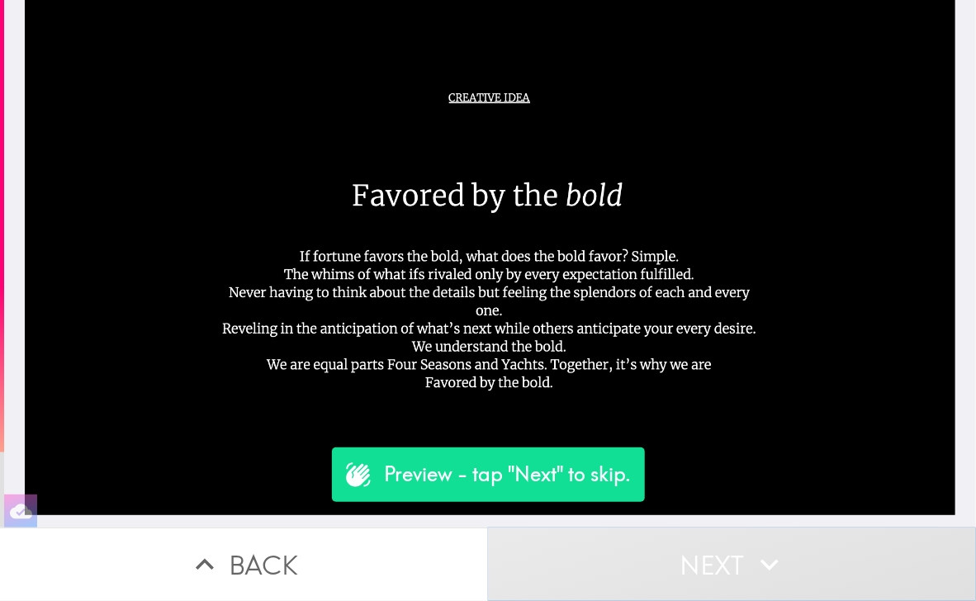
click at [712, 539] on button "Next" at bounding box center [732, 565] width 488 height 74
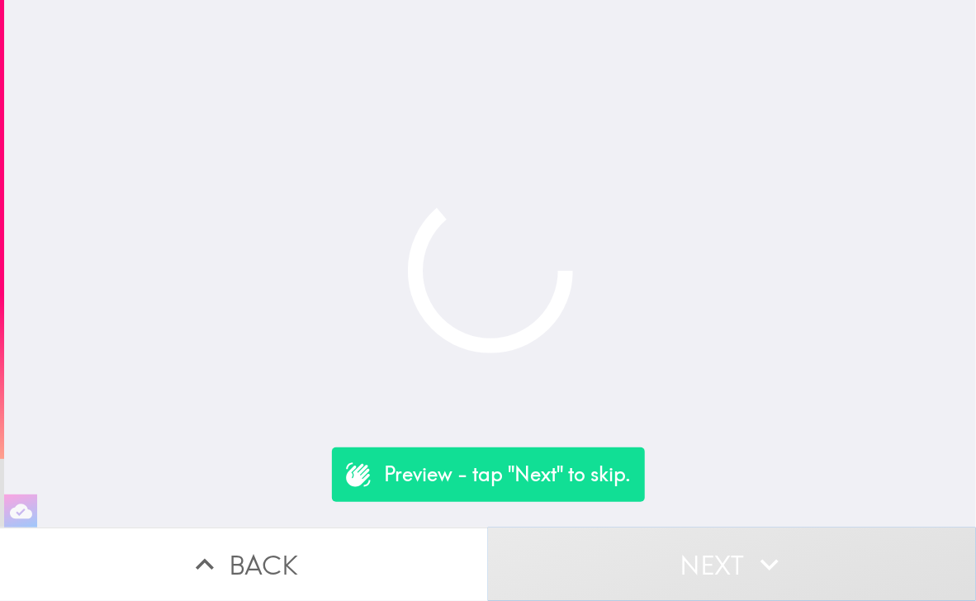
click at [712, 539] on button "Next" at bounding box center [732, 565] width 488 height 74
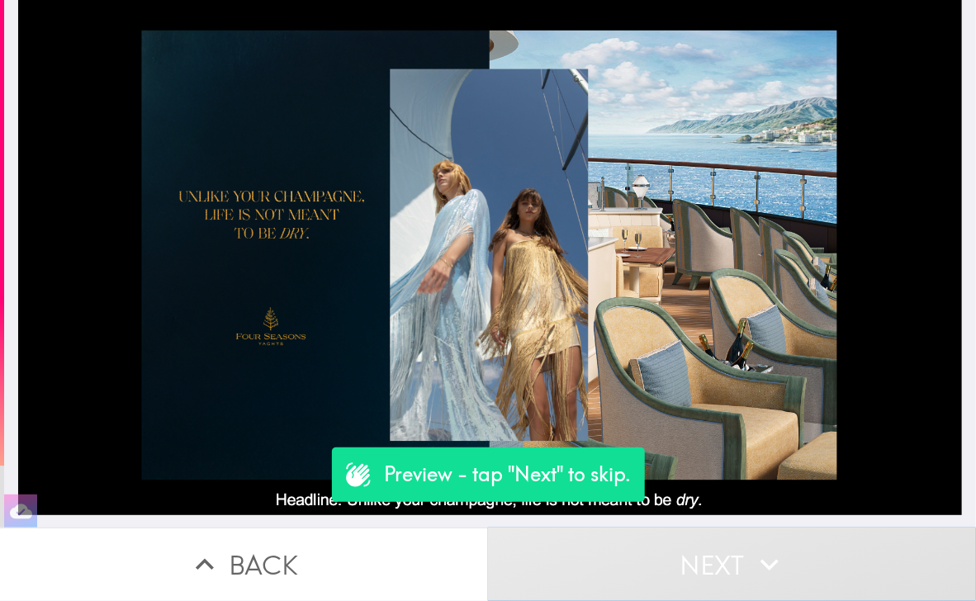
click at [712, 539] on button "Next" at bounding box center [732, 565] width 488 height 74
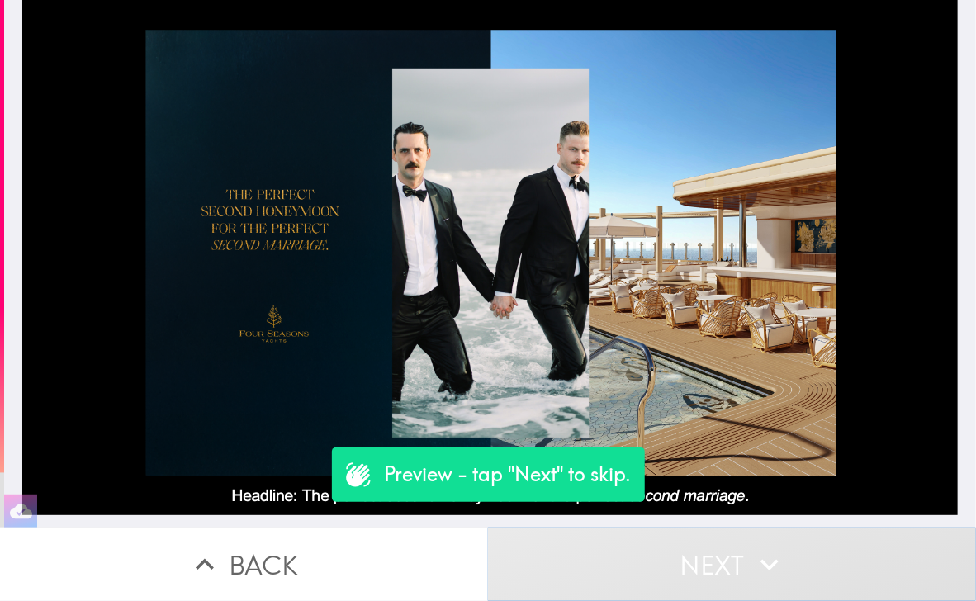
click at [712, 539] on button "Next" at bounding box center [732, 565] width 488 height 74
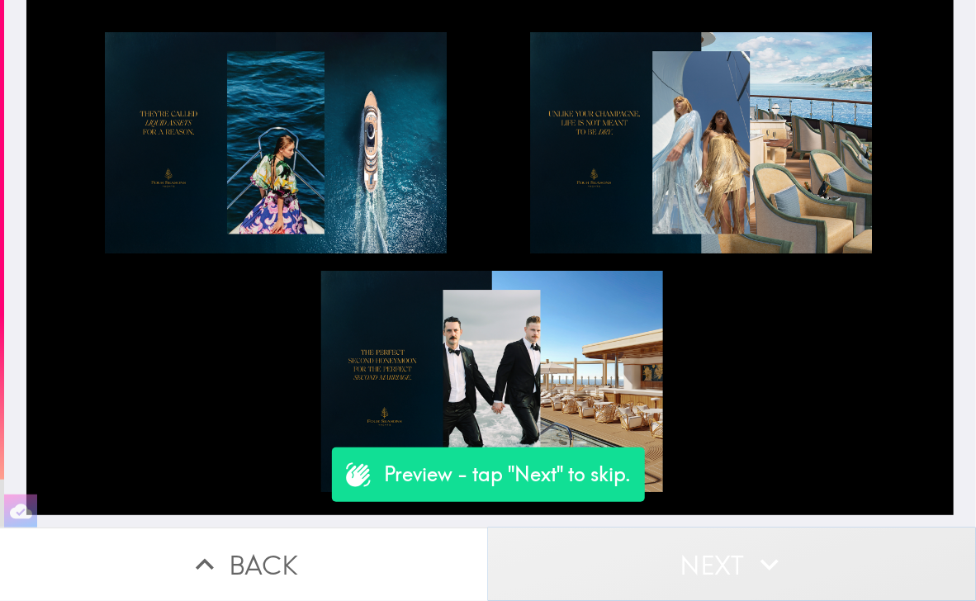
click at [712, 539] on button "Next" at bounding box center [732, 565] width 488 height 74
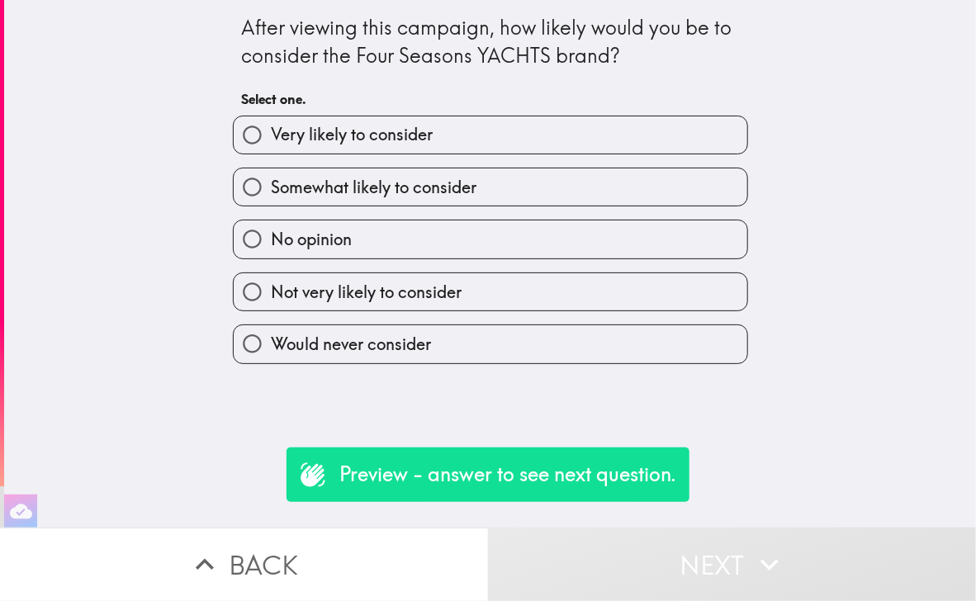
click at [528, 145] on label "Very likely to consider" at bounding box center [491, 134] width 514 height 37
click at [271, 145] on input "Very likely to consider" at bounding box center [252, 134] width 37 height 37
radio input "true"
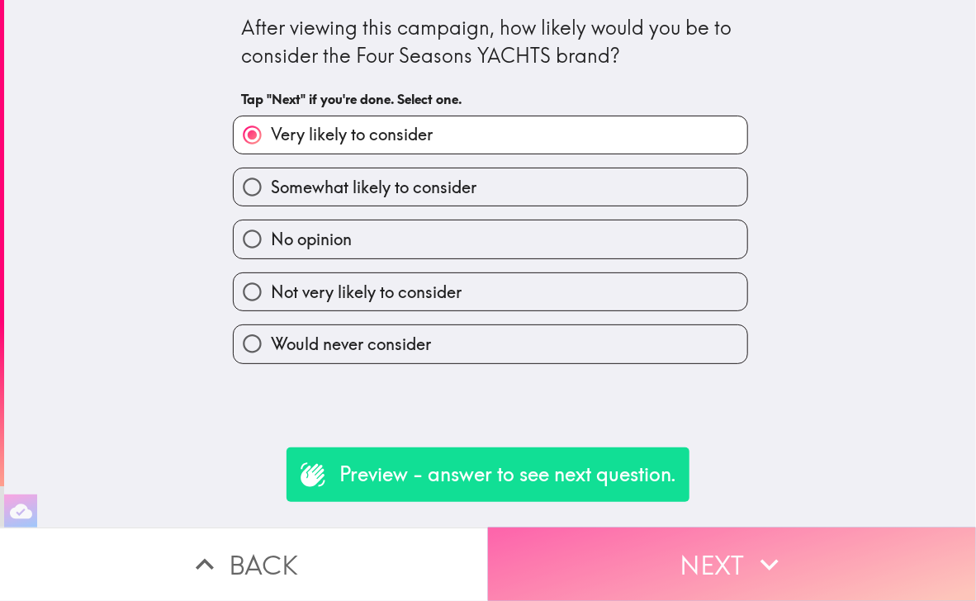
click at [678, 539] on button "Next" at bounding box center [732, 565] width 488 height 74
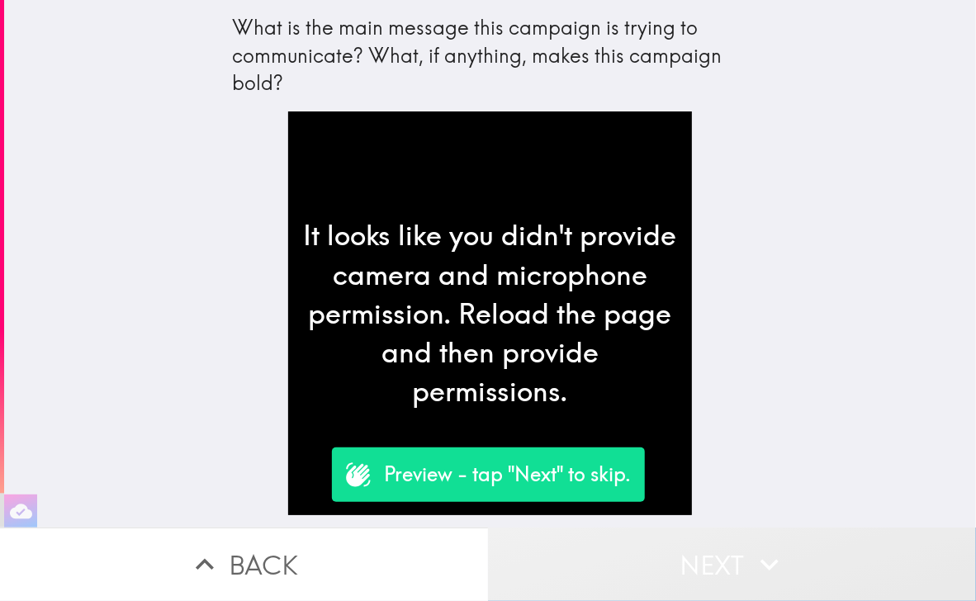
click at [661, 534] on button "Next" at bounding box center [732, 565] width 488 height 74
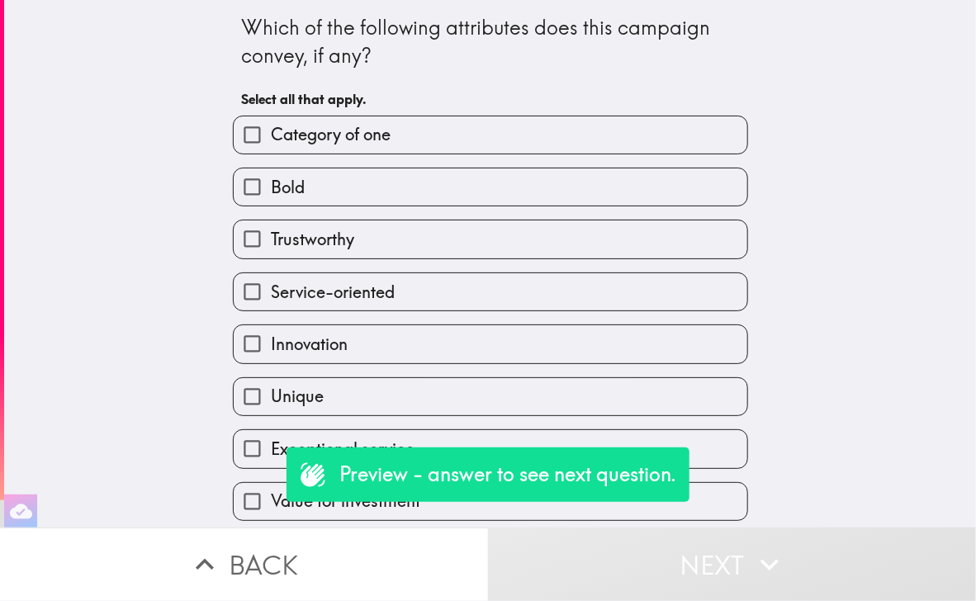
click at [577, 326] on label "Innovation" at bounding box center [491, 343] width 514 height 37
click at [271, 326] on input "Innovation" at bounding box center [252, 343] width 37 height 37
checkbox input "true"
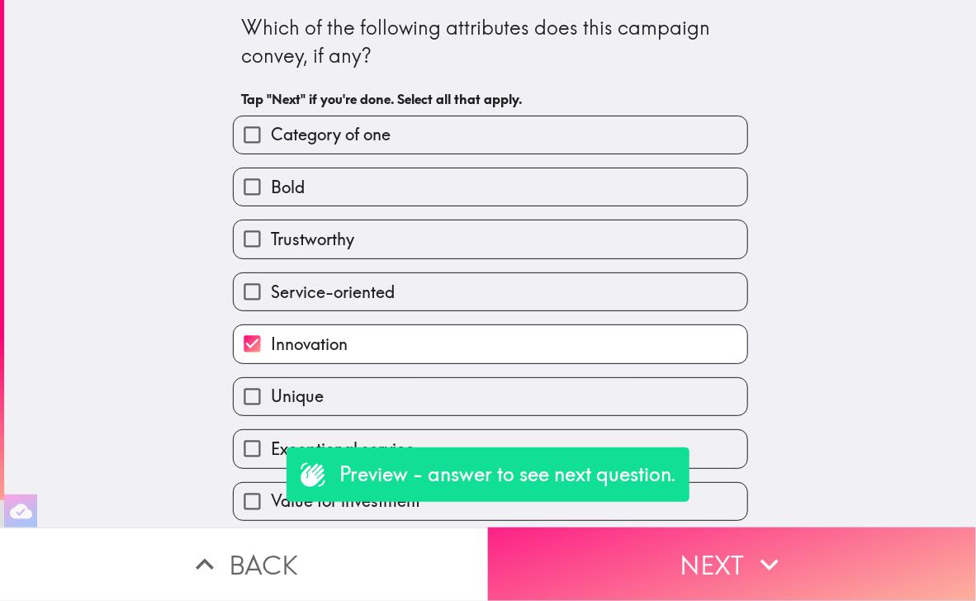
click at [667, 568] on button "Next" at bounding box center [732, 565] width 488 height 74
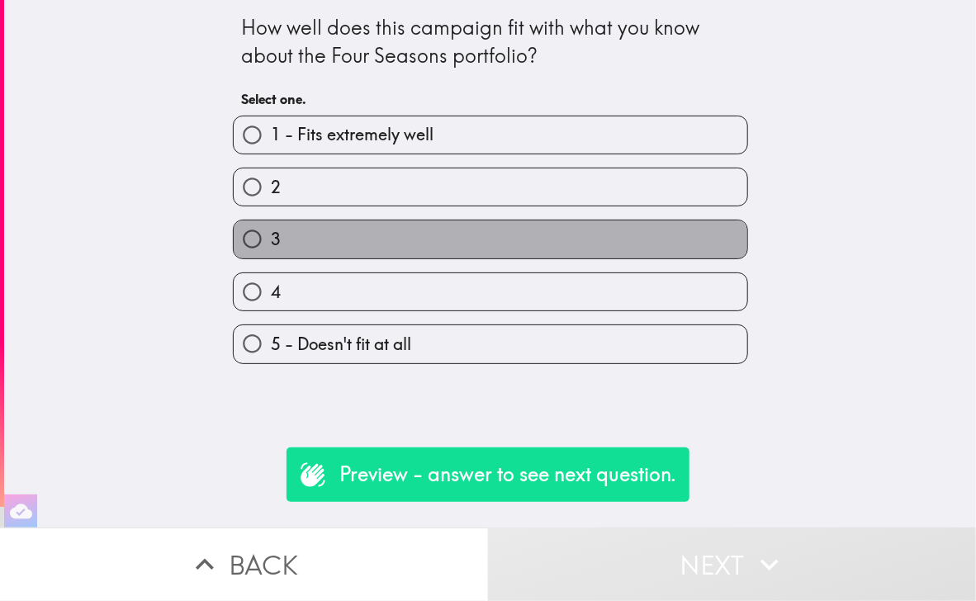
click at [502, 234] on label "3" at bounding box center [491, 239] width 514 height 37
click at [271, 234] on input "3" at bounding box center [252, 239] width 37 height 37
radio input "true"
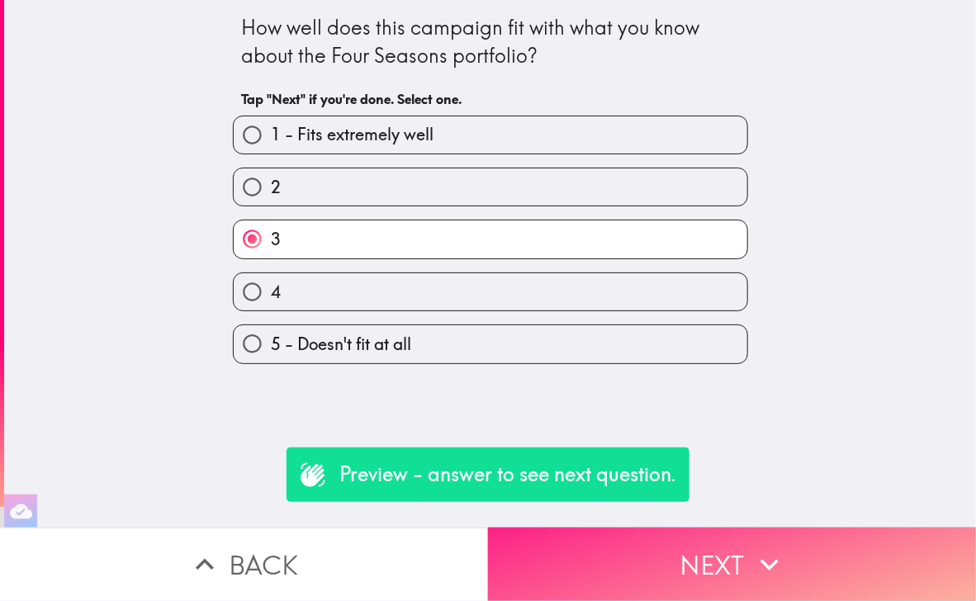
click at [696, 546] on button "Next" at bounding box center [732, 565] width 488 height 74
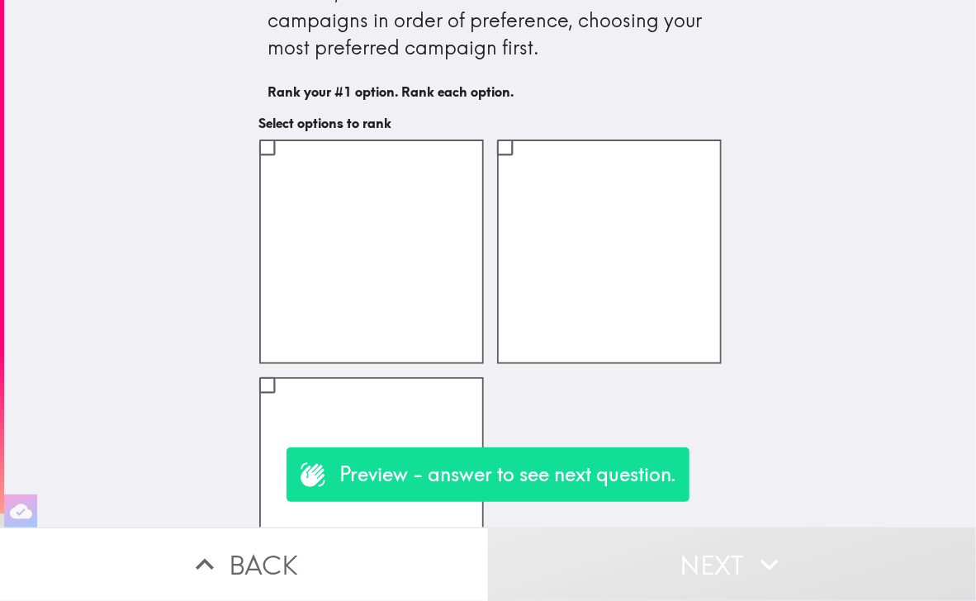
scroll to position [41, 0]
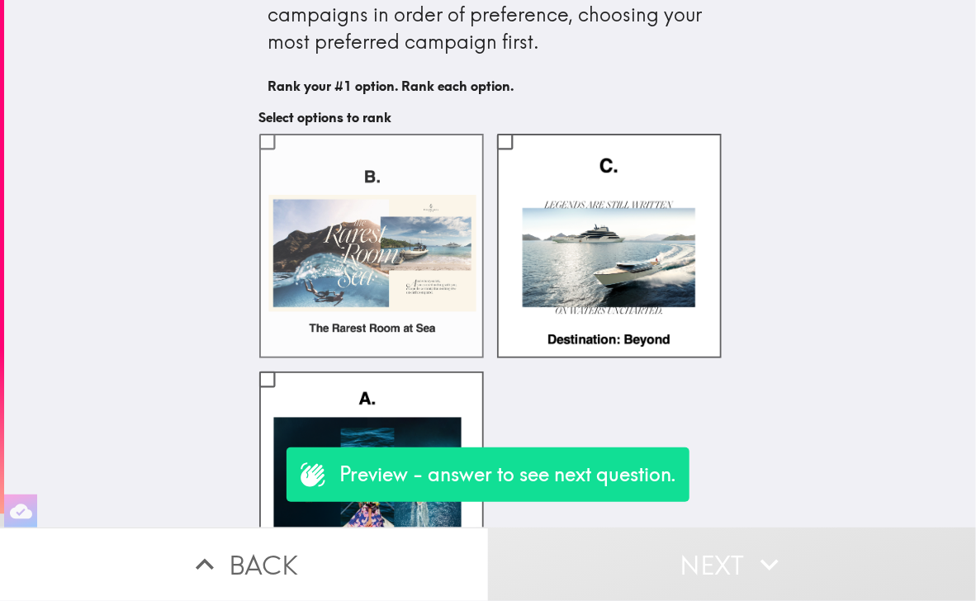
click at [406, 226] on label at bounding box center [371, 246] width 225 height 225
click at [286, 160] on input "checkbox" at bounding box center [267, 141] width 37 height 37
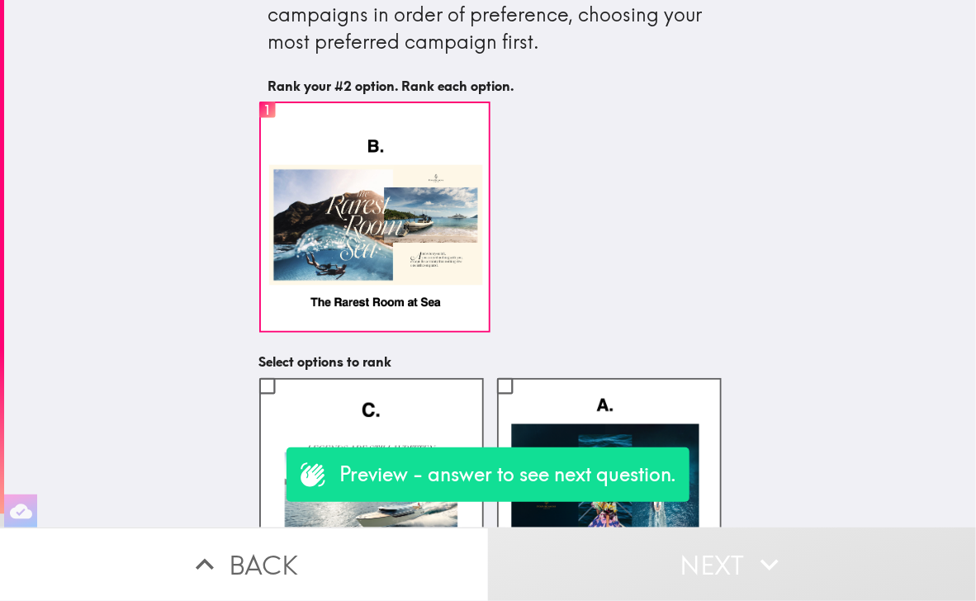
scroll to position [129, 0]
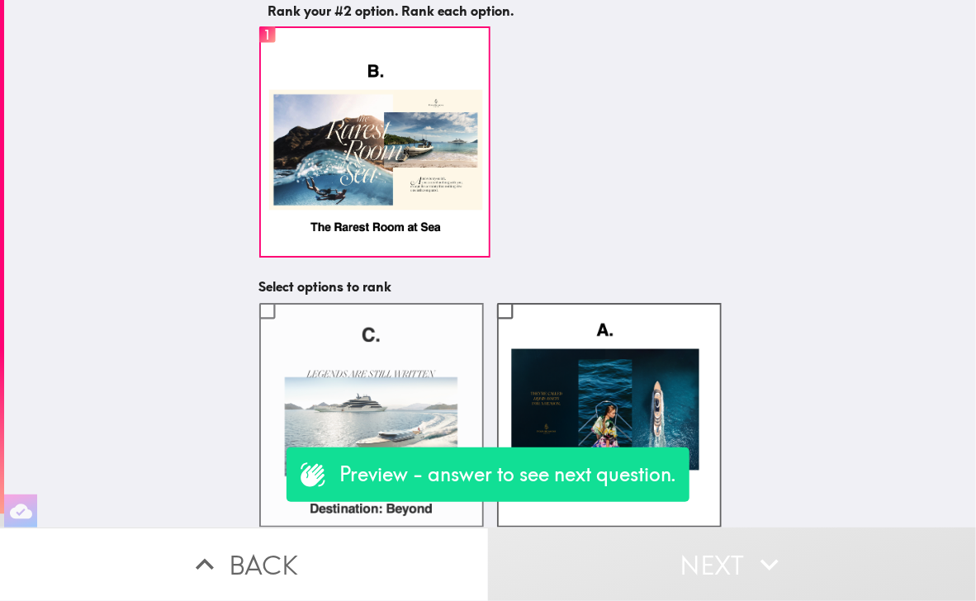
click at [436, 335] on label at bounding box center [371, 415] width 225 height 225
click at [286, 330] on input "checkbox" at bounding box center [267, 310] width 37 height 37
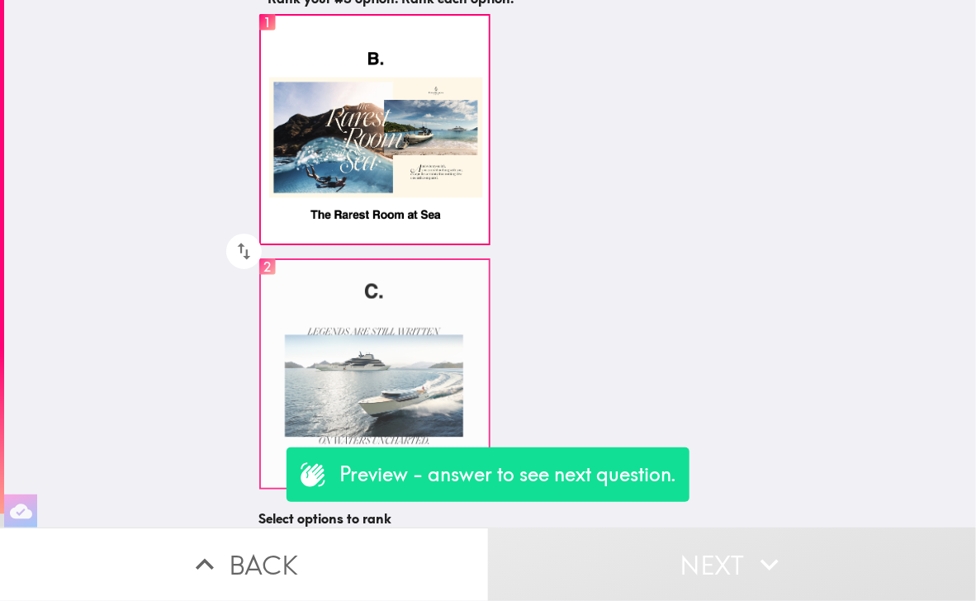
scroll to position [373, 0]
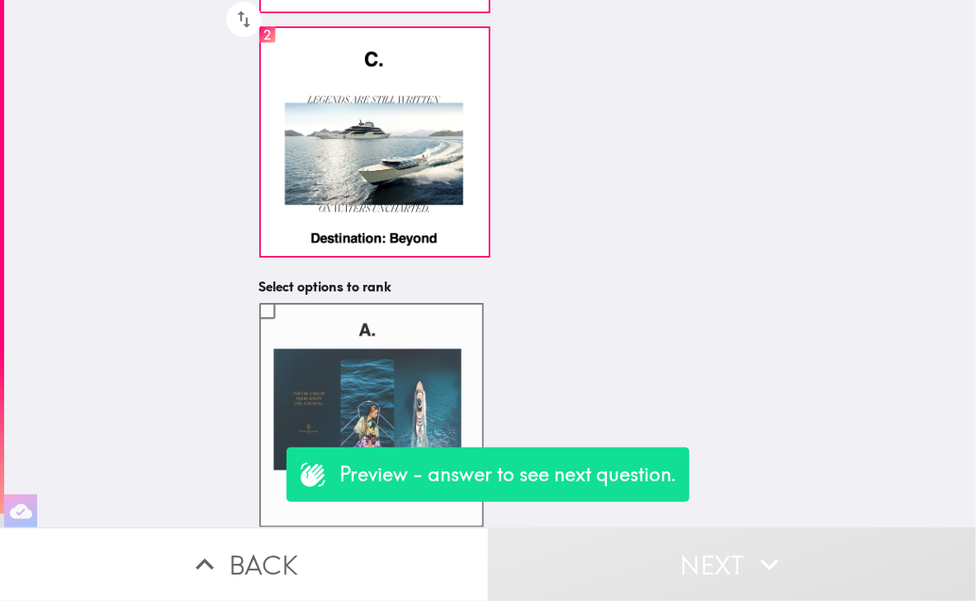
click at [424, 379] on label at bounding box center [371, 415] width 225 height 225
click at [286, 330] on input "checkbox" at bounding box center [267, 310] width 37 height 37
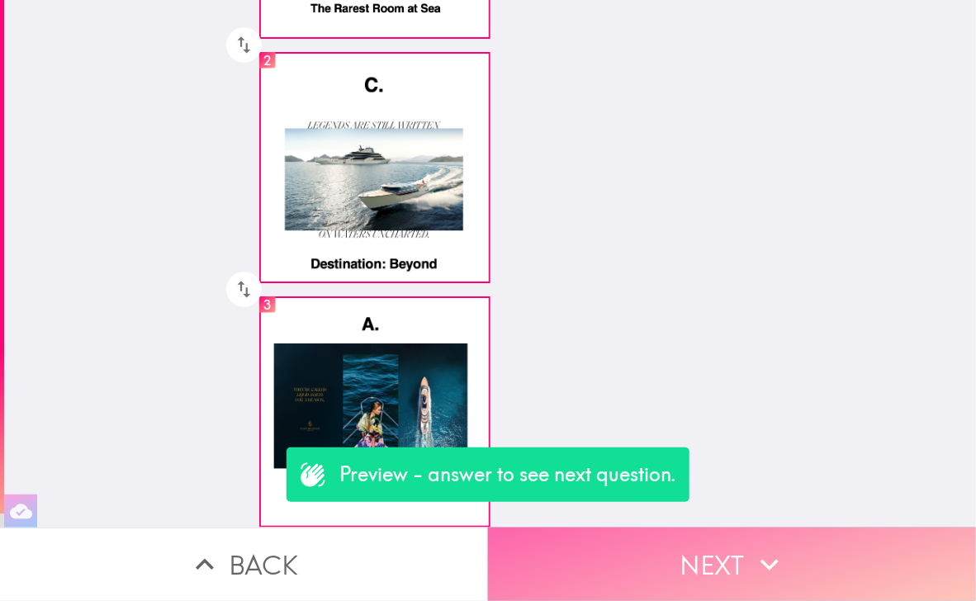
click at [744, 577] on button "Next" at bounding box center [732, 565] width 488 height 74
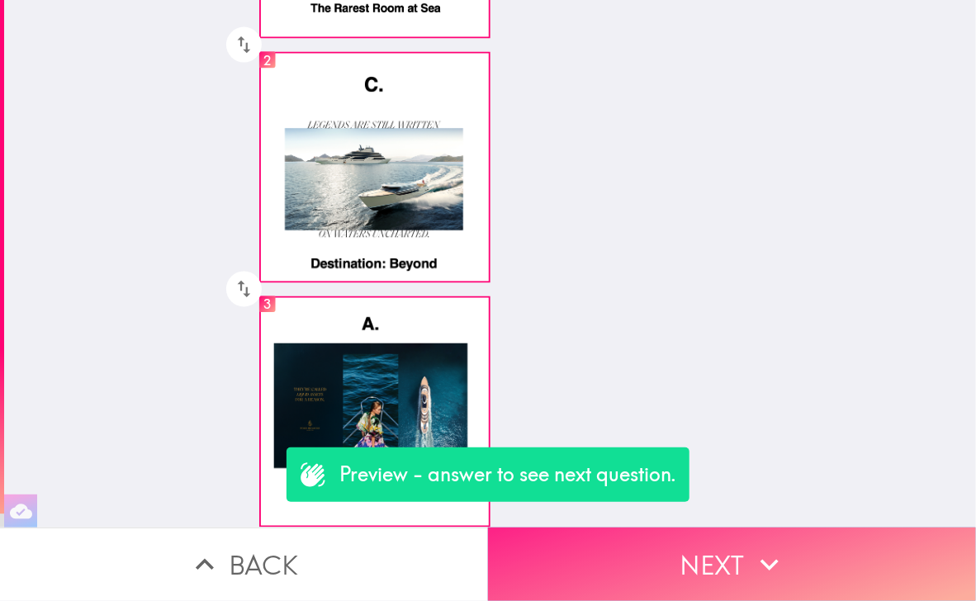
scroll to position [0, 0]
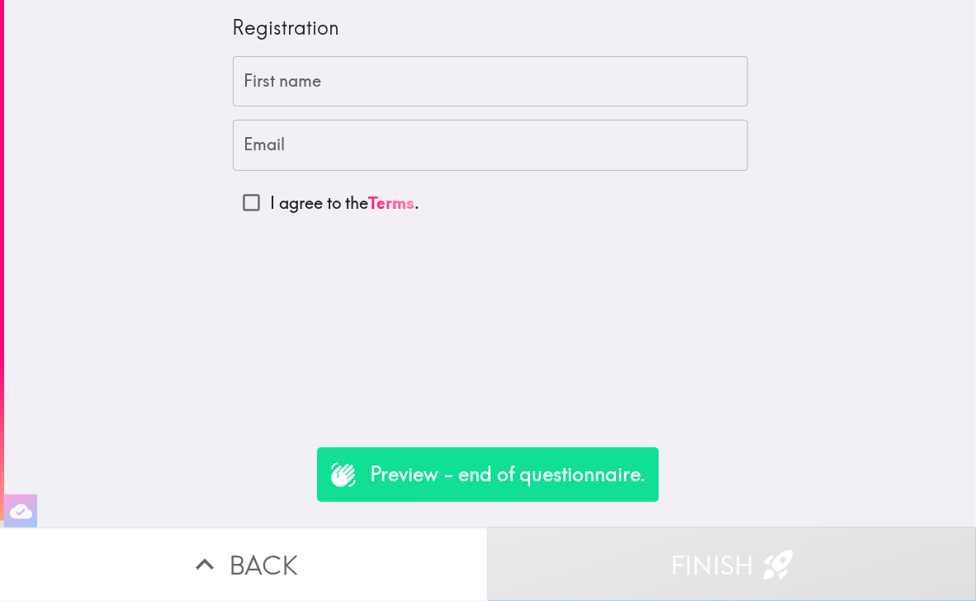
click at [688, 544] on button "Finish" at bounding box center [732, 565] width 488 height 74
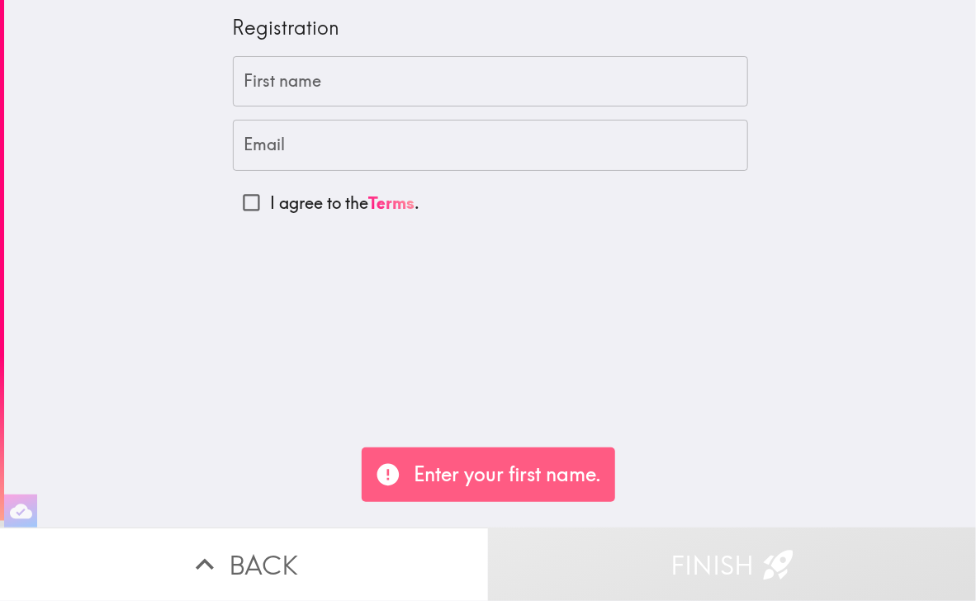
click at [350, 86] on input "First name" at bounding box center [491, 81] width 516 height 51
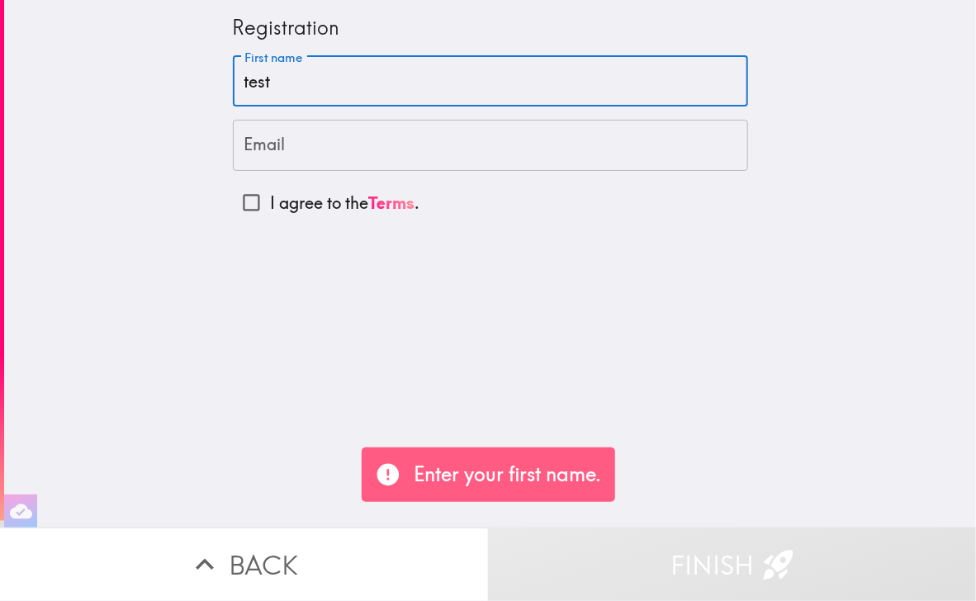
type input "test"
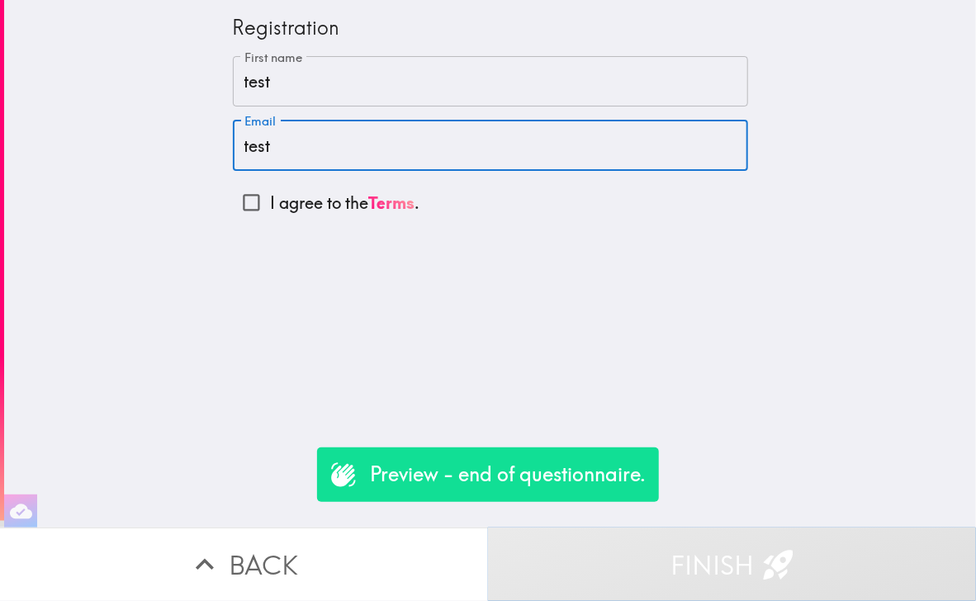
type input "test"
click at [687, 535] on button "Finish" at bounding box center [732, 565] width 488 height 74
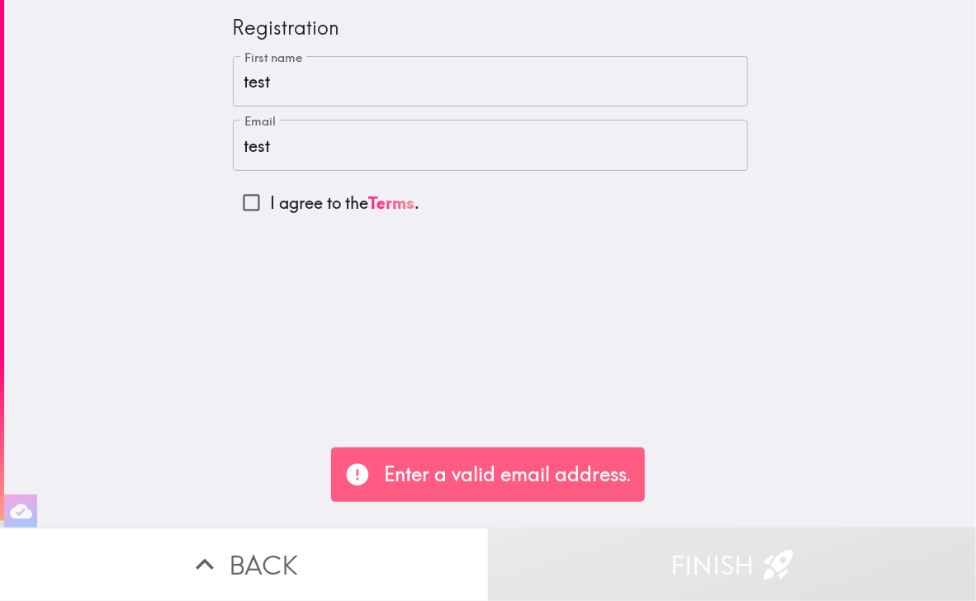
click at [315, 204] on p "I agree to the Terms ." at bounding box center [345, 203] width 150 height 23
click at [270, 204] on input "I agree to the Terms ." at bounding box center [251, 202] width 37 height 37
checkbox input "true"
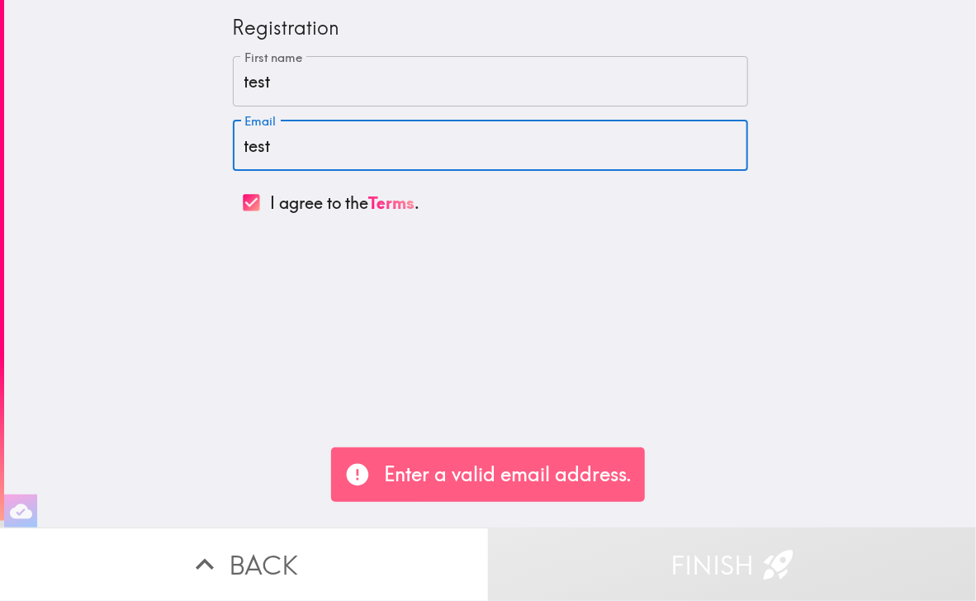
click at [290, 140] on input "test" at bounding box center [491, 145] width 516 height 51
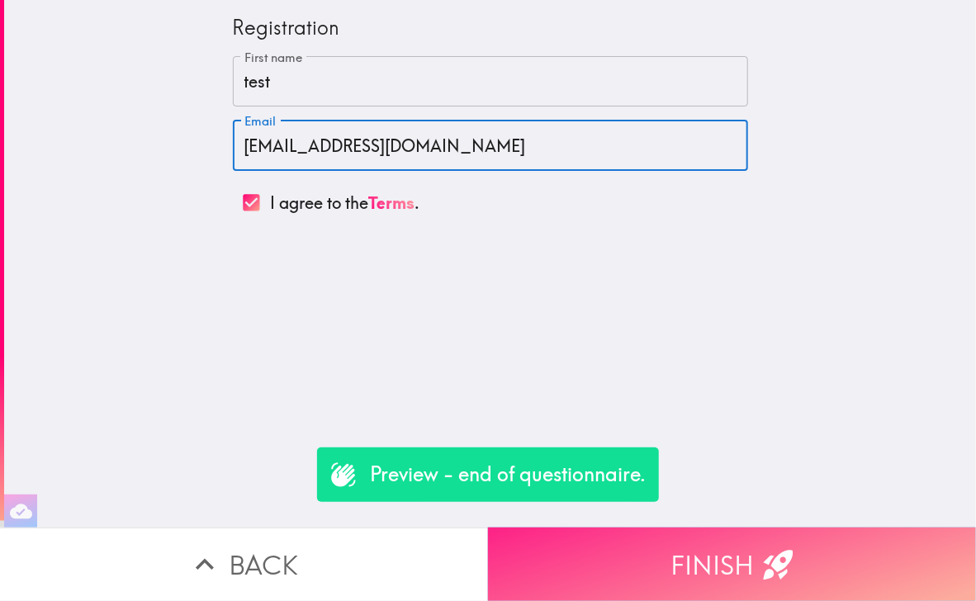
type input "[EMAIL_ADDRESS][DOMAIN_NAME]"
click at [725, 554] on button "Finish" at bounding box center [732, 565] width 488 height 74
